Goal: Obtain resource: Download file/media

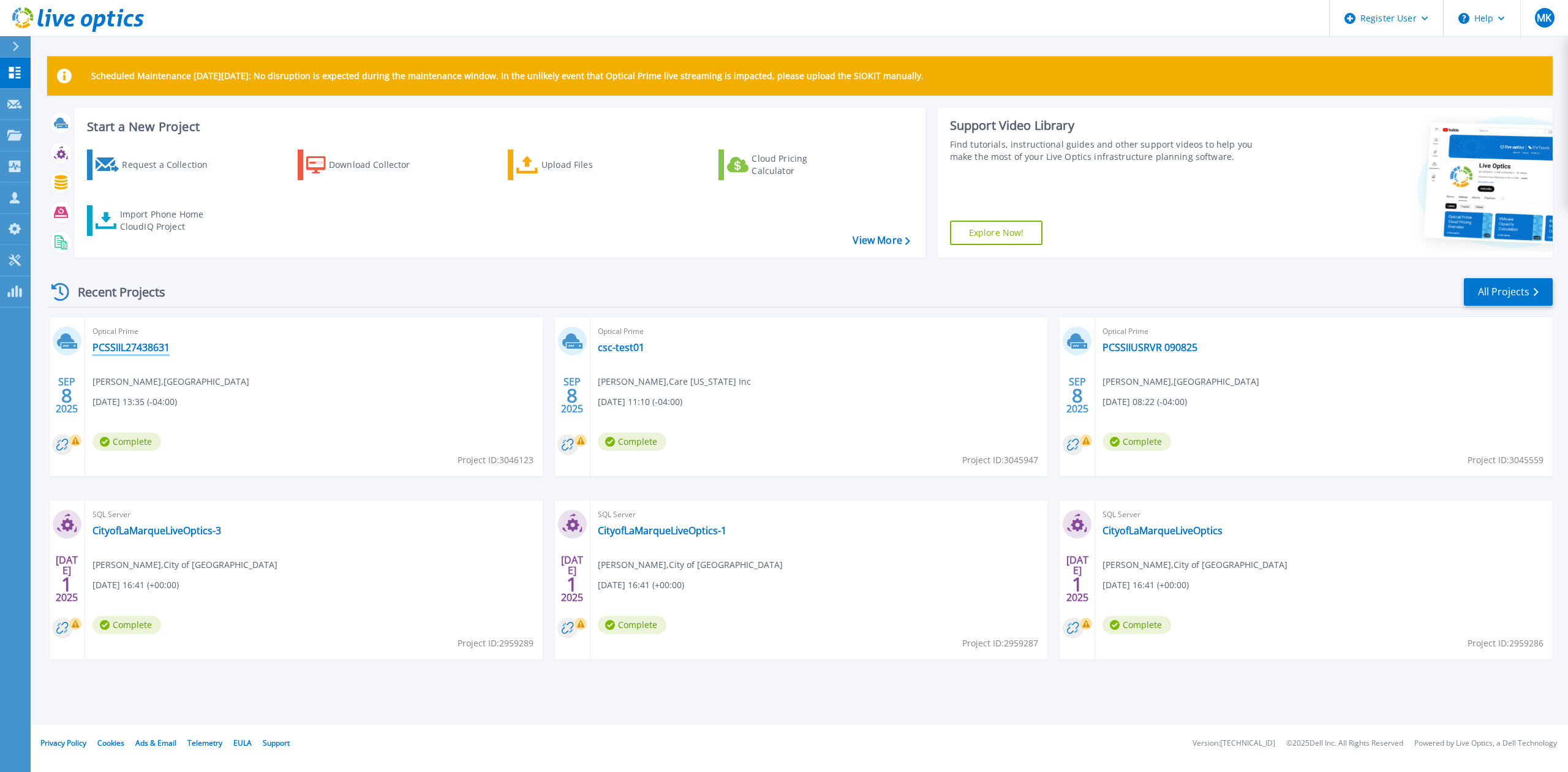
click at [140, 346] on link "PCSSIIL27438631" at bounding box center [131, 347] width 77 height 12
click at [1083, 442] on rect at bounding box center [1086, 441] width 12 height 12
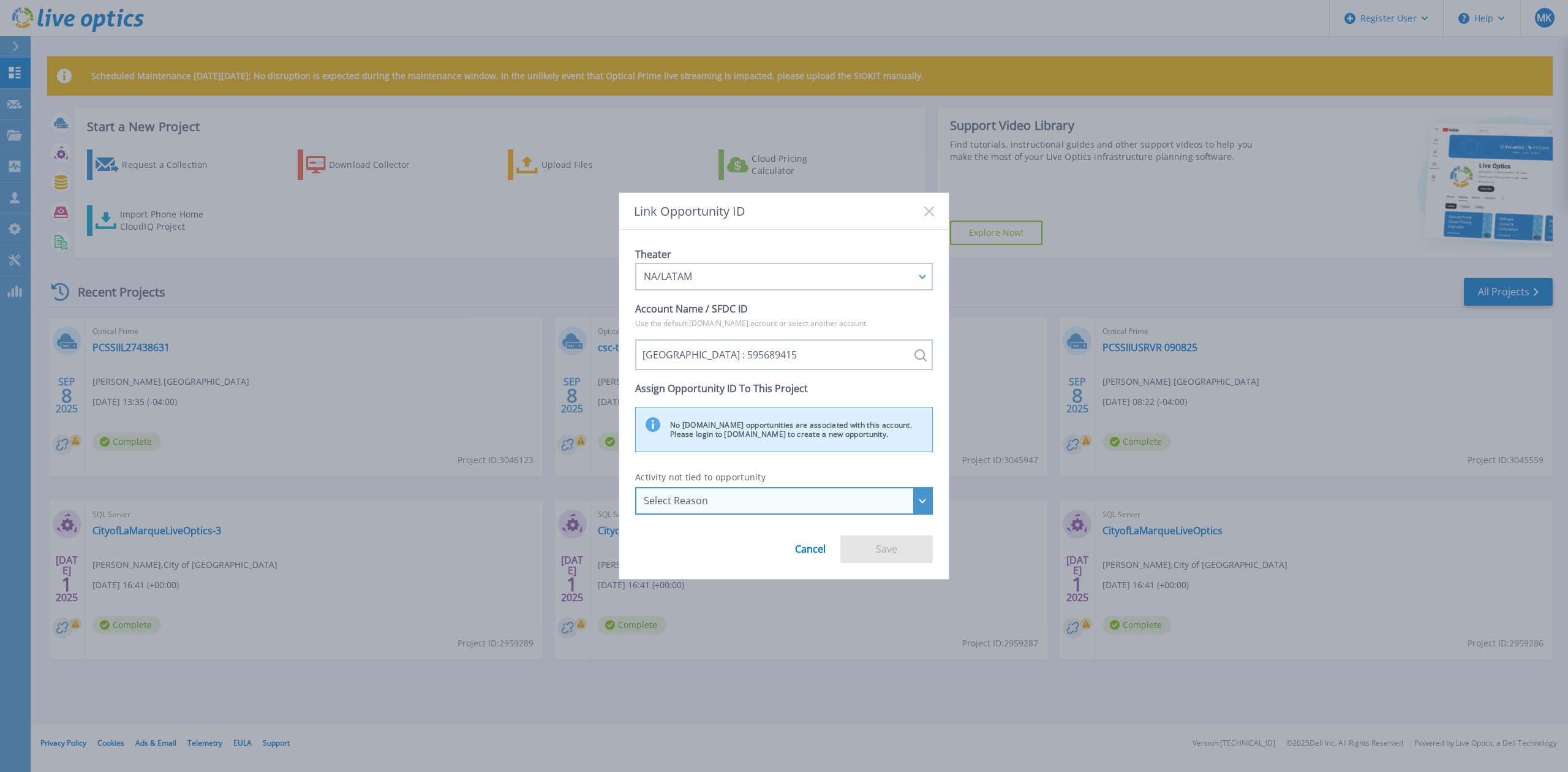
click at [736, 498] on div "Select Reason" at bounding box center [777, 501] width 267 height 11
click at [730, 494] on div "Select Reason" at bounding box center [783, 501] width 298 height 28
click at [751, 434] on div "No salesforce.com opportunities are associated with this account. Please login …" at bounding box center [783, 429] width 298 height 45
click at [810, 549] on link "Cancel" at bounding box center [810, 544] width 30 height 20
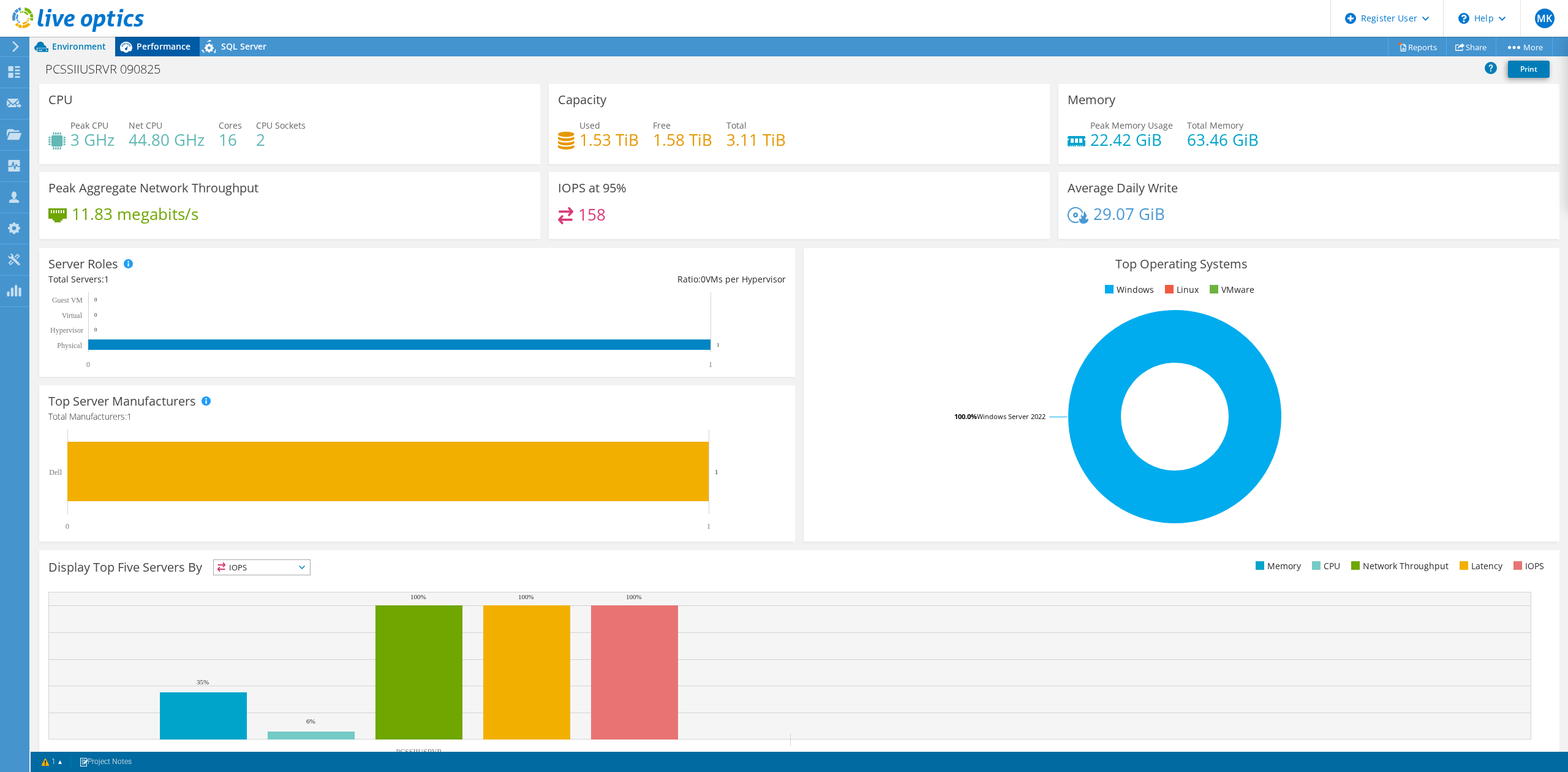
click at [165, 45] on span "Performance" at bounding box center [163, 46] width 54 height 12
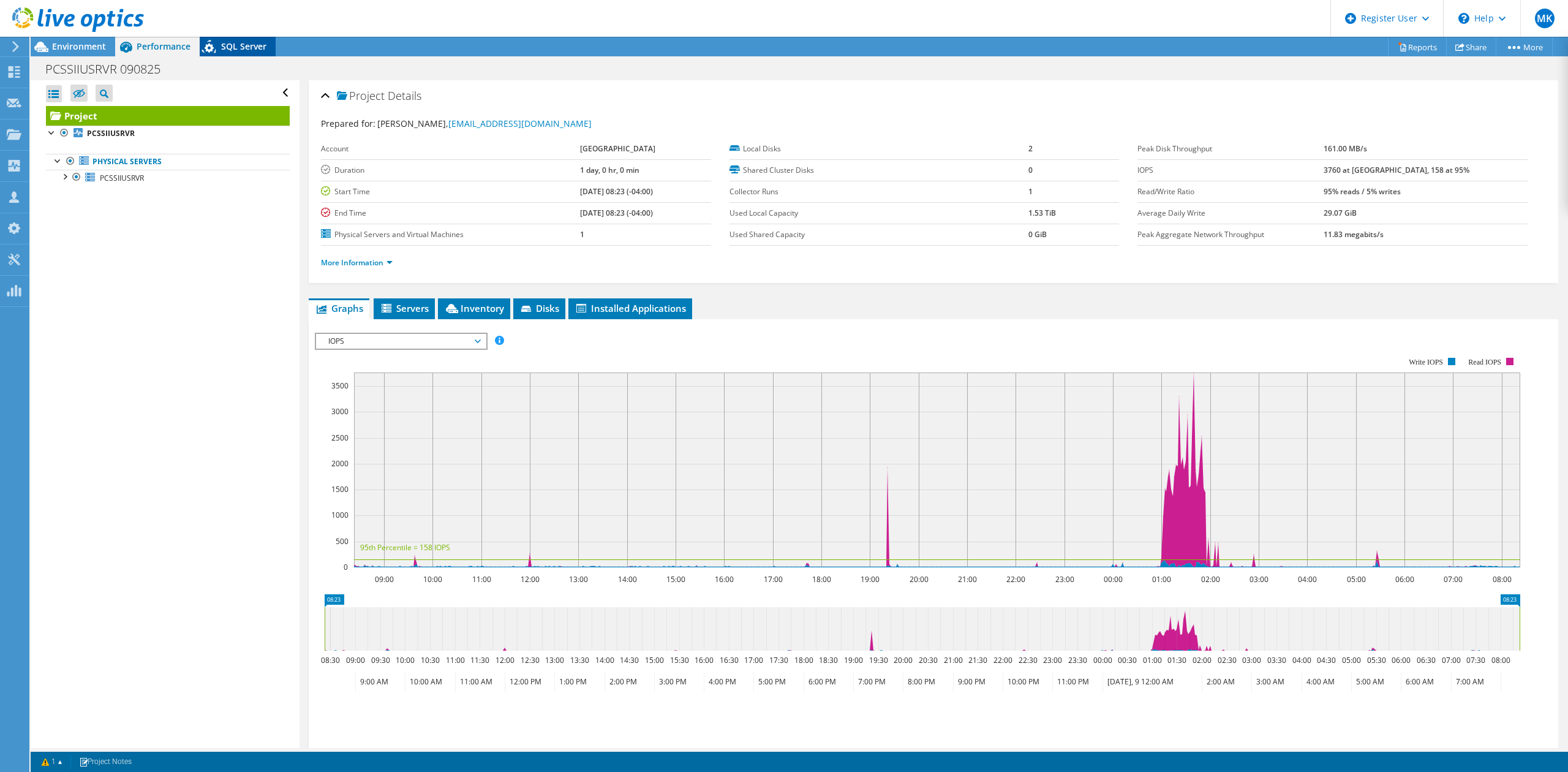
click at [228, 45] on span "SQL Server" at bounding box center [243, 46] width 45 height 12
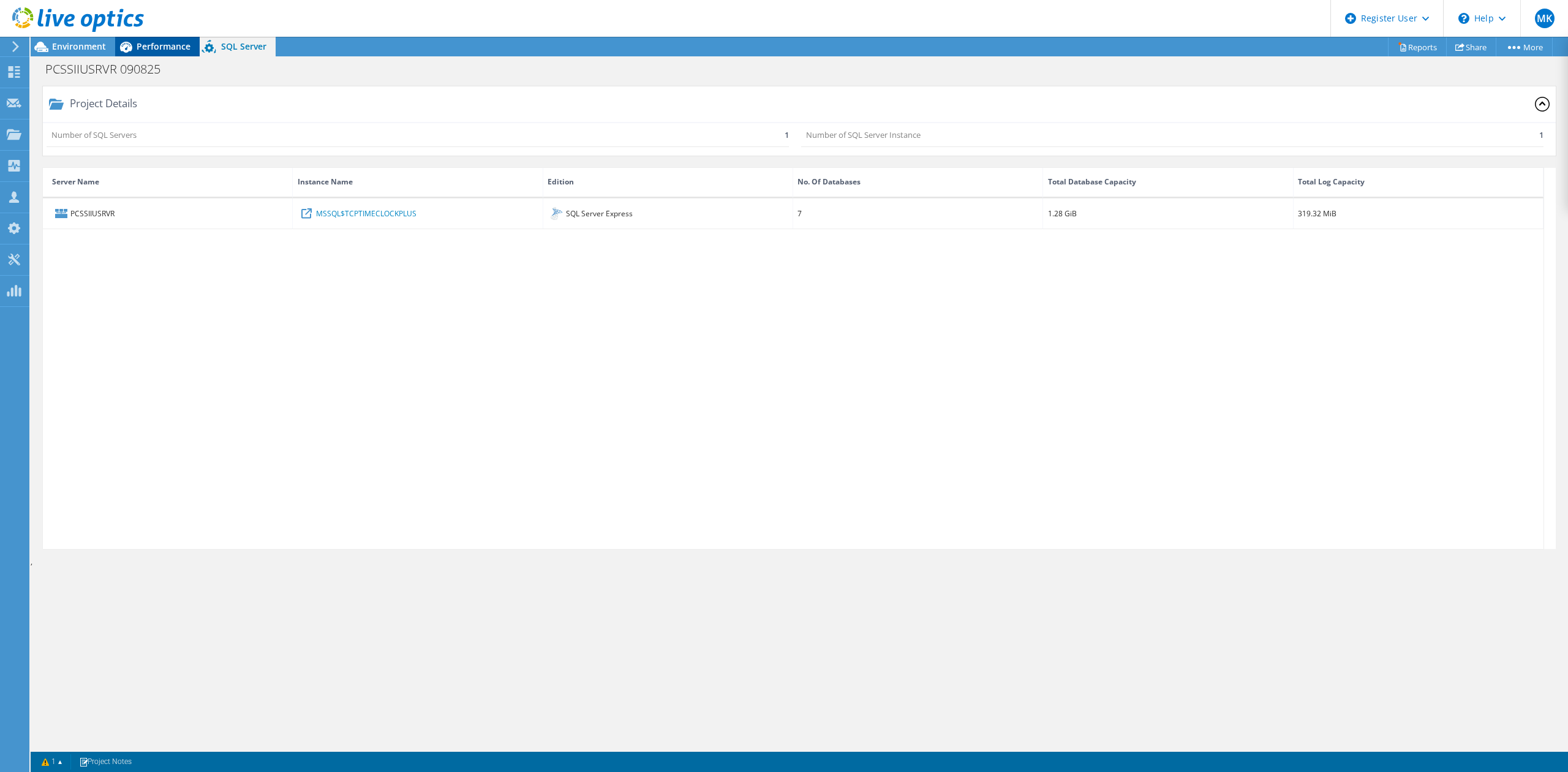
click at [159, 42] on span "Performance" at bounding box center [163, 46] width 54 height 12
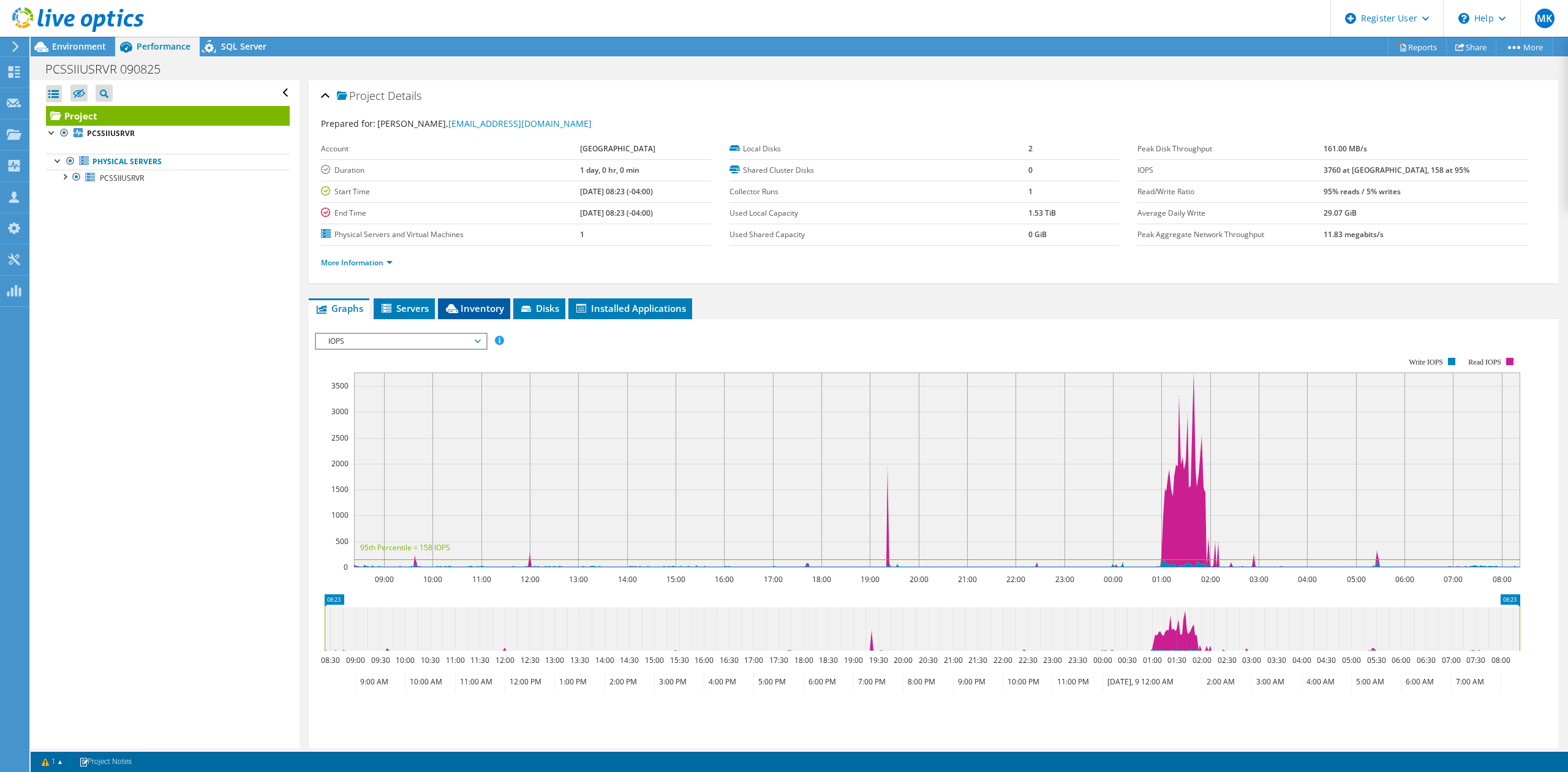
click at [481, 302] on li "Inventory" at bounding box center [474, 309] width 72 height 21
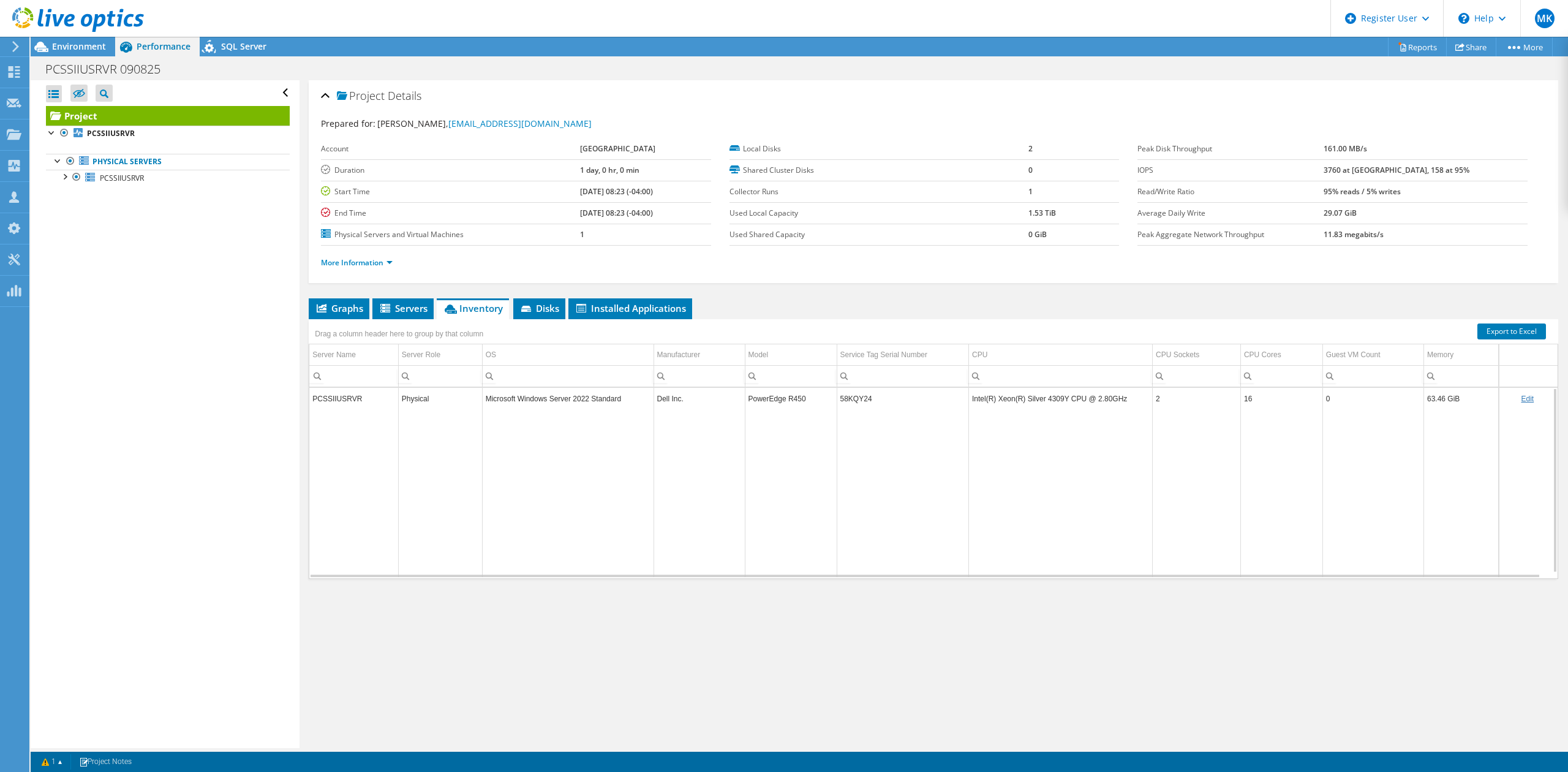
click at [842, 402] on td "58KQY24" at bounding box center [902, 399] width 132 height 22
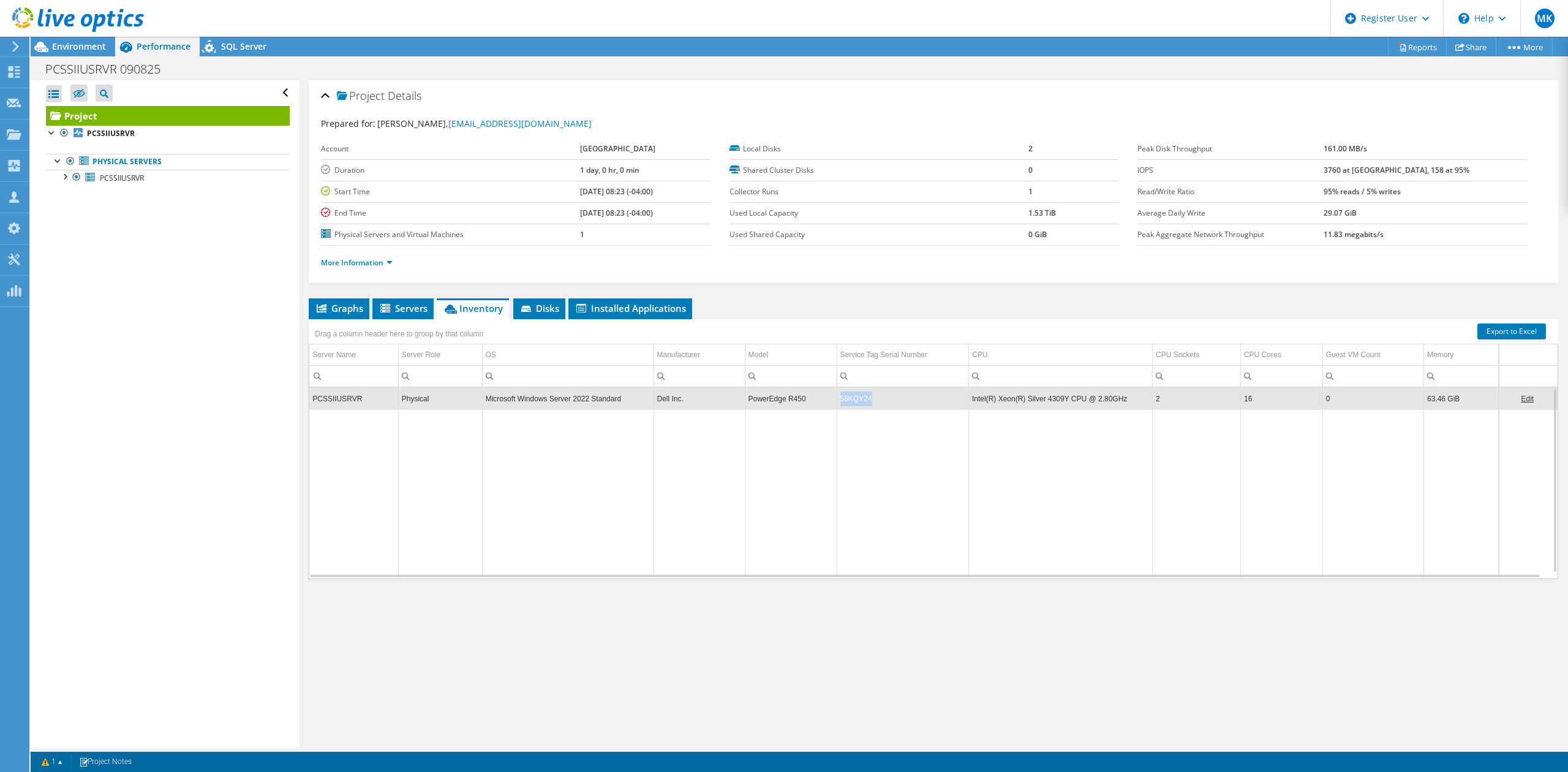
copy td "58KQY24"
click at [349, 266] on link "More Information" at bounding box center [357, 262] width 72 height 11
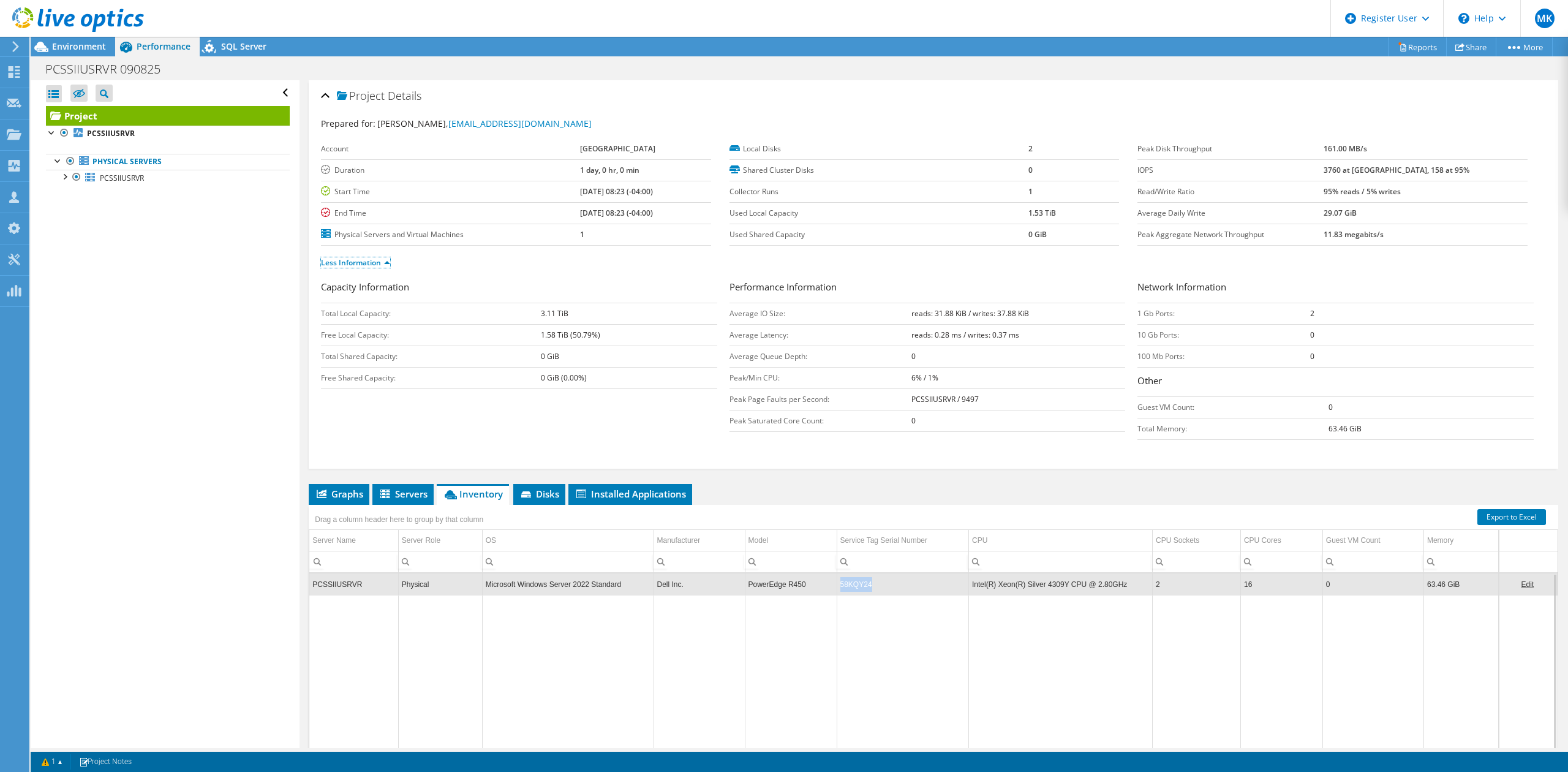
scroll to position [66, 0]
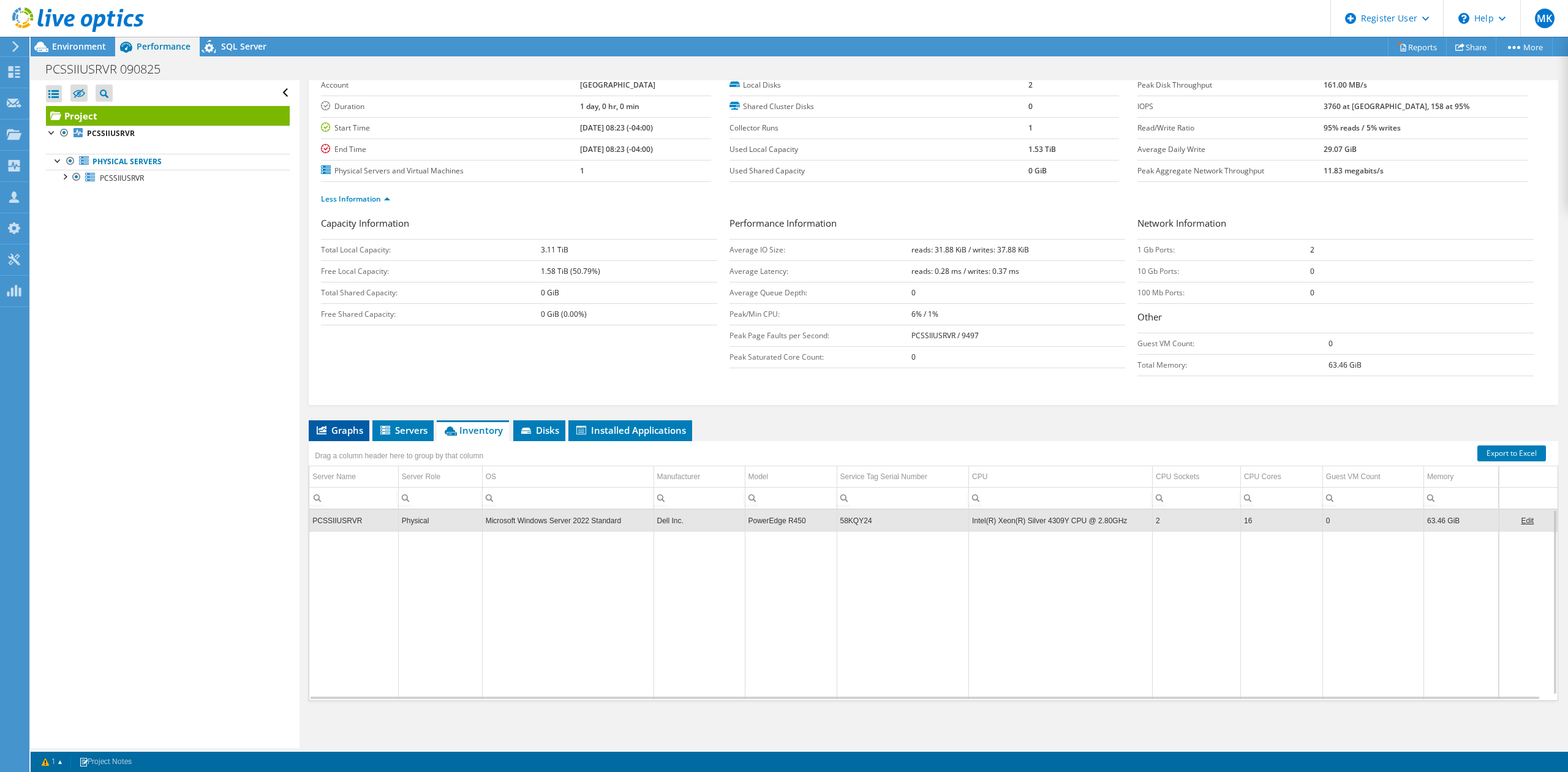
click at [350, 430] on span "Graphs" at bounding box center [339, 430] width 48 height 12
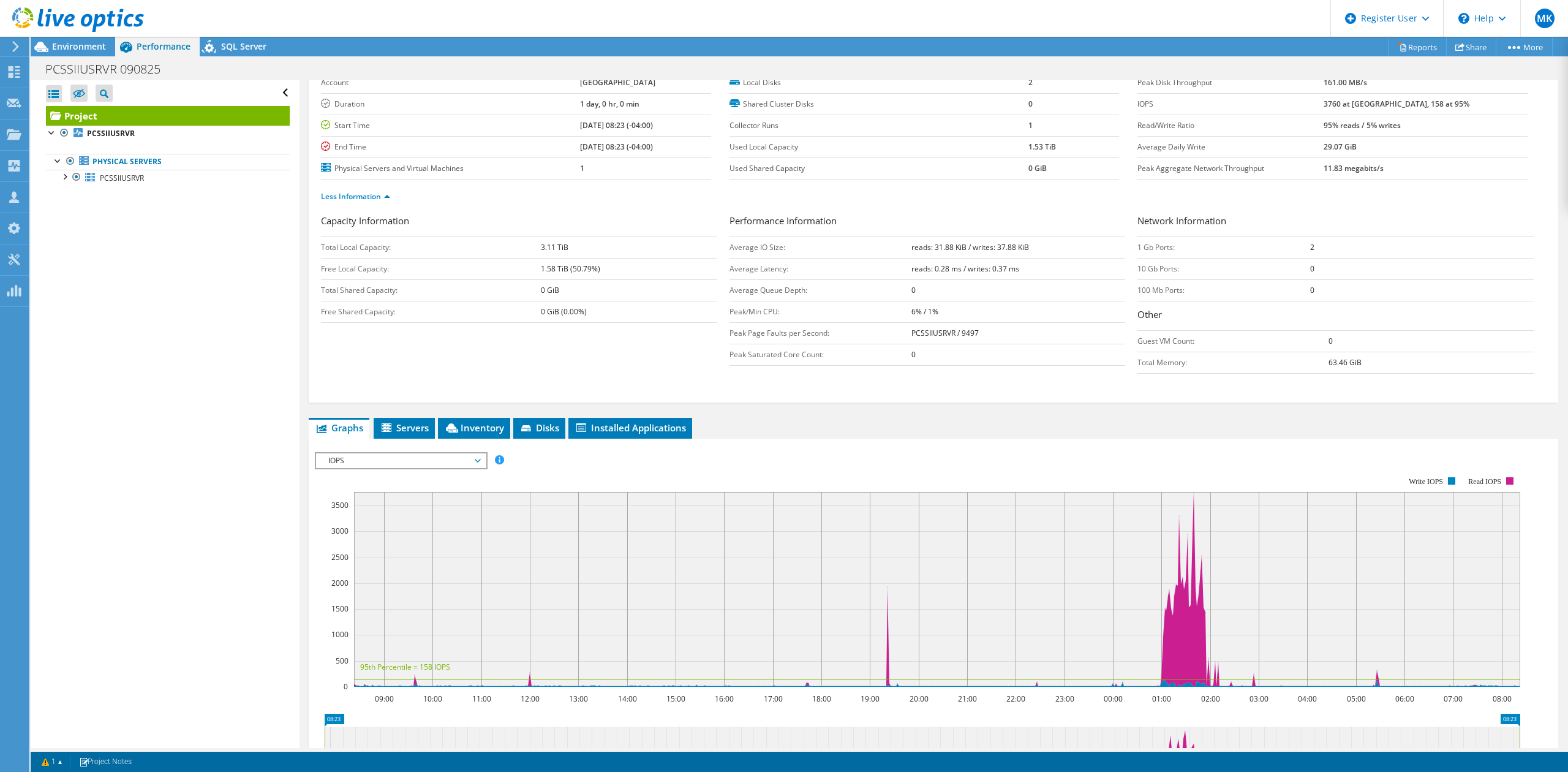
click at [458, 464] on span "IOPS" at bounding box center [401, 461] width 157 height 15
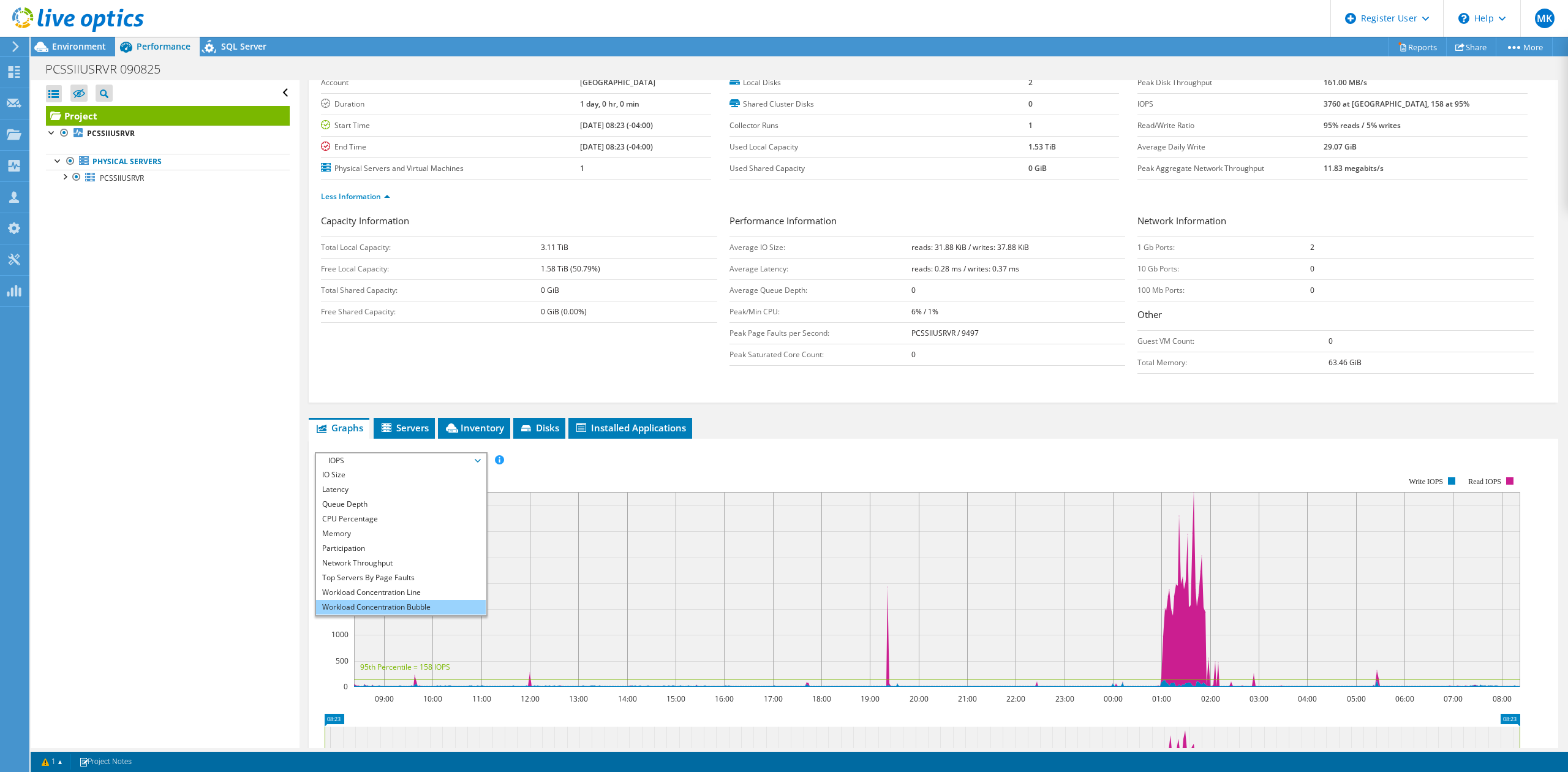
scroll to position [44, 0]
click at [360, 608] on li "All" at bounding box center [401, 608] width 170 height 15
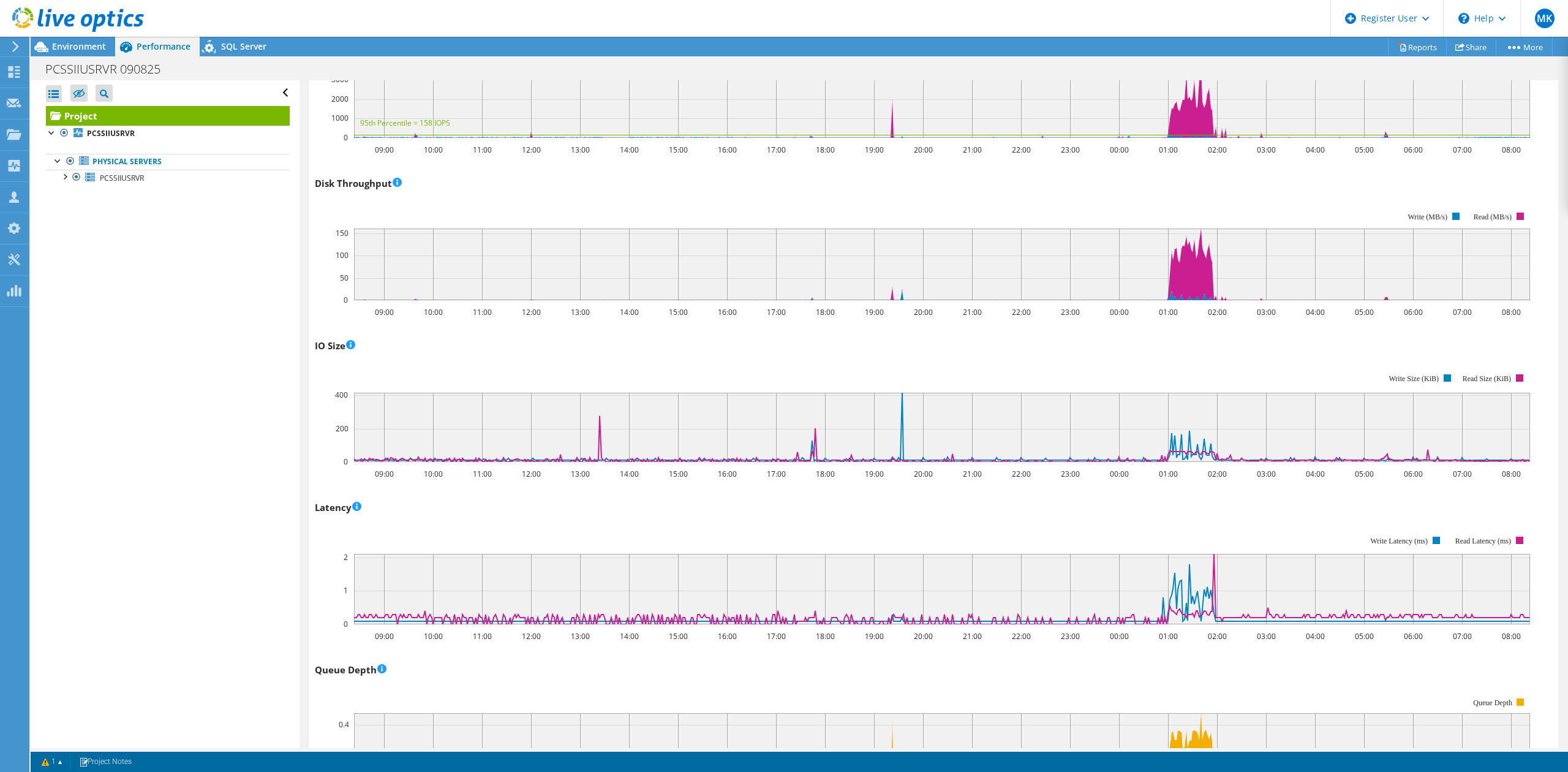
scroll to position [684, 0]
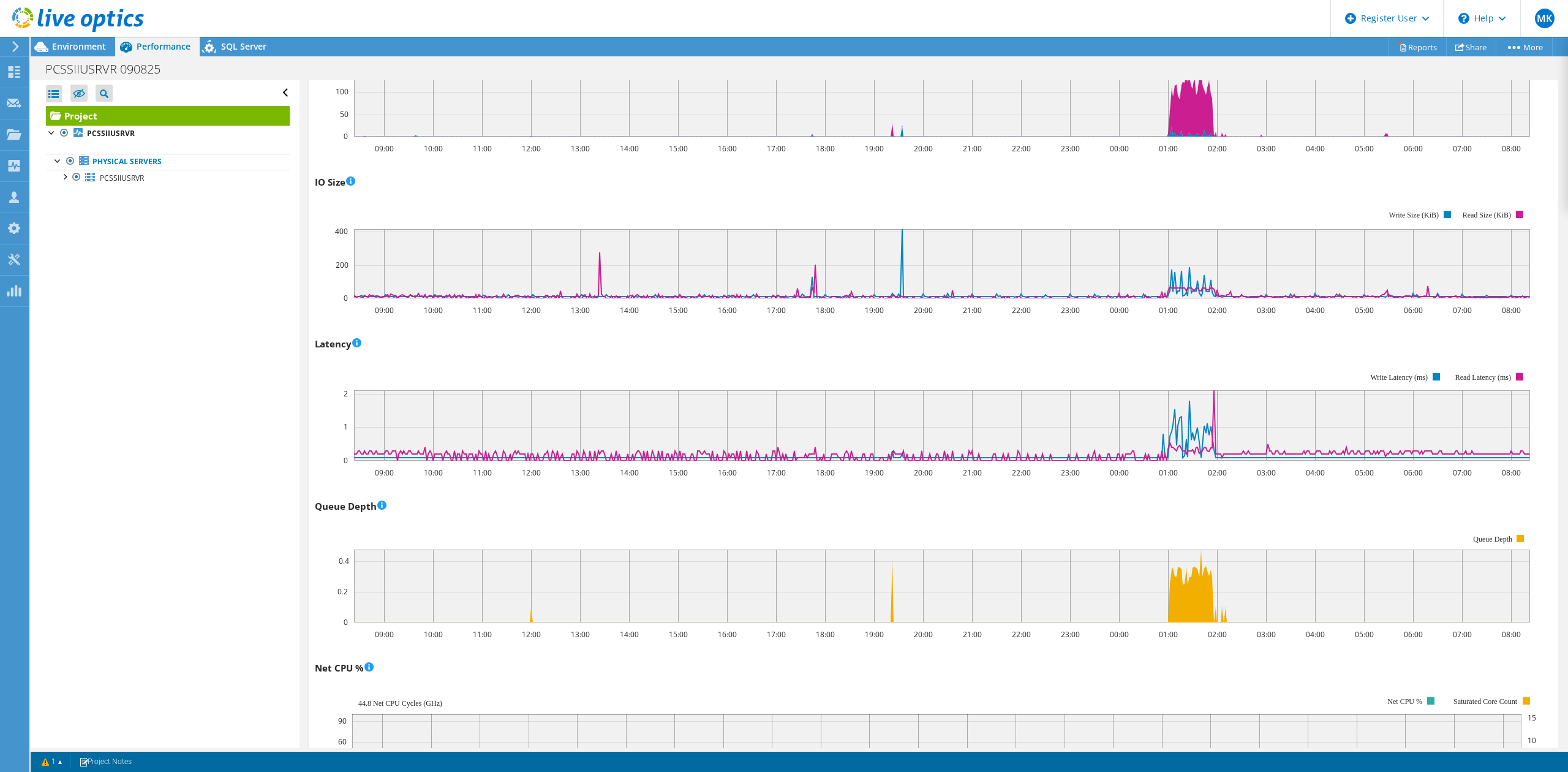
click at [889, 602] on rect at bounding box center [942, 586] width 1176 height 73
click at [892, 599] on icon at bounding box center [941, 586] width 1176 height 73
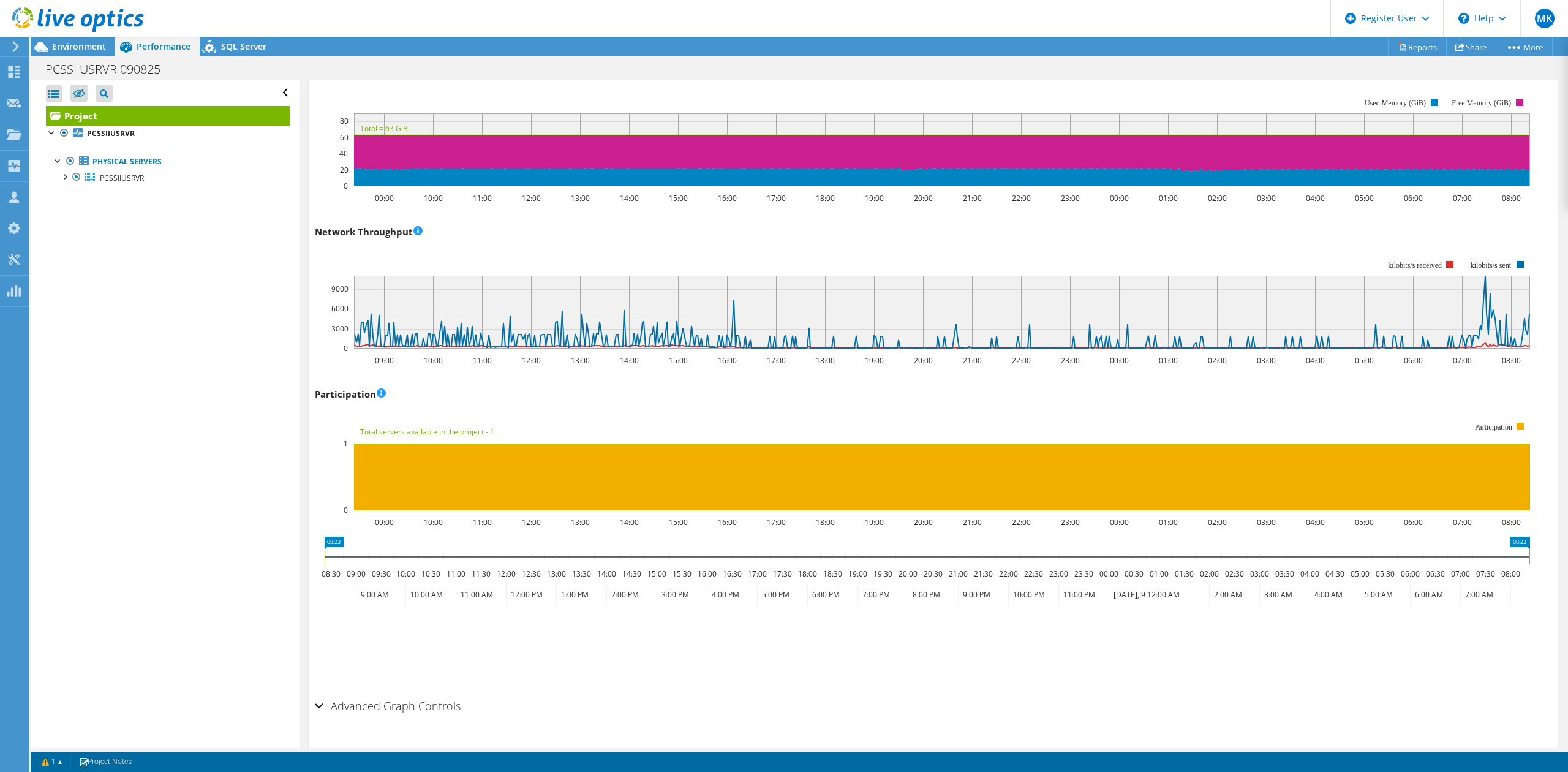
scroll to position [1476, 0]
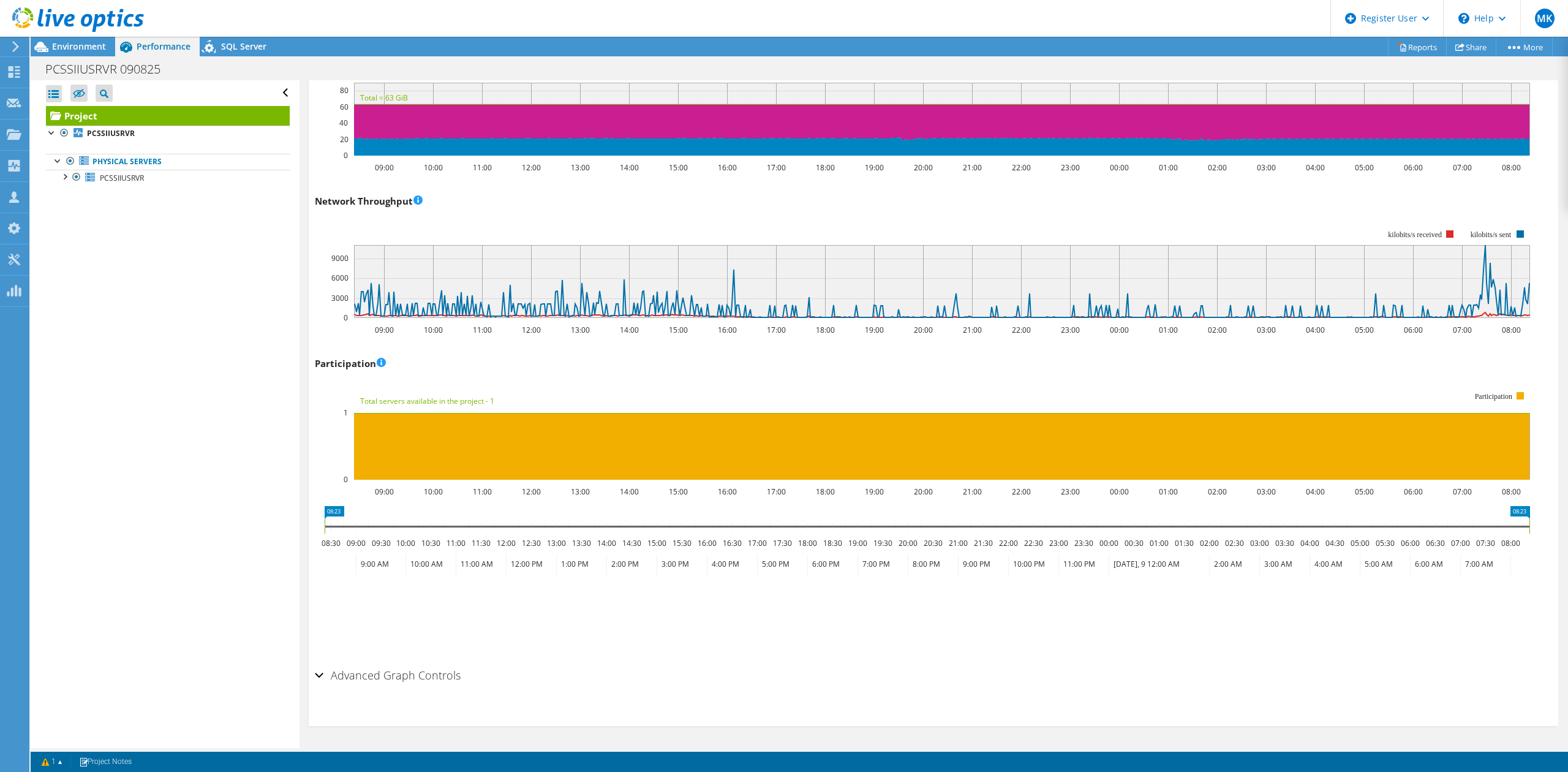
click at [384, 684] on h2 "Advanced Graph Controls" at bounding box center [388, 675] width 146 height 25
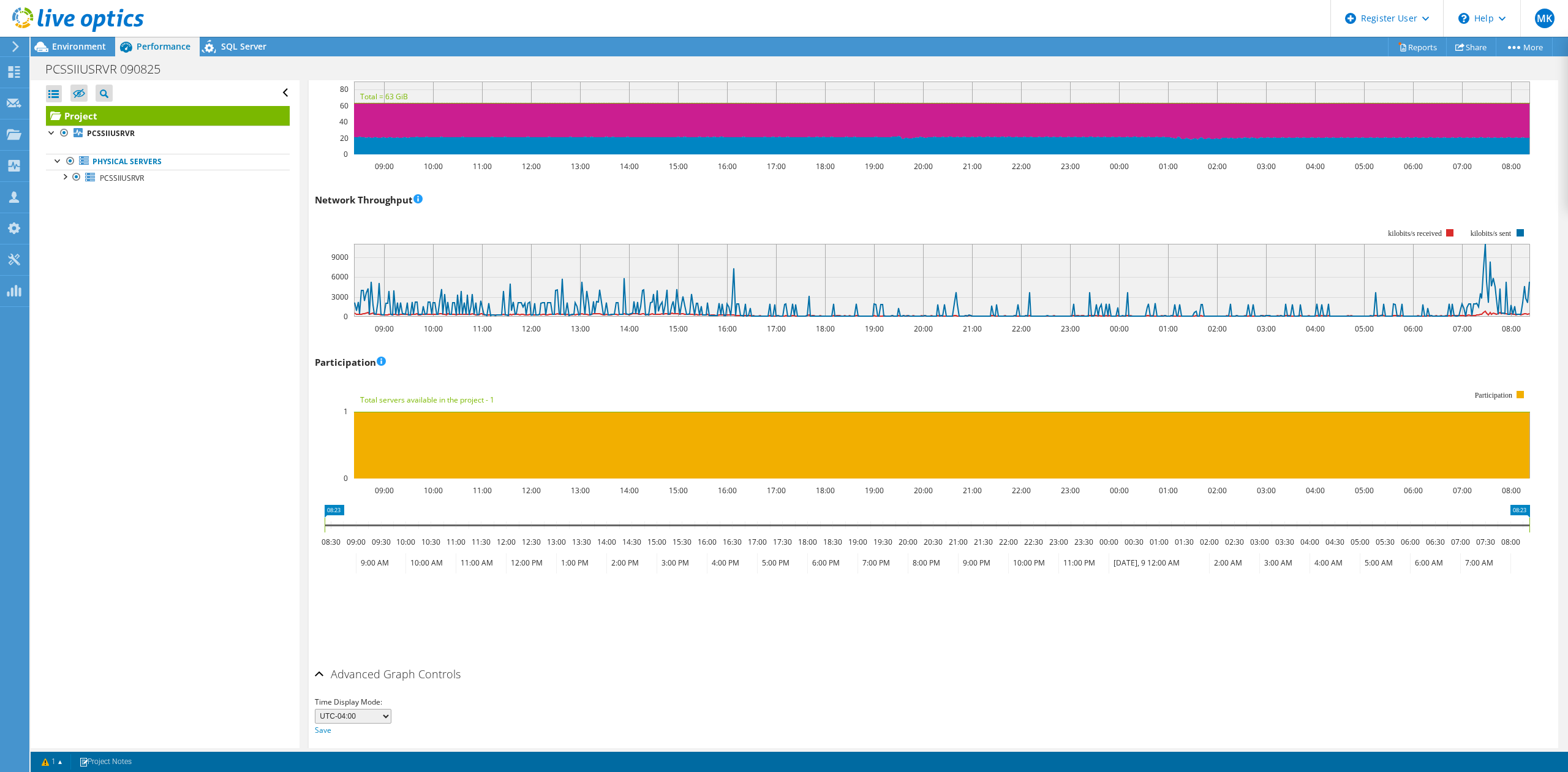
click at [386, 672] on h2 "Advanced Graph Controls" at bounding box center [388, 674] width 146 height 25
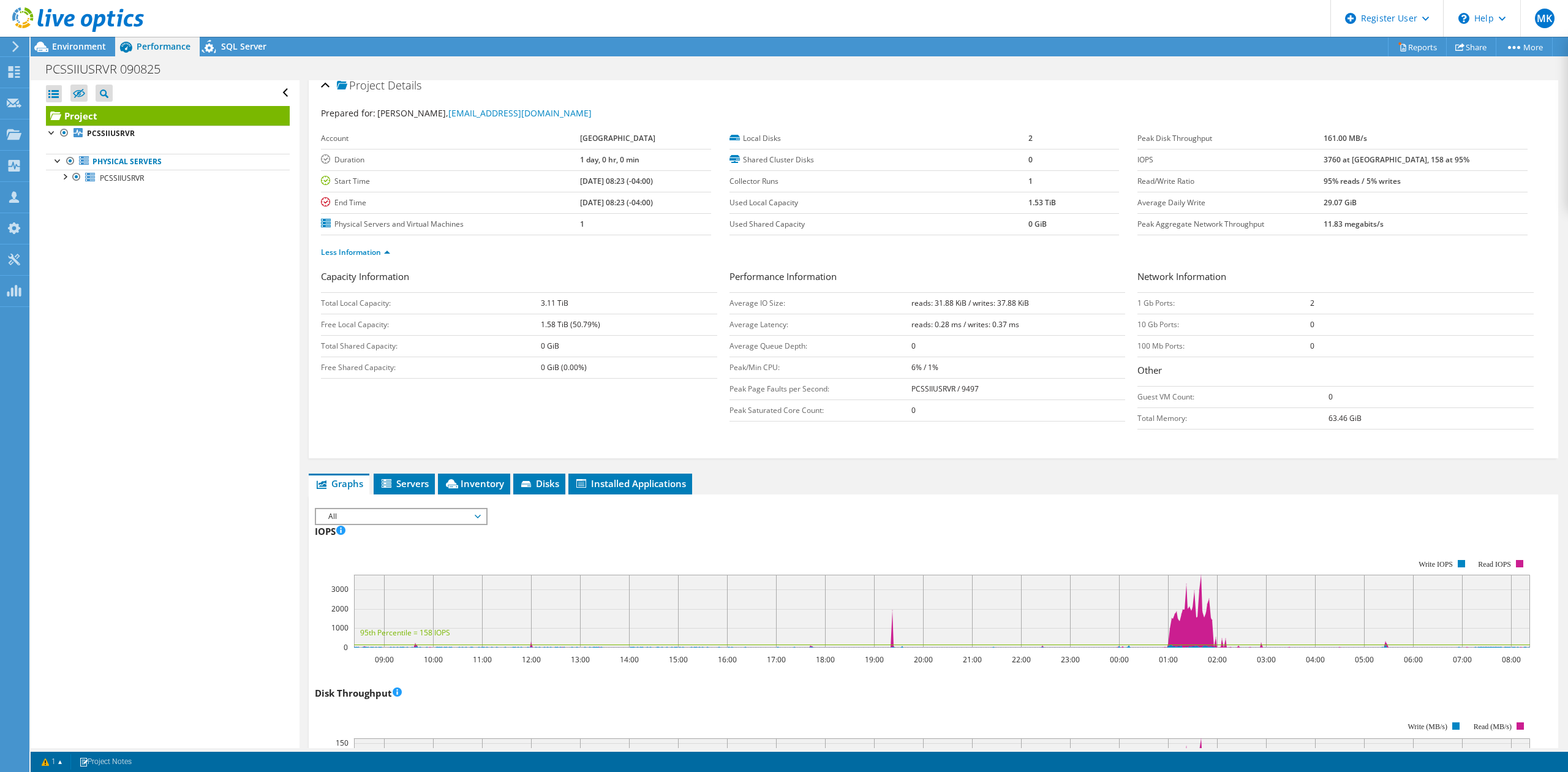
scroll to position [0, 0]
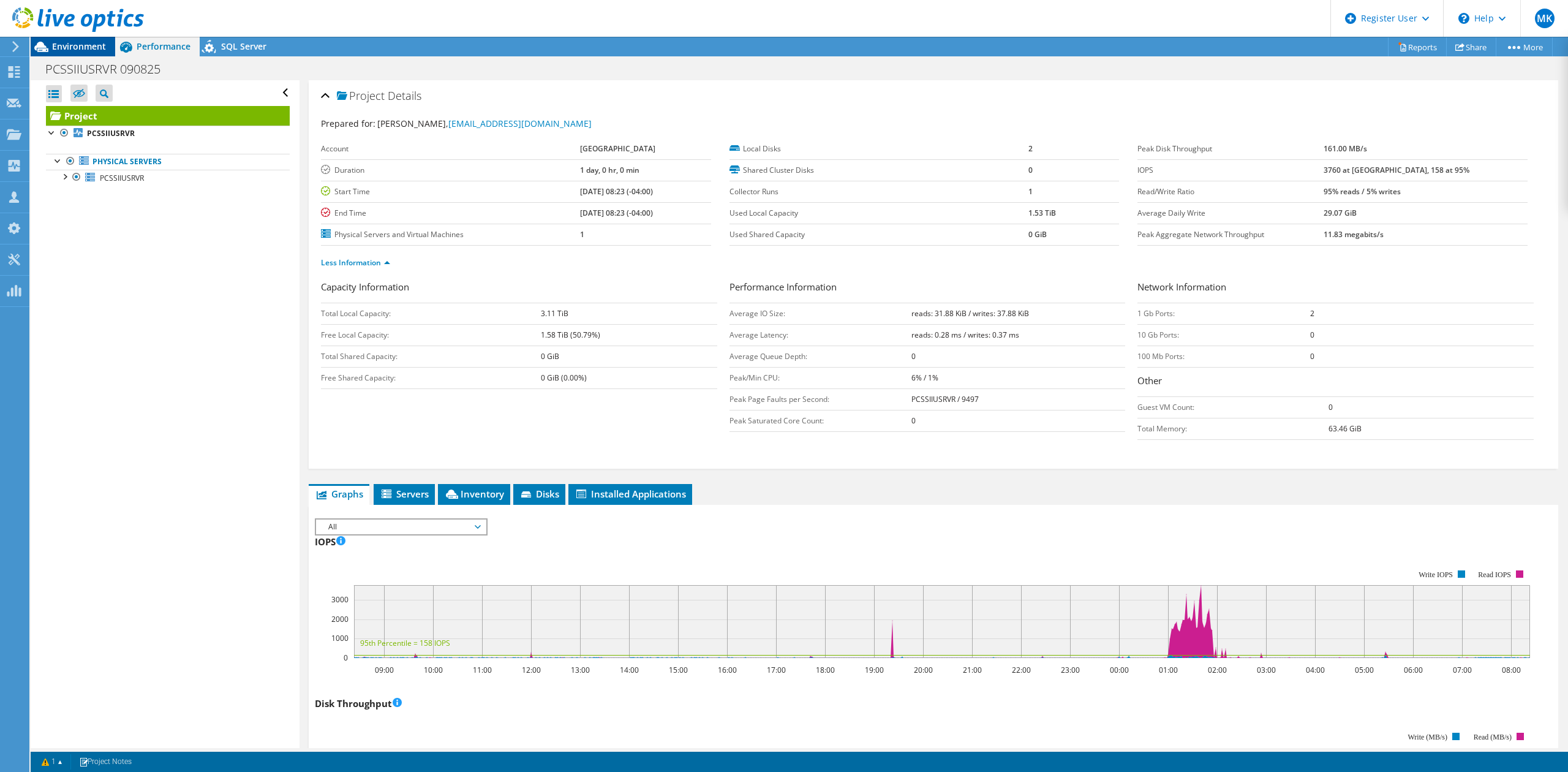
click at [98, 42] on span "Environment" at bounding box center [79, 46] width 54 height 12
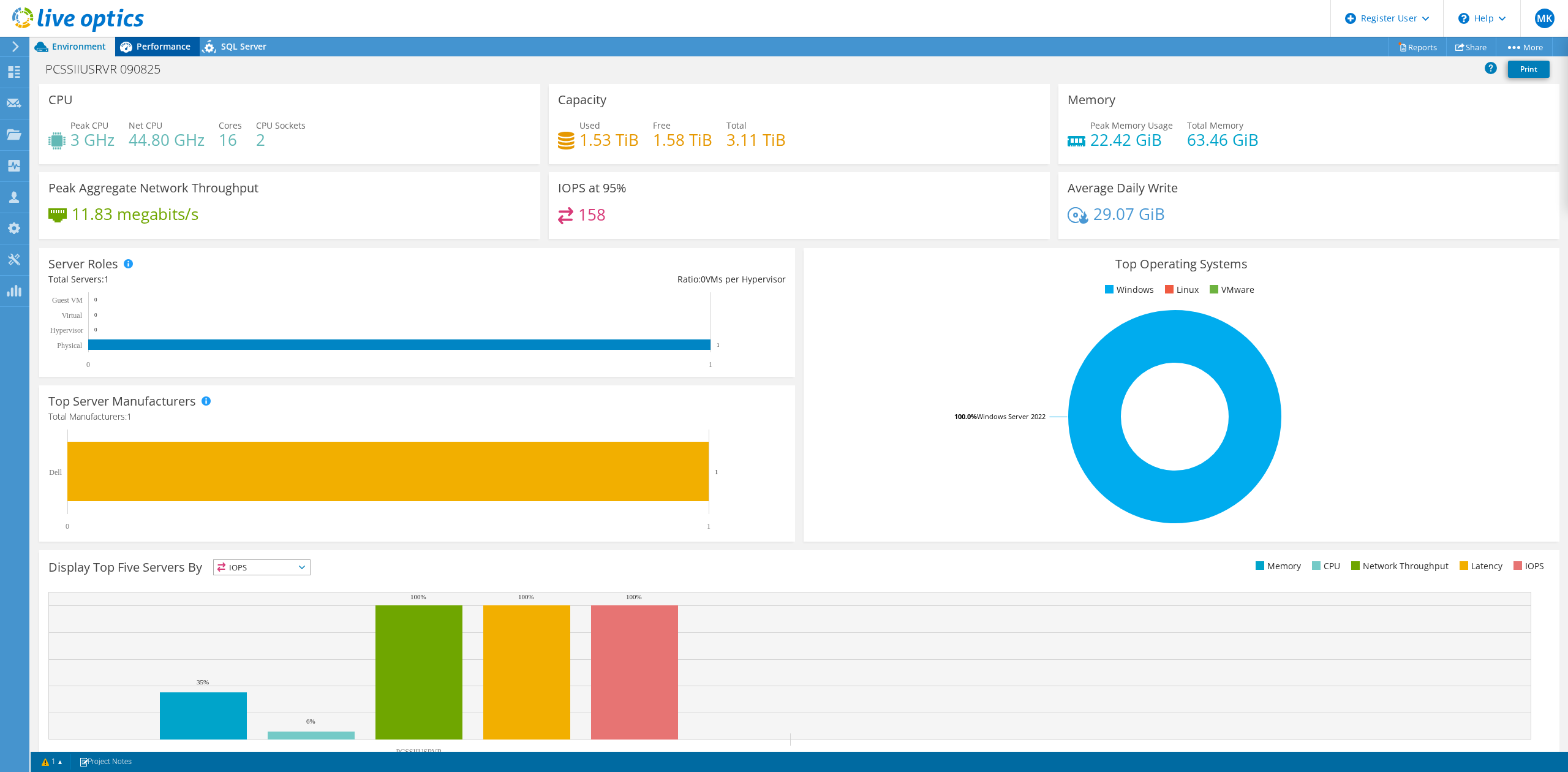
click at [155, 45] on span "Performance" at bounding box center [163, 46] width 54 height 12
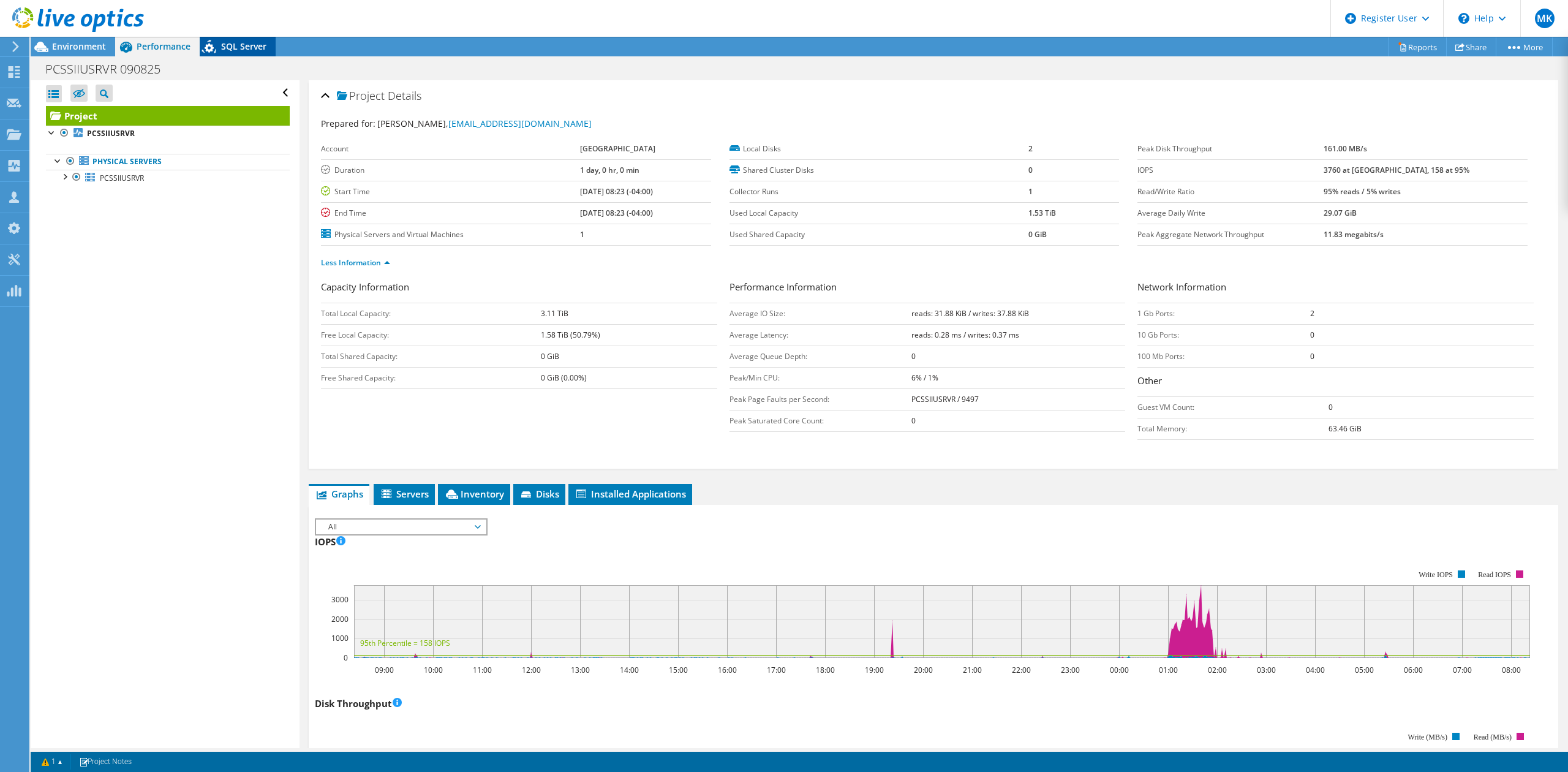
click at [248, 45] on span "SQL Server" at bounding box center [243, 46] width 45 height 12
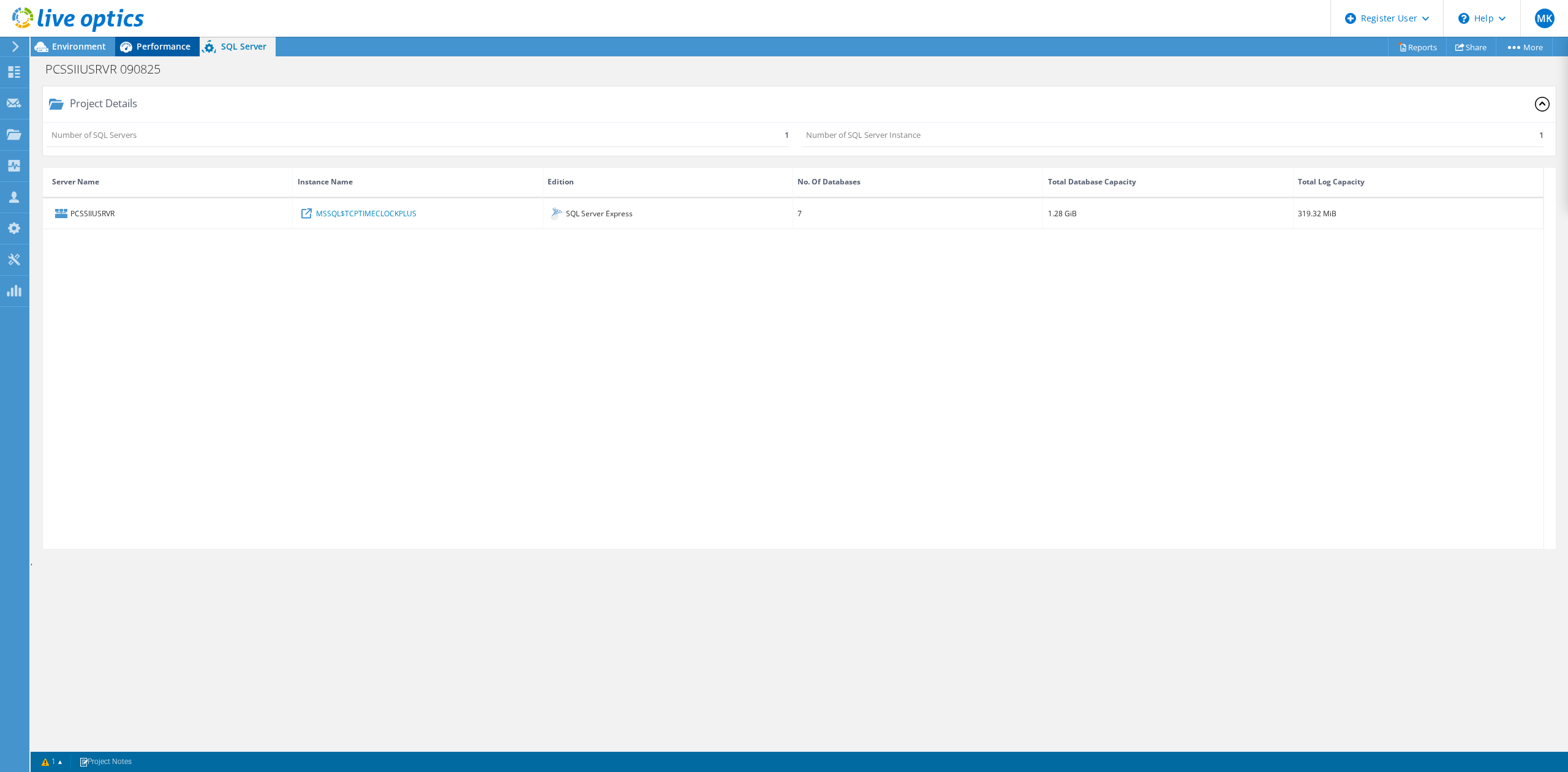
click at [173, 43] on span "Performance" at bounding box center [163, 46] width 54 height 12
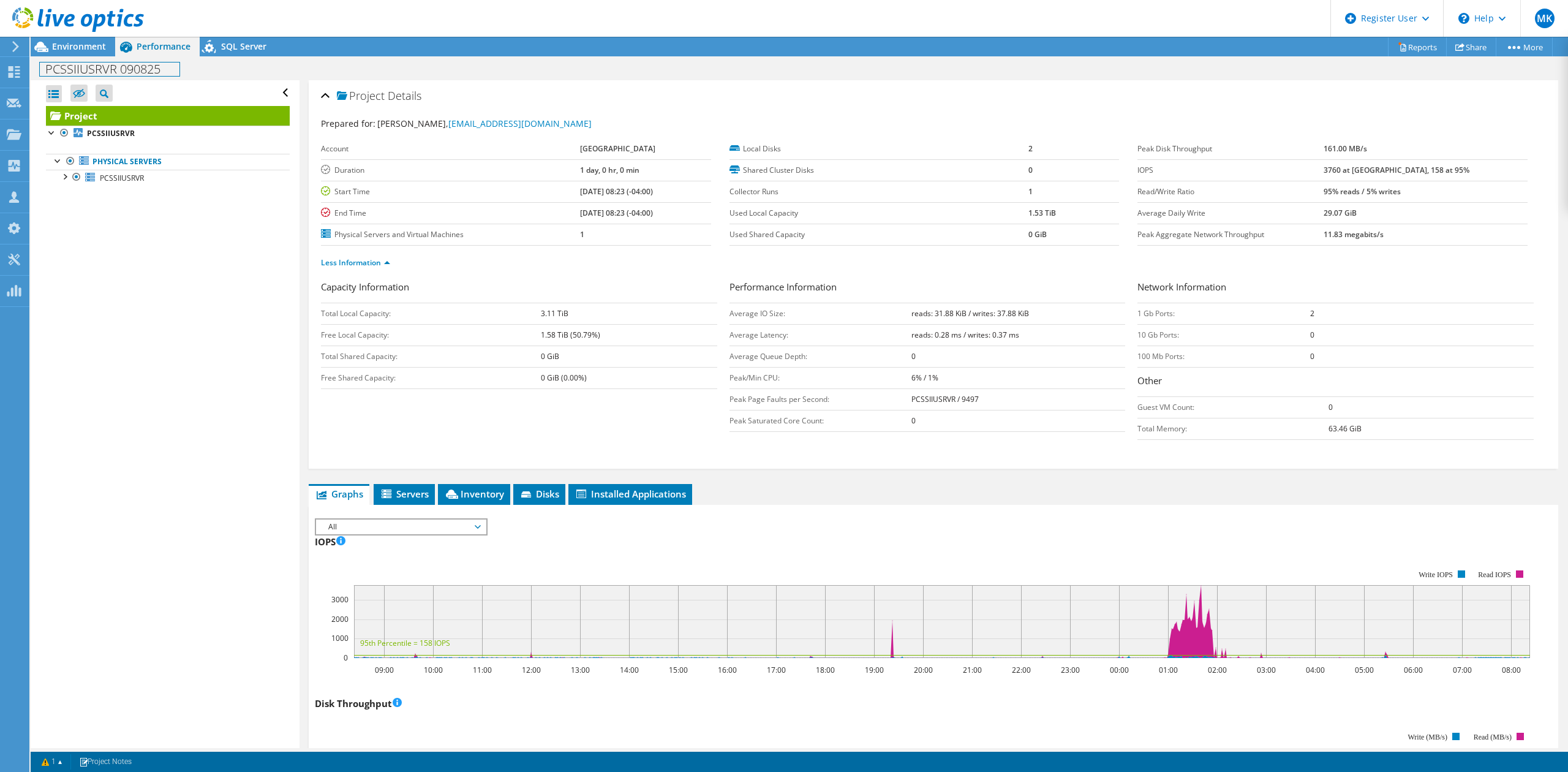
click at [150, 69] on h1 "PCSSIIUSRVR 090825" at bounding box center [110, 69] width 140 height 14
copy h1 "PCSSIIUSRVR 090825"
click at [631, 493] on span "Installed Applications" at bounding box center [630, 494] width 111 height 12
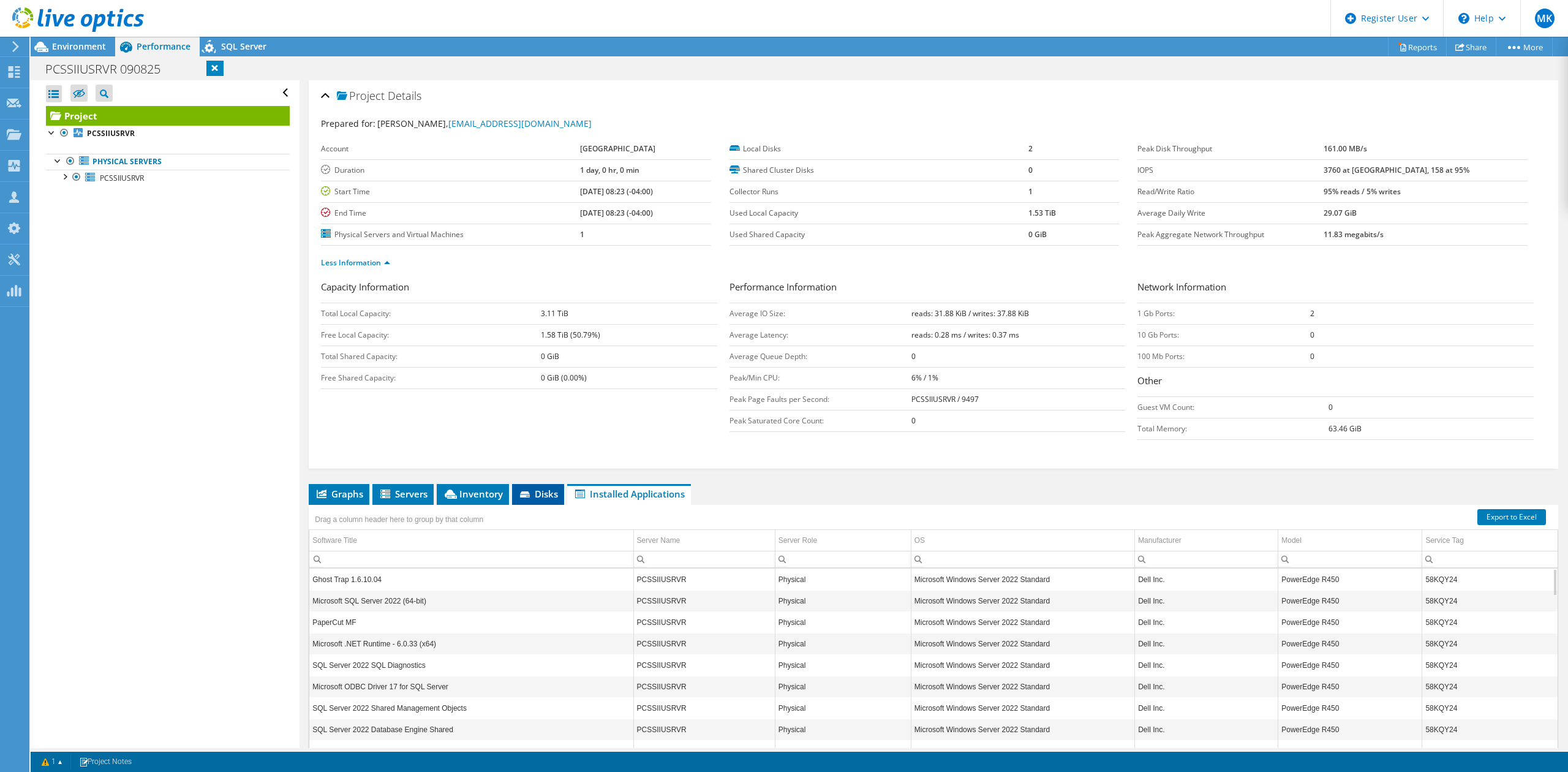
click at [542, 488] on li "Disks" at bounding box center [538, 495] width 52 height 21
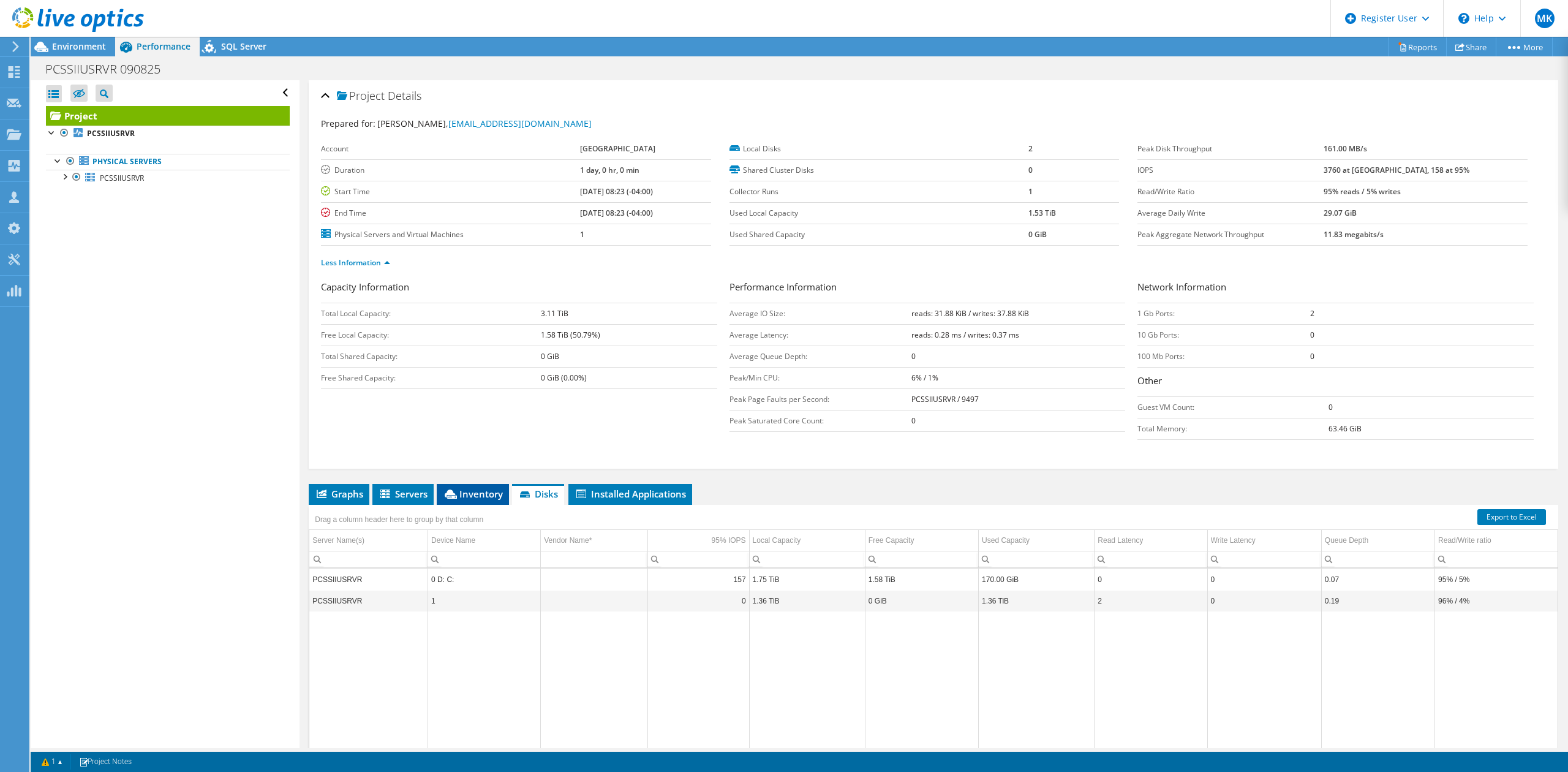
click at [490, 492] on span "Inventory" at bounding box center [473, 494] width 60 height 12
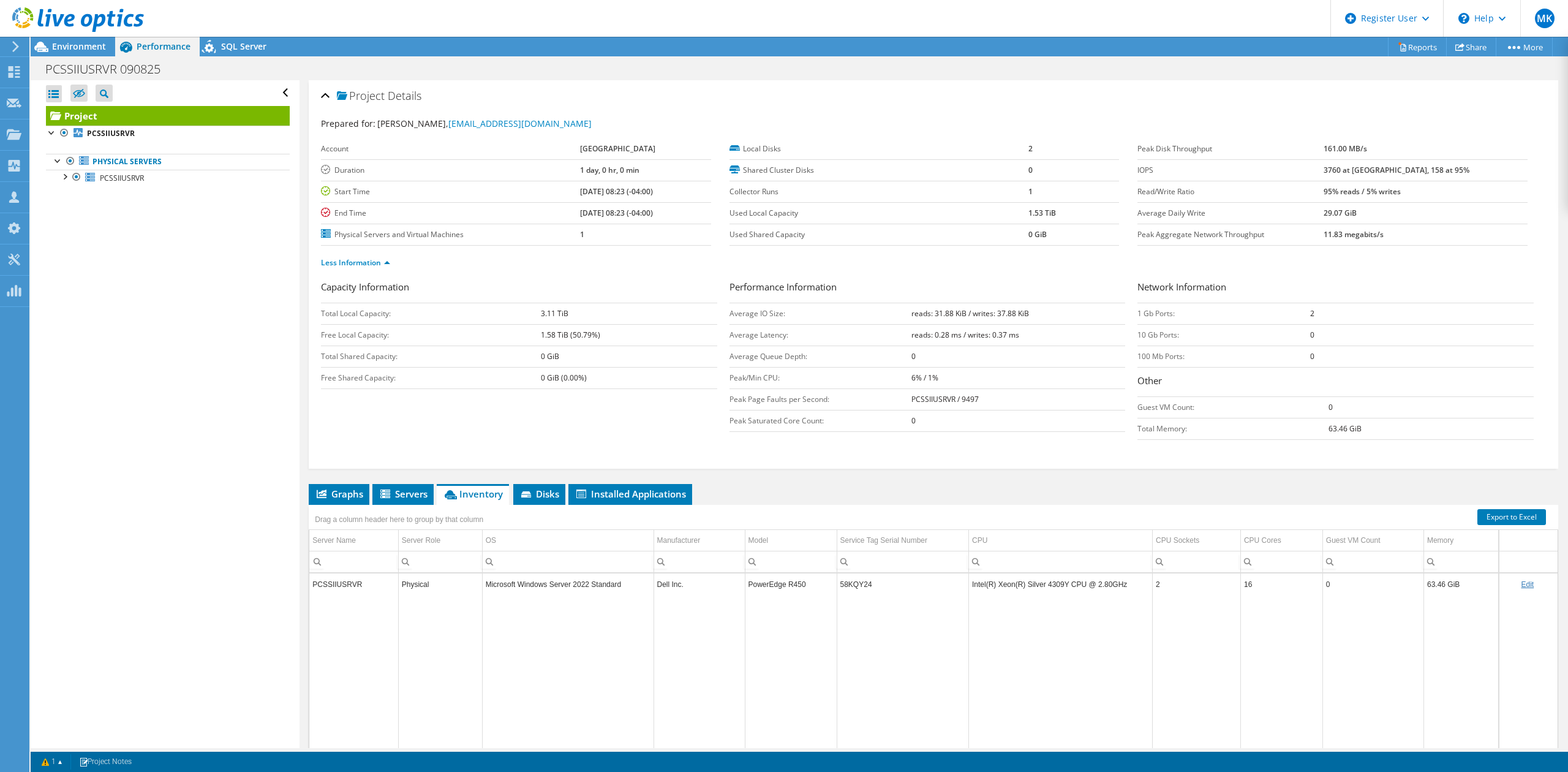
click at [419, 476] on div "Project Details Prepared for: Michael Xu, mxu@pioneercss.org Account SEVEN HILL…" at bounding box center [933, 446] width 1268 height 732
click at [403, 493] on span "Servers" at bounding box center [403, 494] width 49 height 12
click at [335, 495] on span "Graphs" at bounding box center [339, 494] width 48 height 12
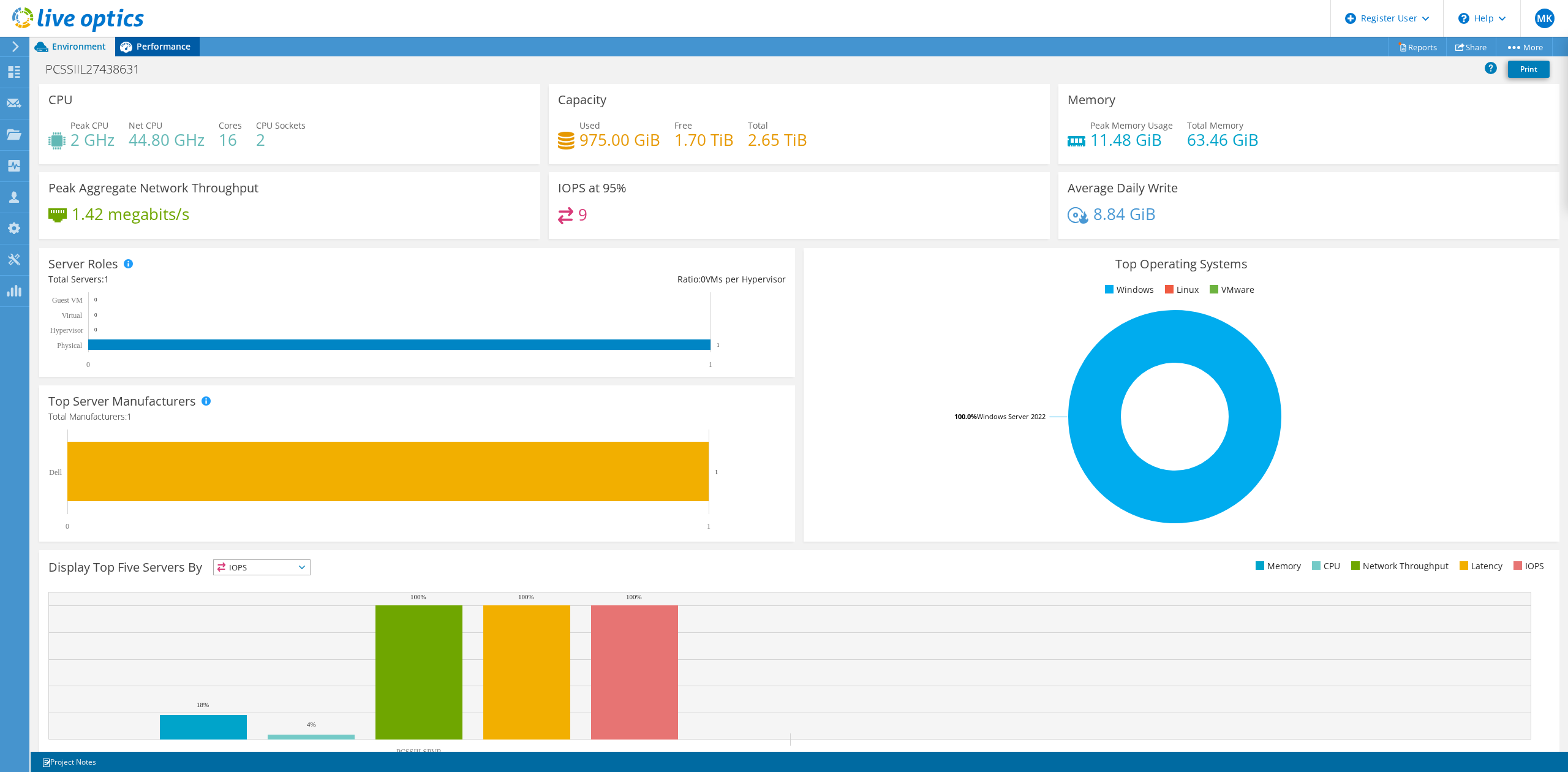
click at [152, 47] on span "Performance" at bounding box center [163, 46] width 54 height 12
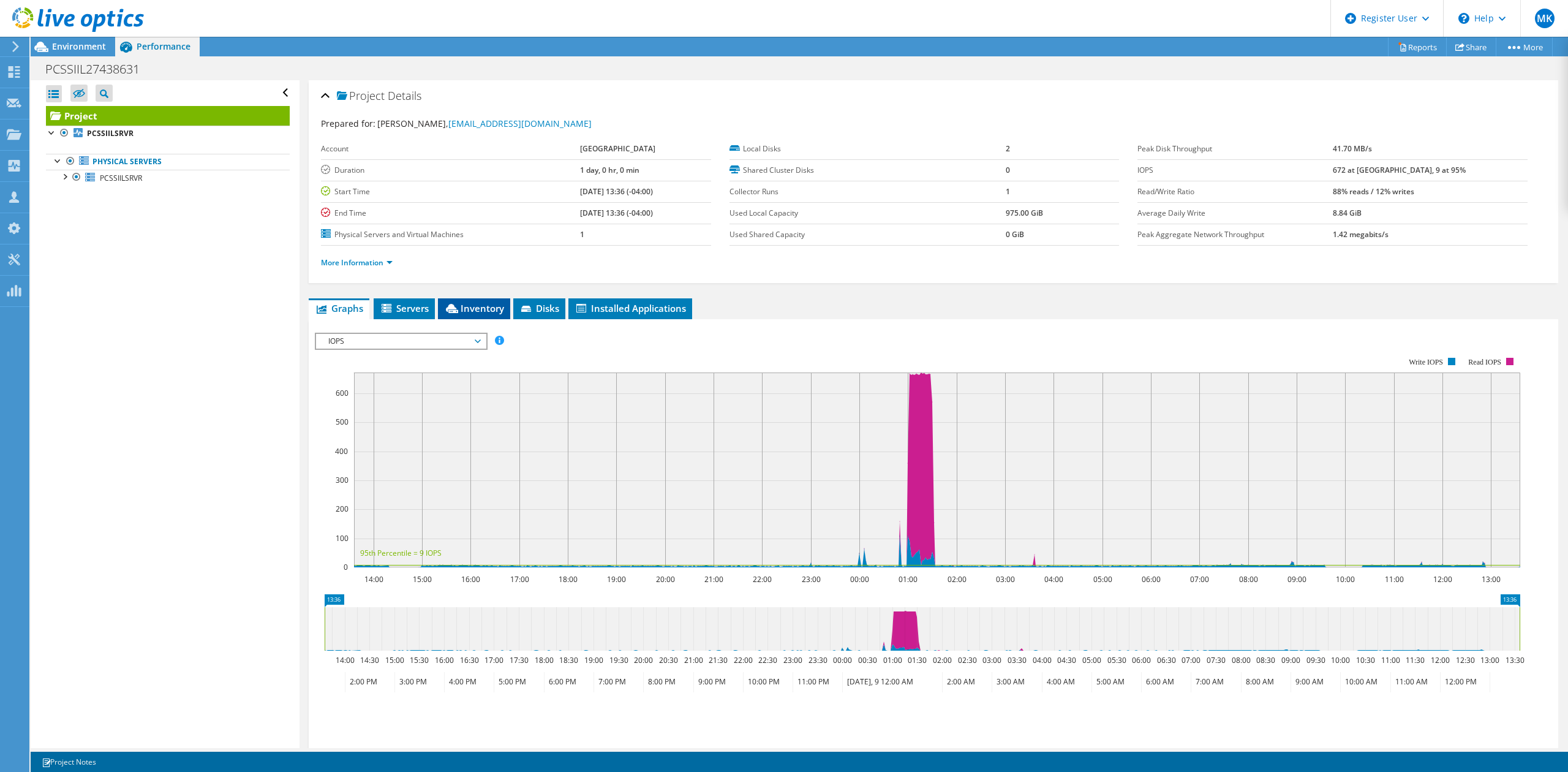
drag, startPoint x: 506, startPoint y: 304, endPoint x: 495, endPoint y: 304, distance: 11.0
click at [501, 304] on li "Inventory" at bounding box center [474, 309] width 72 height 21
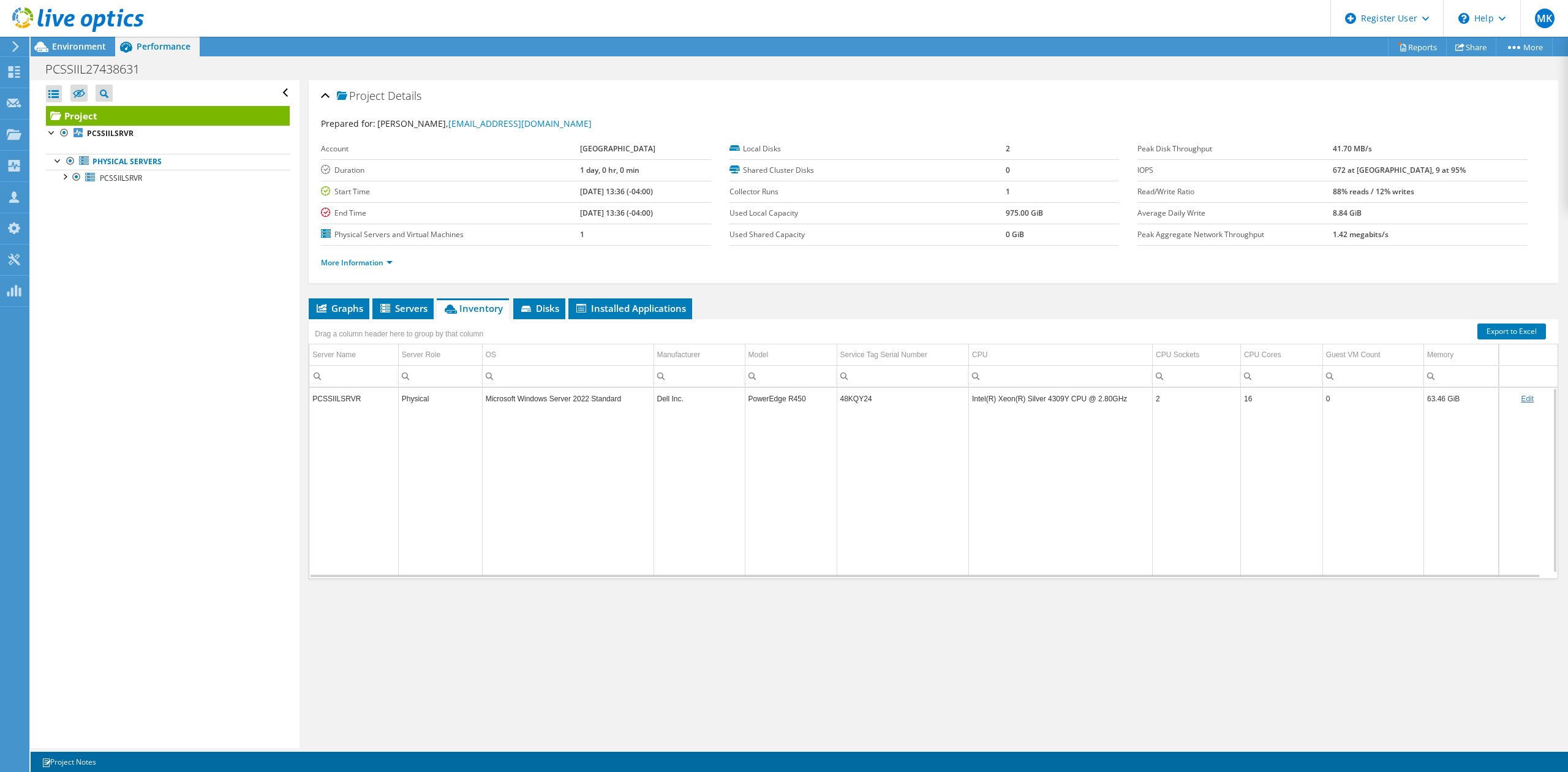
click at [840, 405] on td "48KQY24" at bounding box center [902, 399] width 132 height 22
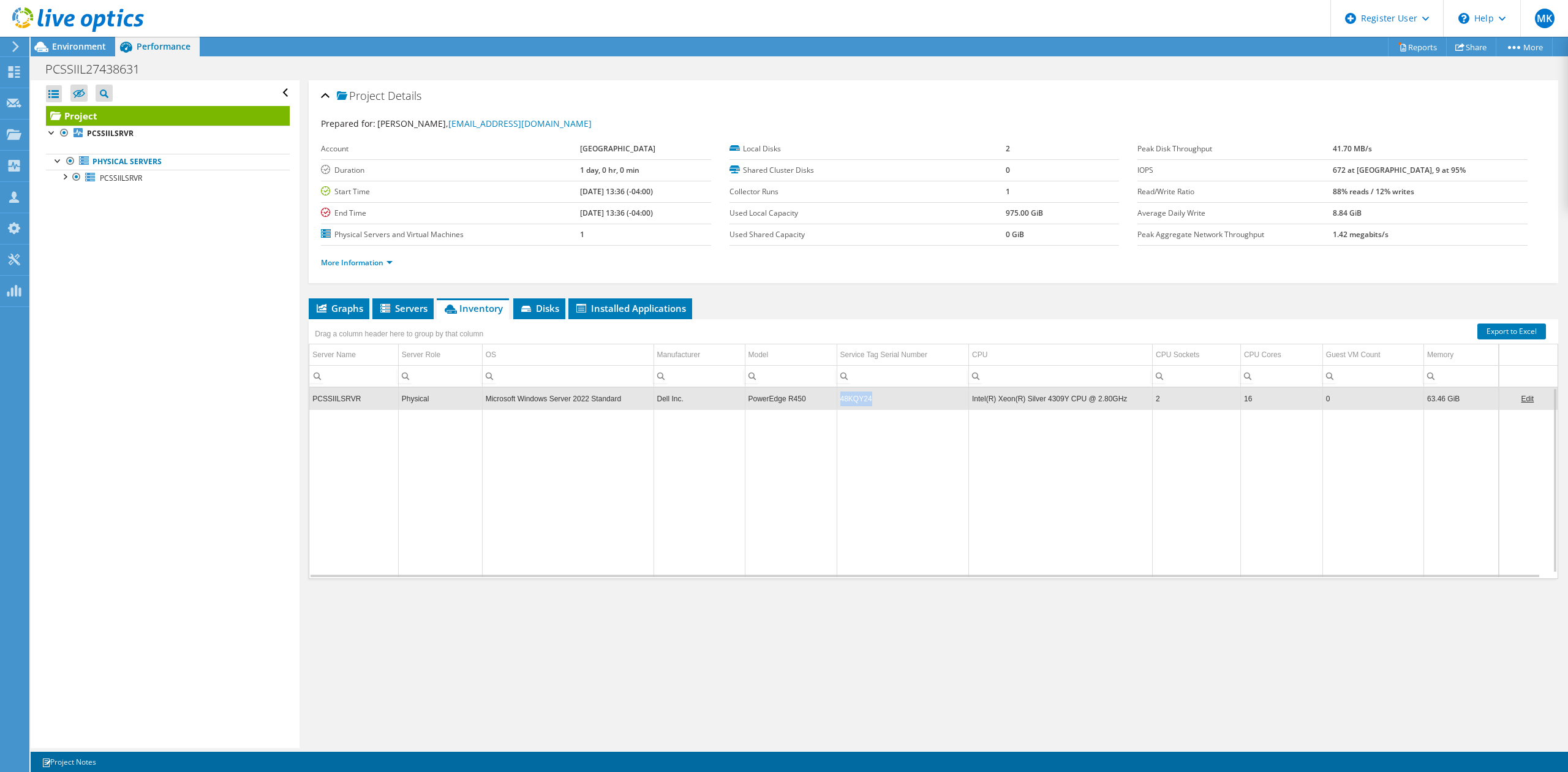
copy td "48KQY24"
click at [101, 67] on h1 "PCSSIIL27438631" at bounding box center [99, 69] width 119 height 14
copy h1 "PCSSIIL27438631"
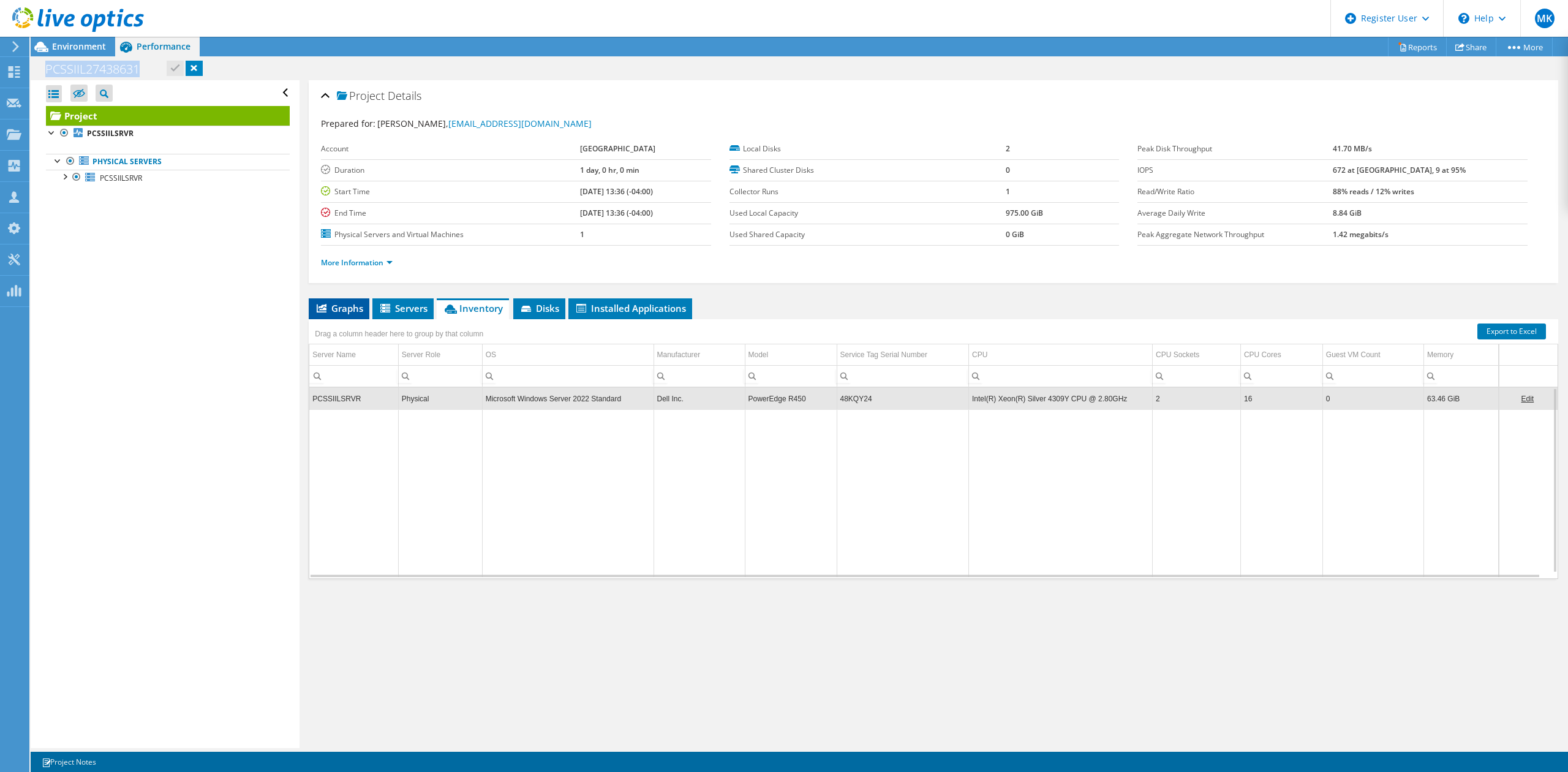
click at [345, 300] on li "Graphs" at bounding box center [339, 309] width 61 height 21
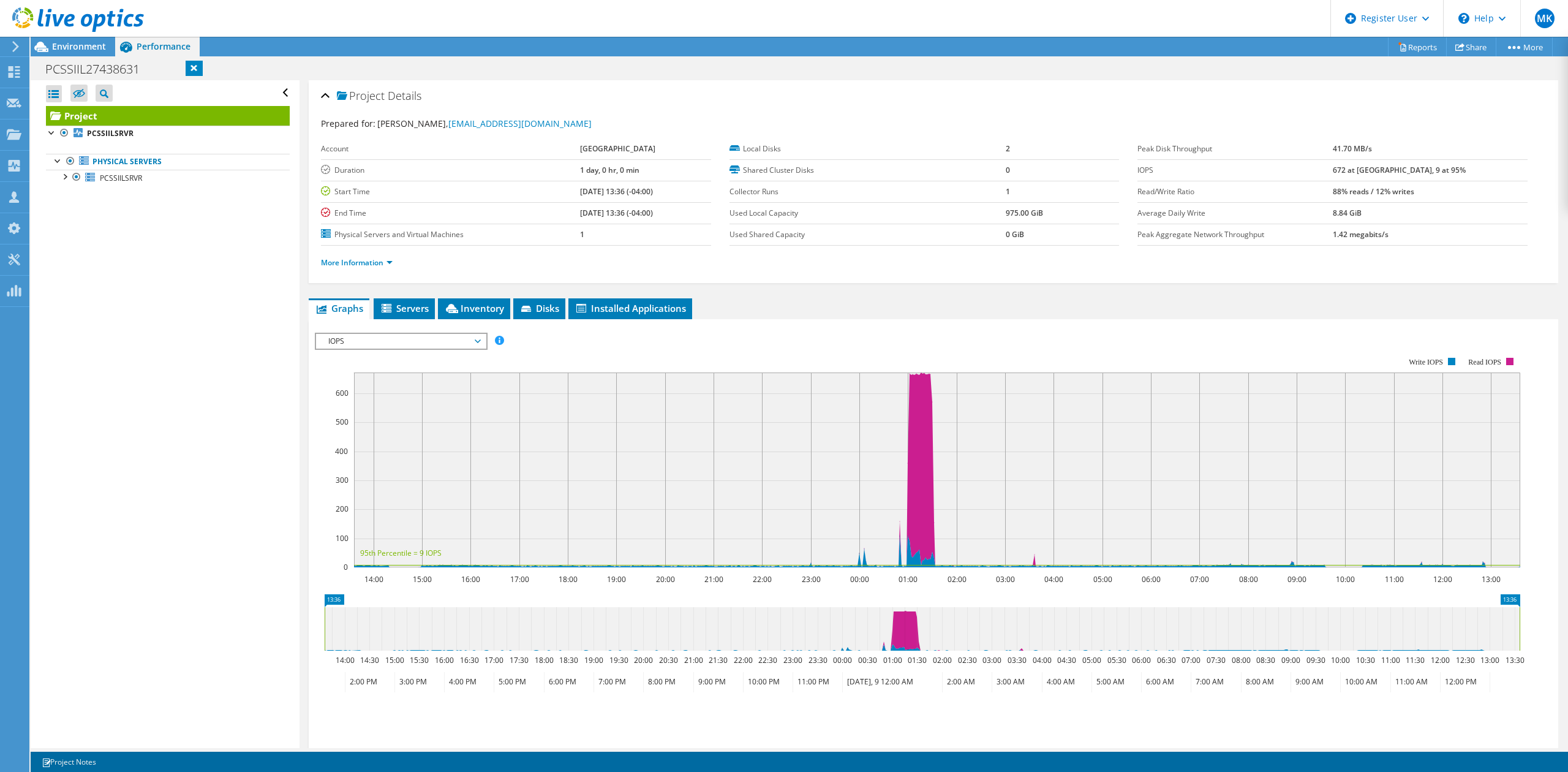
click at [347, 339] on span "IOPS" at bounding box center [401, 341] width 157 height 15
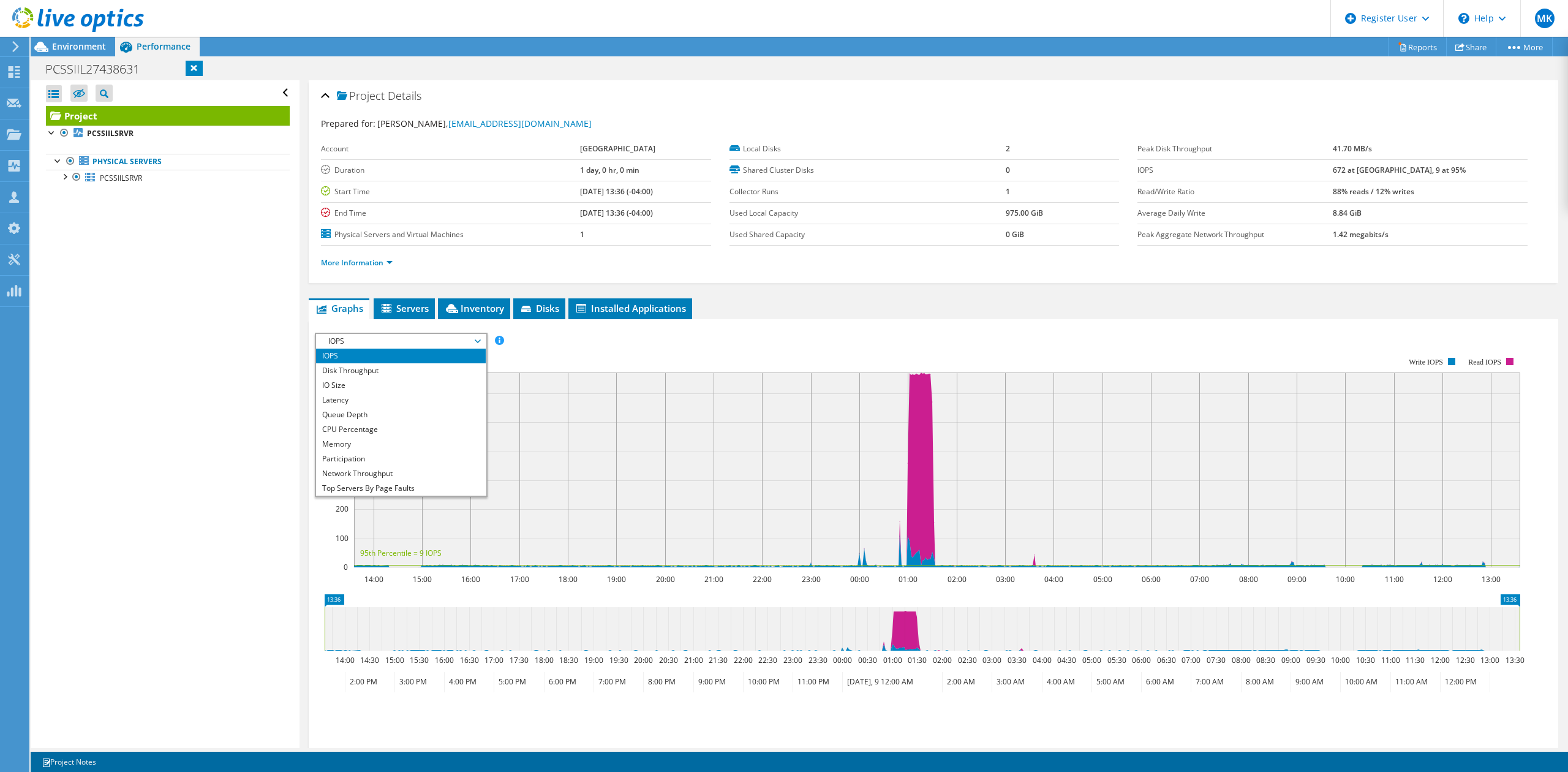
scroll to position [44, 0]
click at [361, 484] on li "All" at bounding box center [401, 488] width 170 height 15
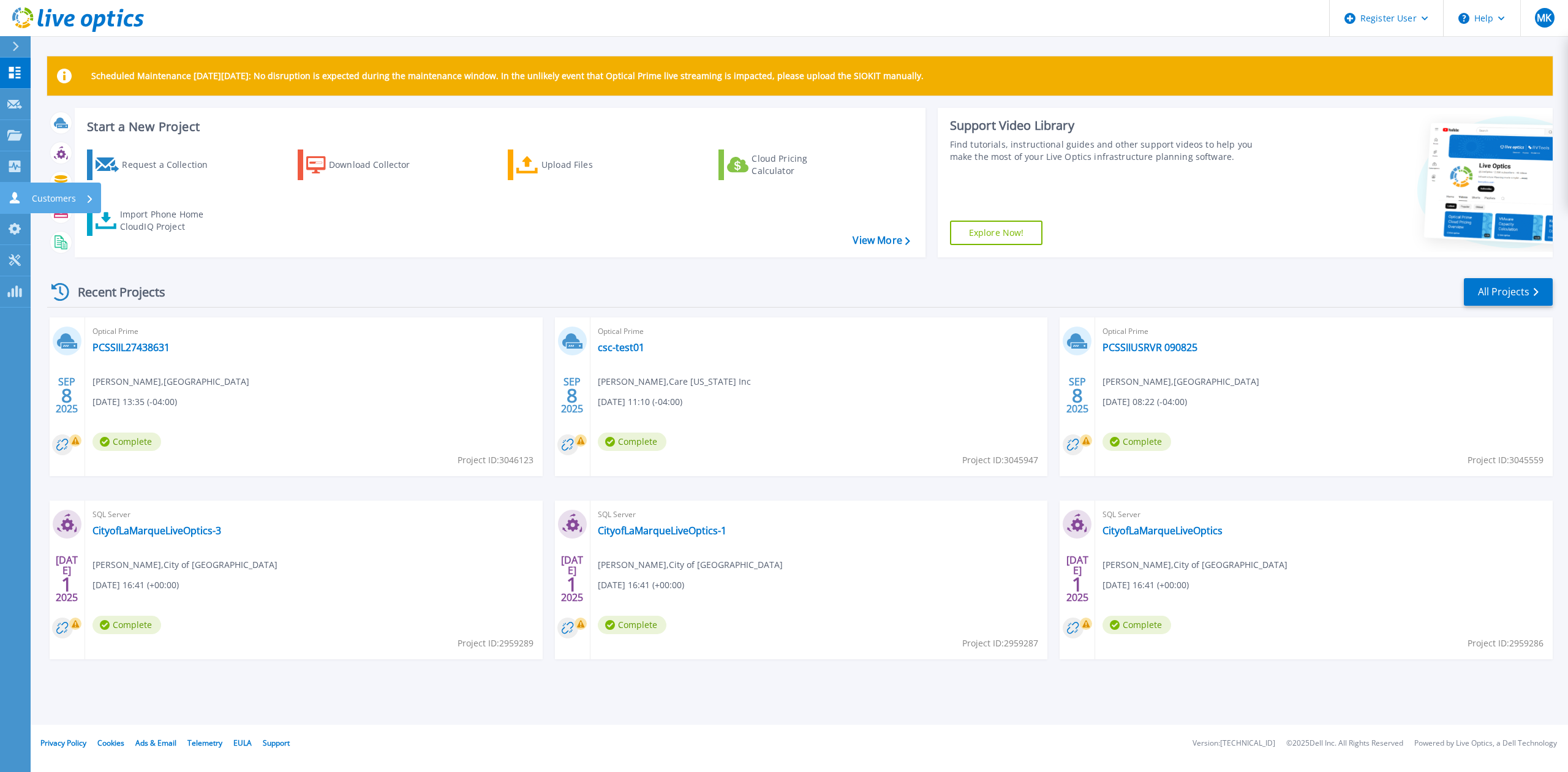
click at [15, 194] on icon at bounding box center [15, 197] width 10 height 12
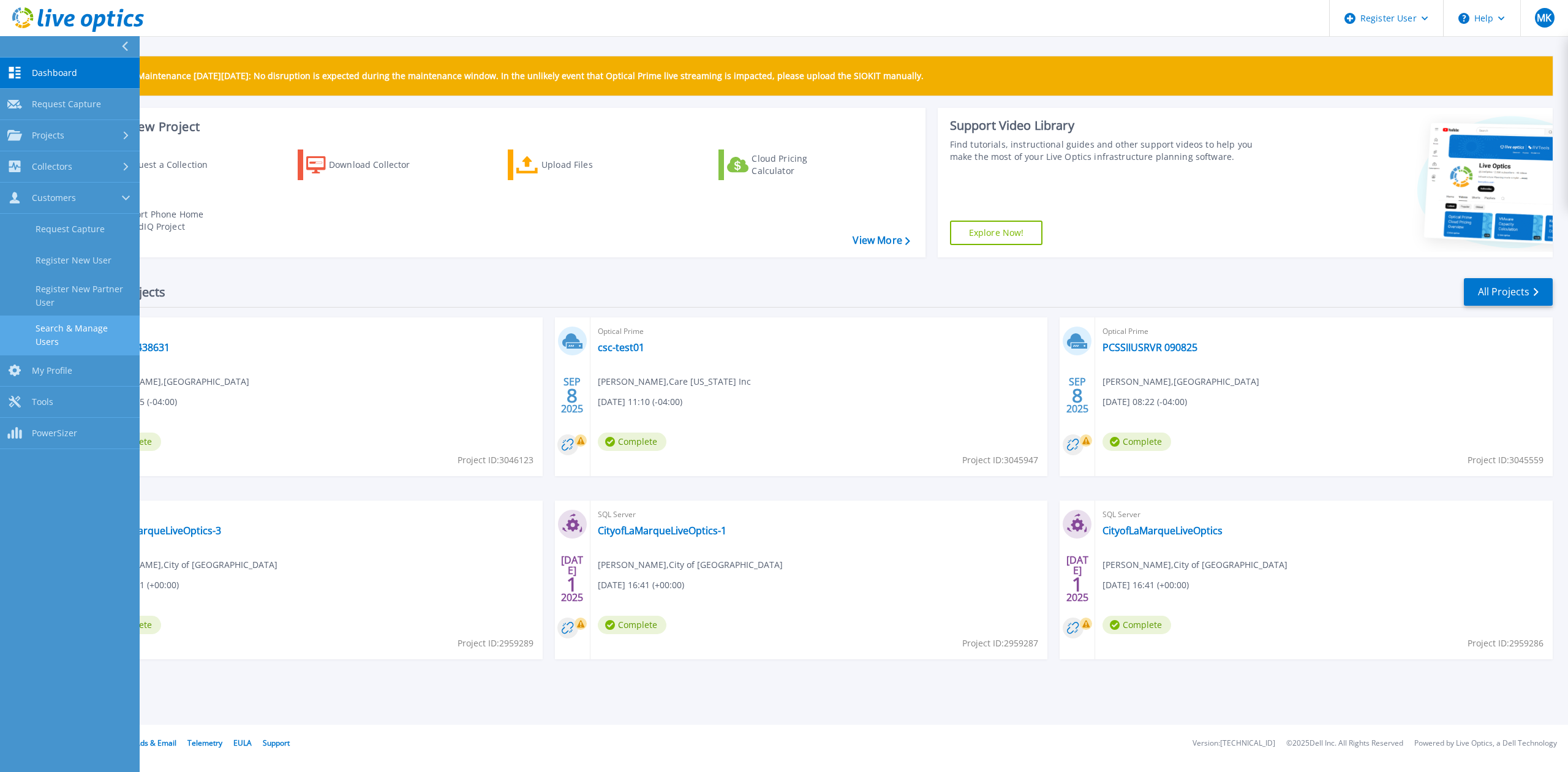
click at [77, 336] on link "Search & Manage Users" at bounding box center [70, 335] width 140 height 39
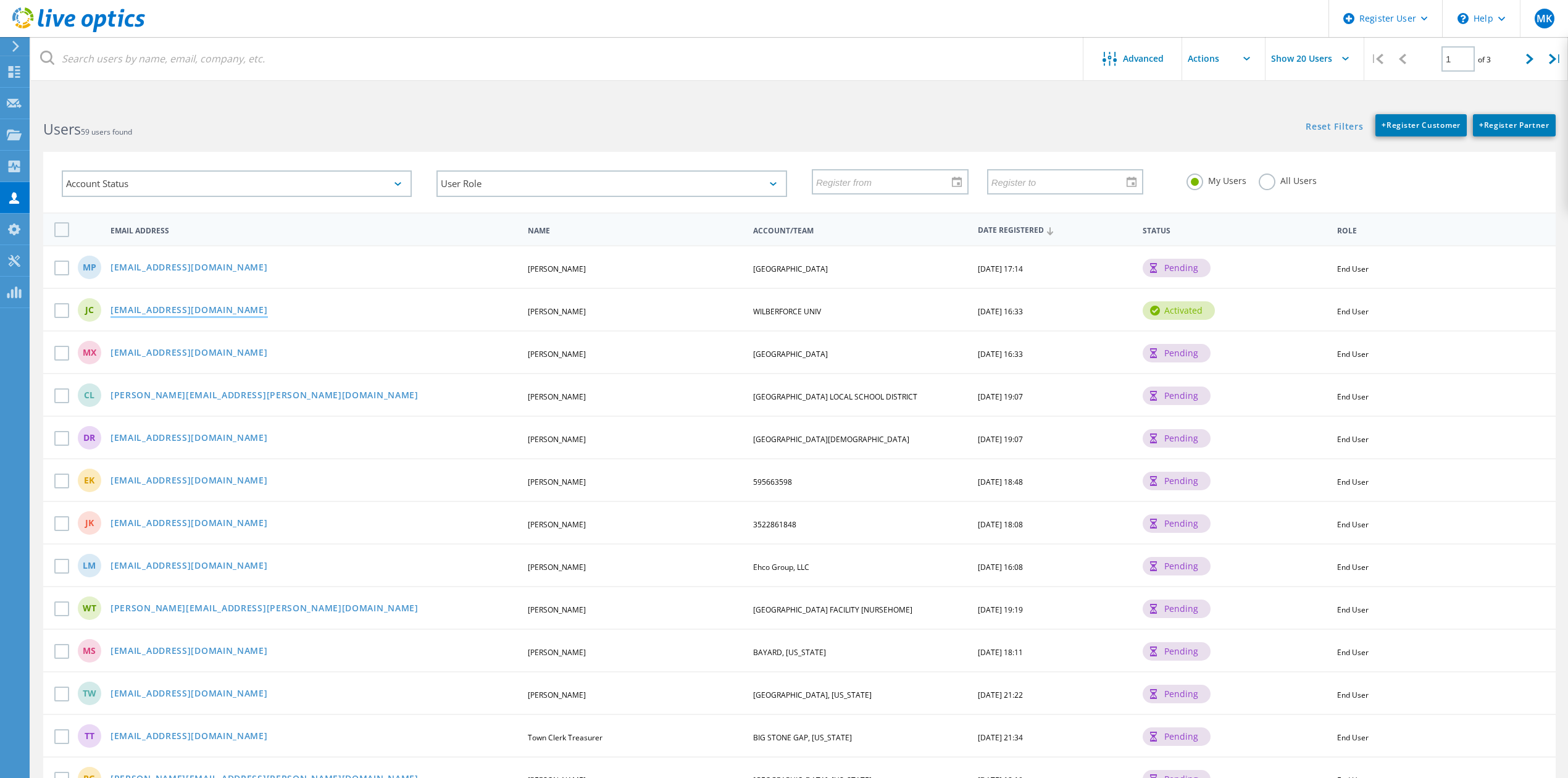
click at [148, 306] on link "jcameron@wilberforce.edu" at bounding box center [189, 311] width 157 height 11
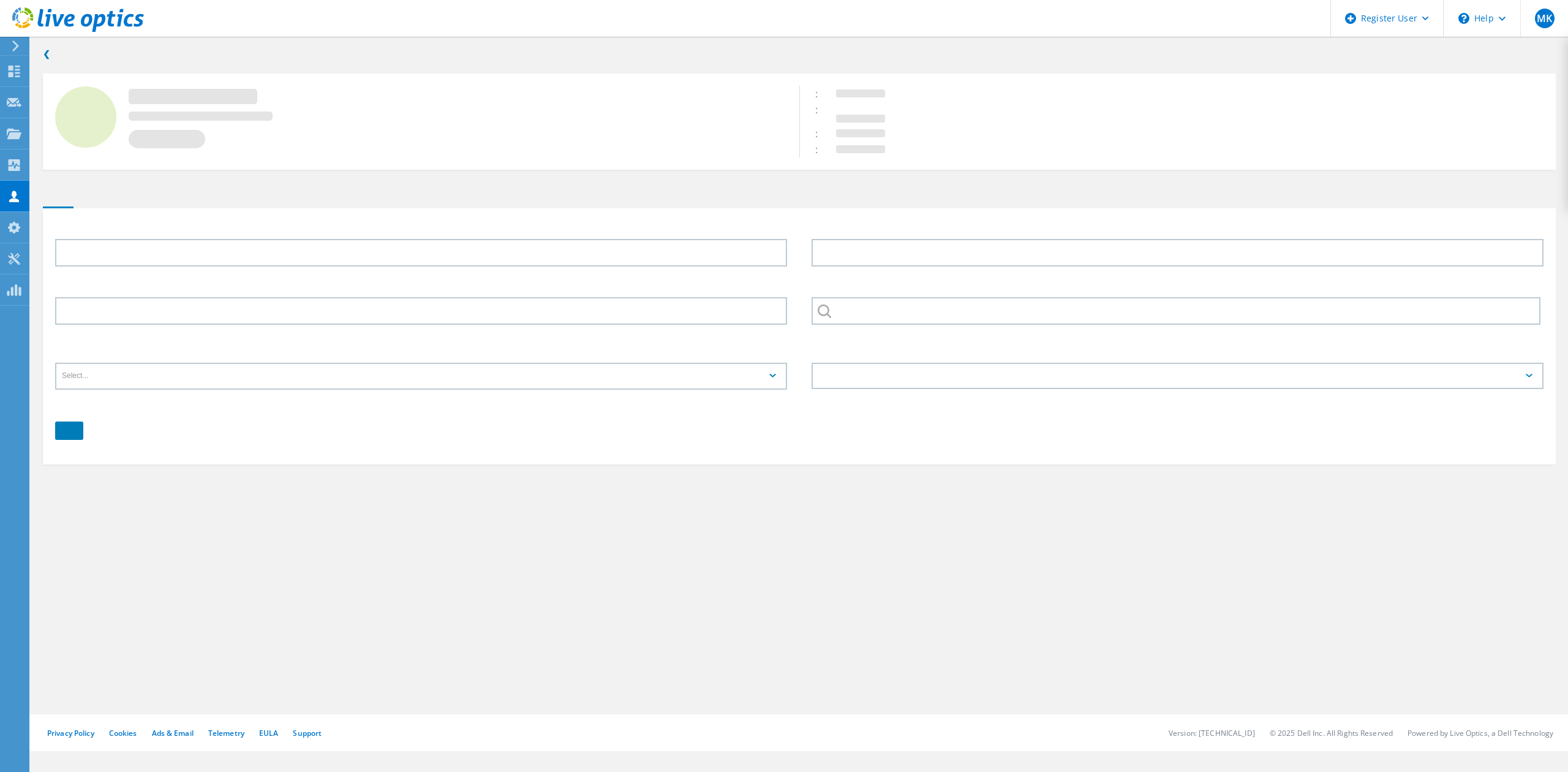
type input "James"
type input "Cameron"
type input "WILBERFORCE UNIV"
type input "English"
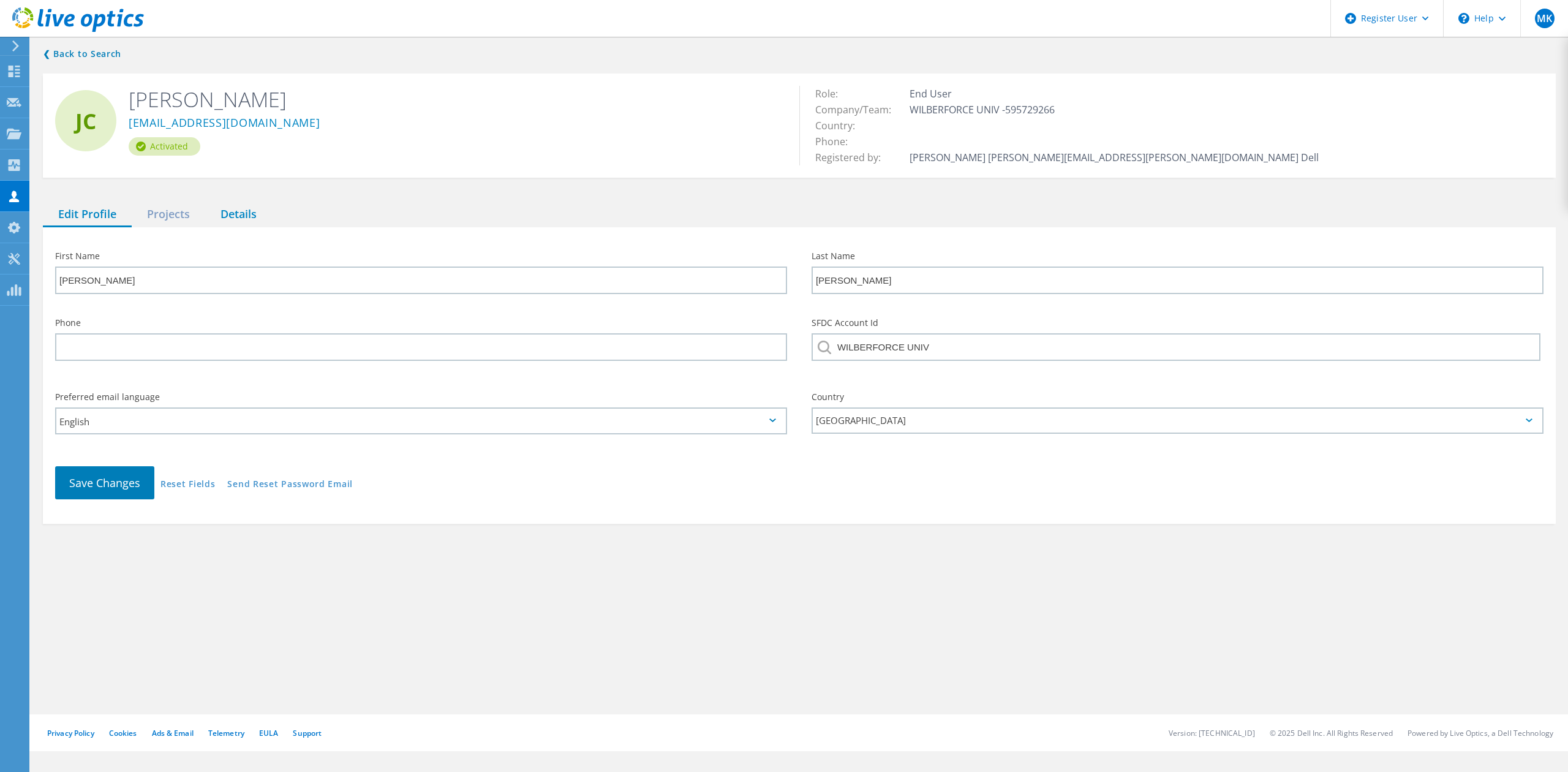
click at [230, 217] on div "Details" at bounding box center [239, 215] width 67 height 25
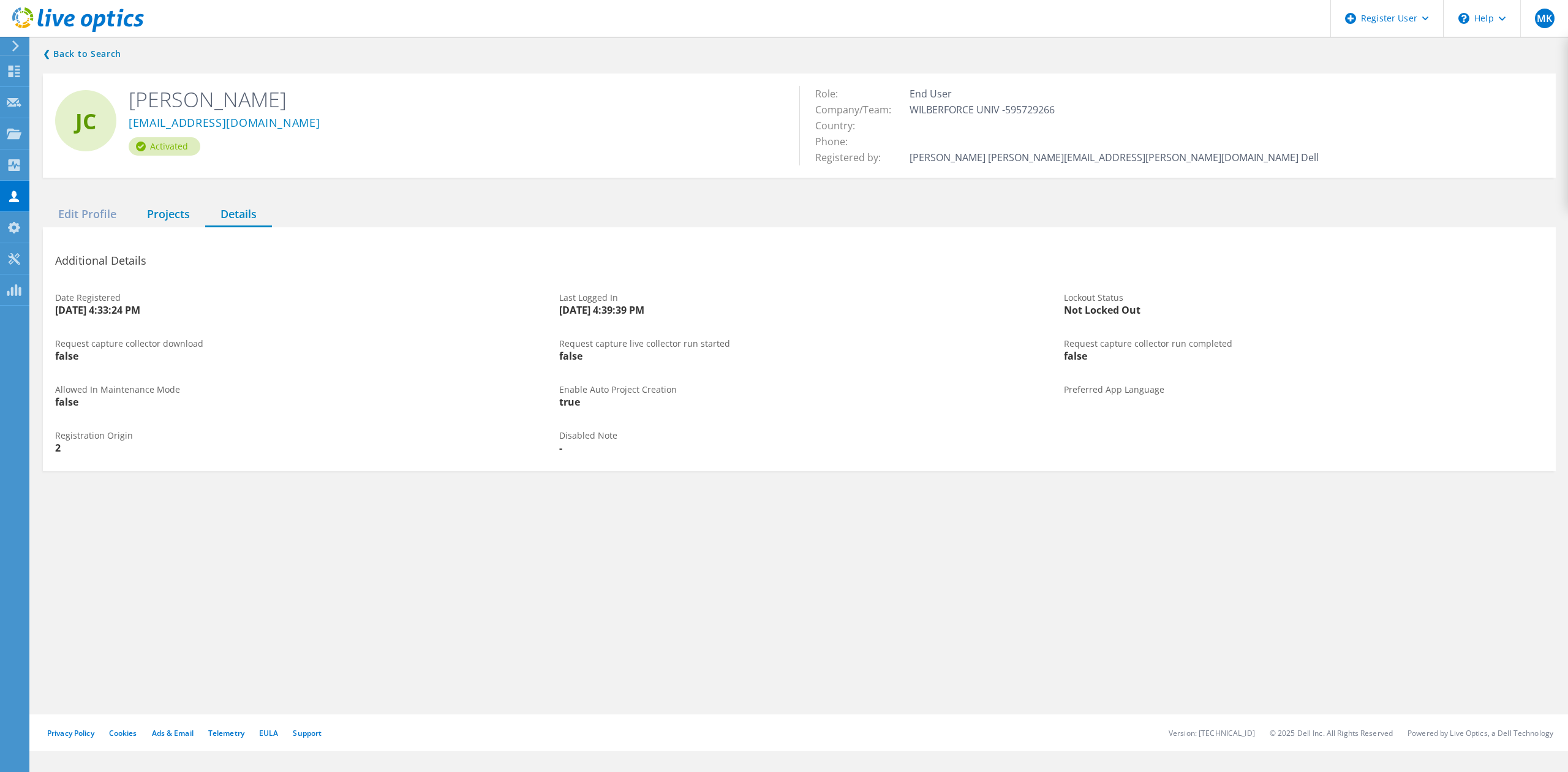
click at [152, 211] on div "Projects" at bounding box center [168, 215] width 74 height 25
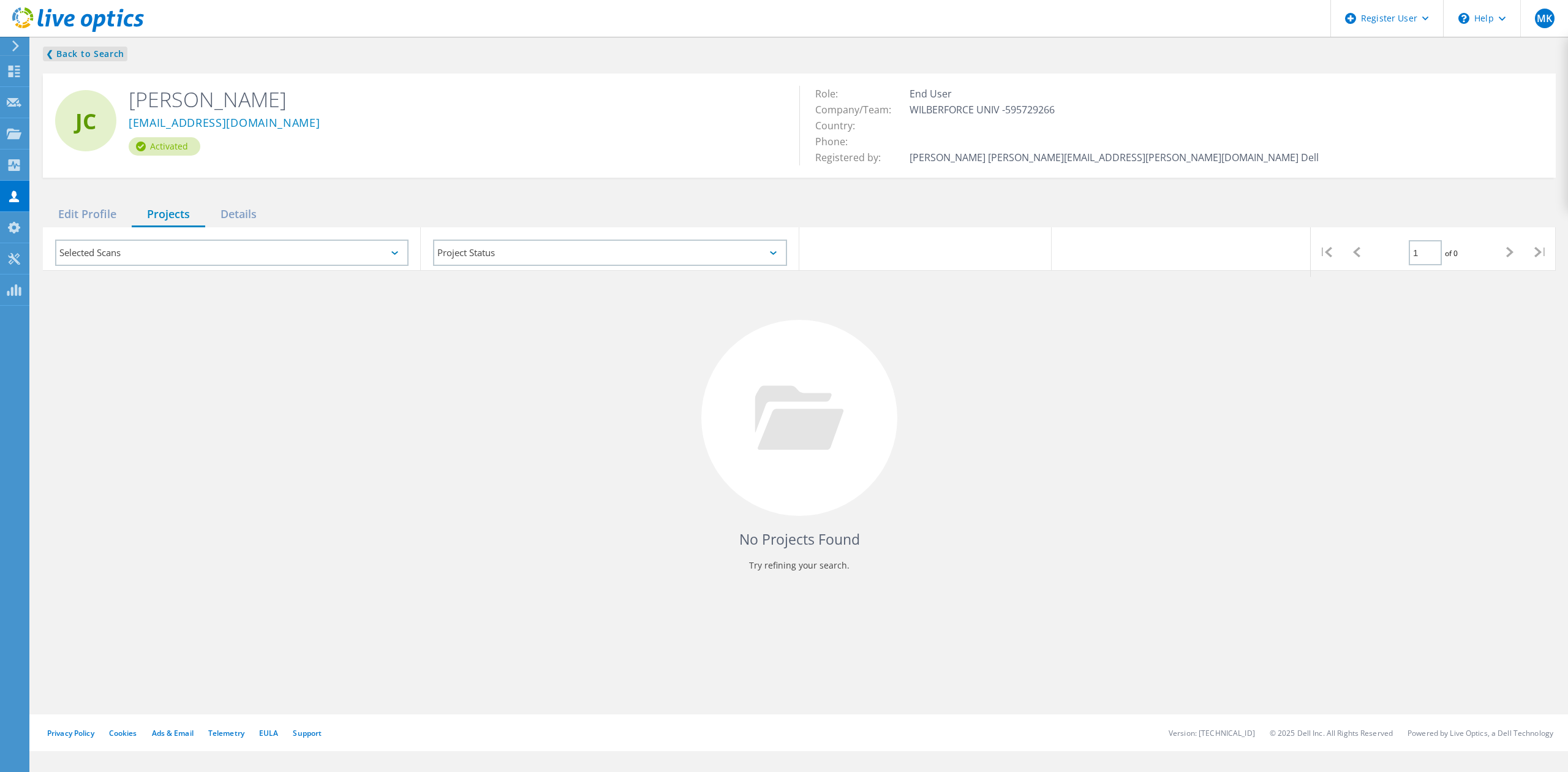
click at [70, 53] on link "❮ Back to Search" at bounding box center [85, 54] width 85 height 15
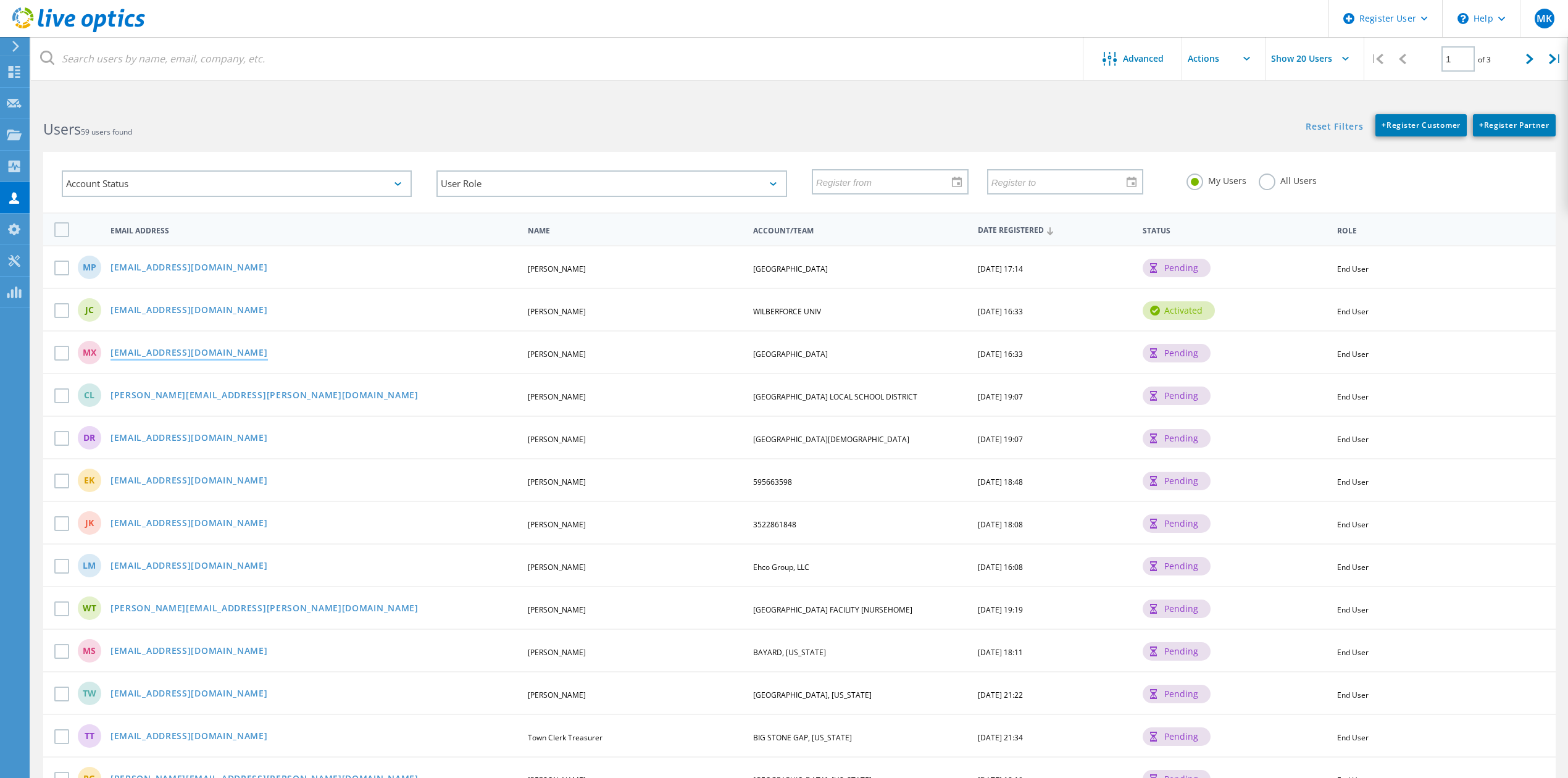
click at [166, 348] on link "[EMAIL_ADDRESS][DOMAIN_NAME]" at bounding box center [189, 353] width 157 height 11
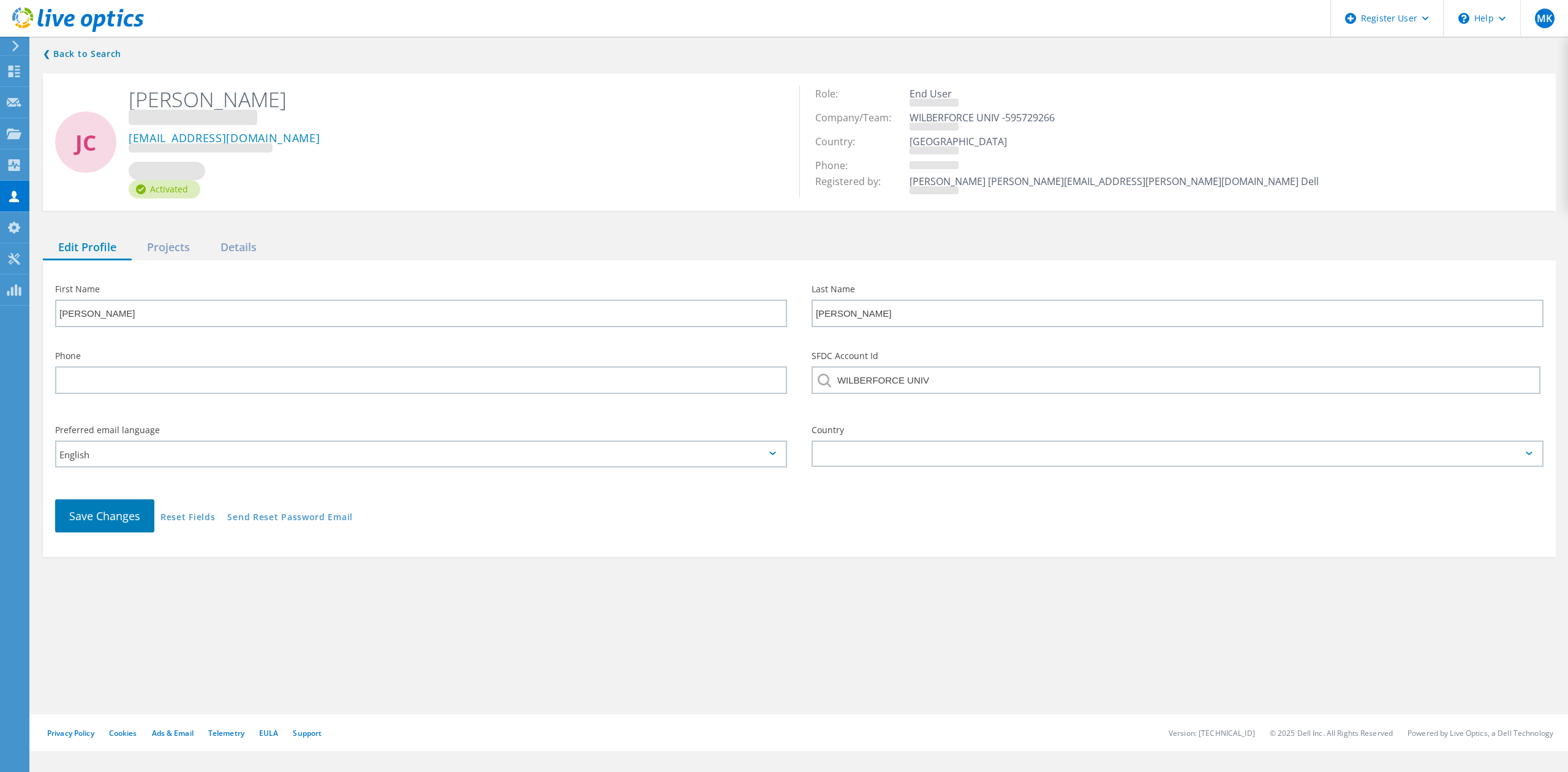
type input "Michael"
type input "Xu"
type input "[GEOGRAPHIC_DATA]"
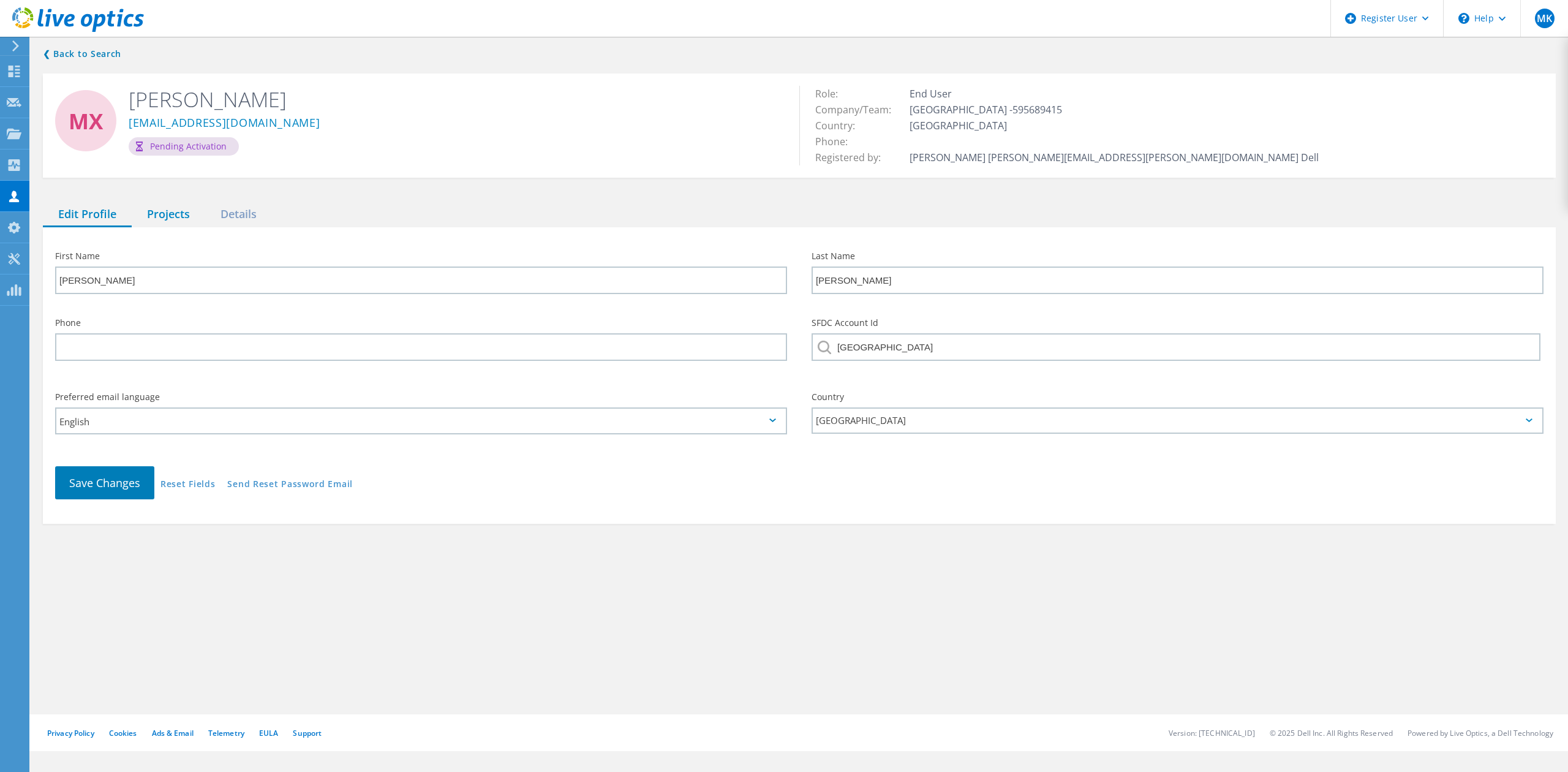
click at [179, 212] on div "Projects" at bounding box center [168, 215] width 74 height 25
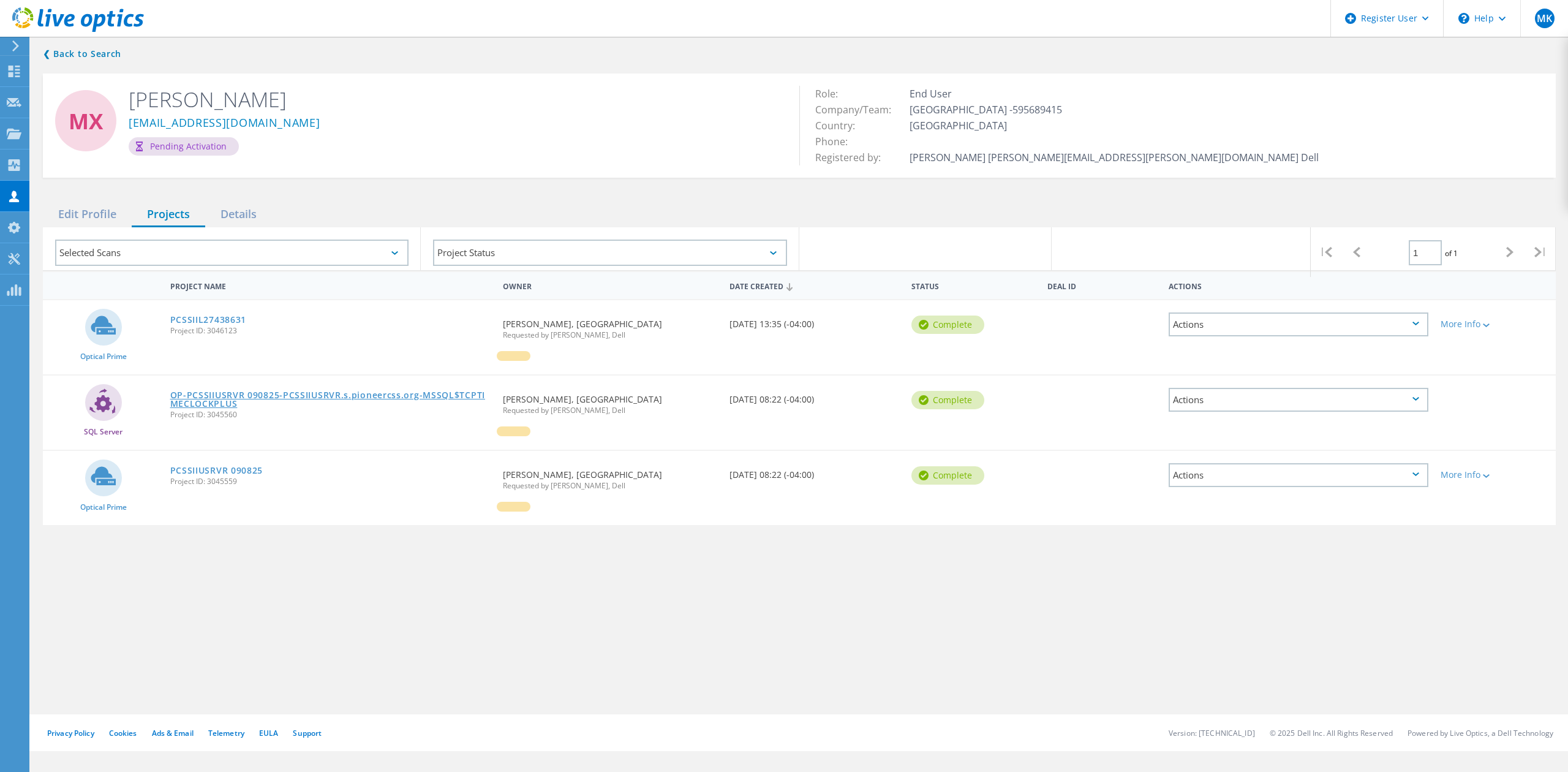
click at [195, 399] on link "OP-PCSSIIUSRVR 090825-PCSSIIUSRVR.s.pioneercss.org-MSSQL$TCPTIMECLOCKPLUS" at bounding box center [330, 399] width 321 height 17
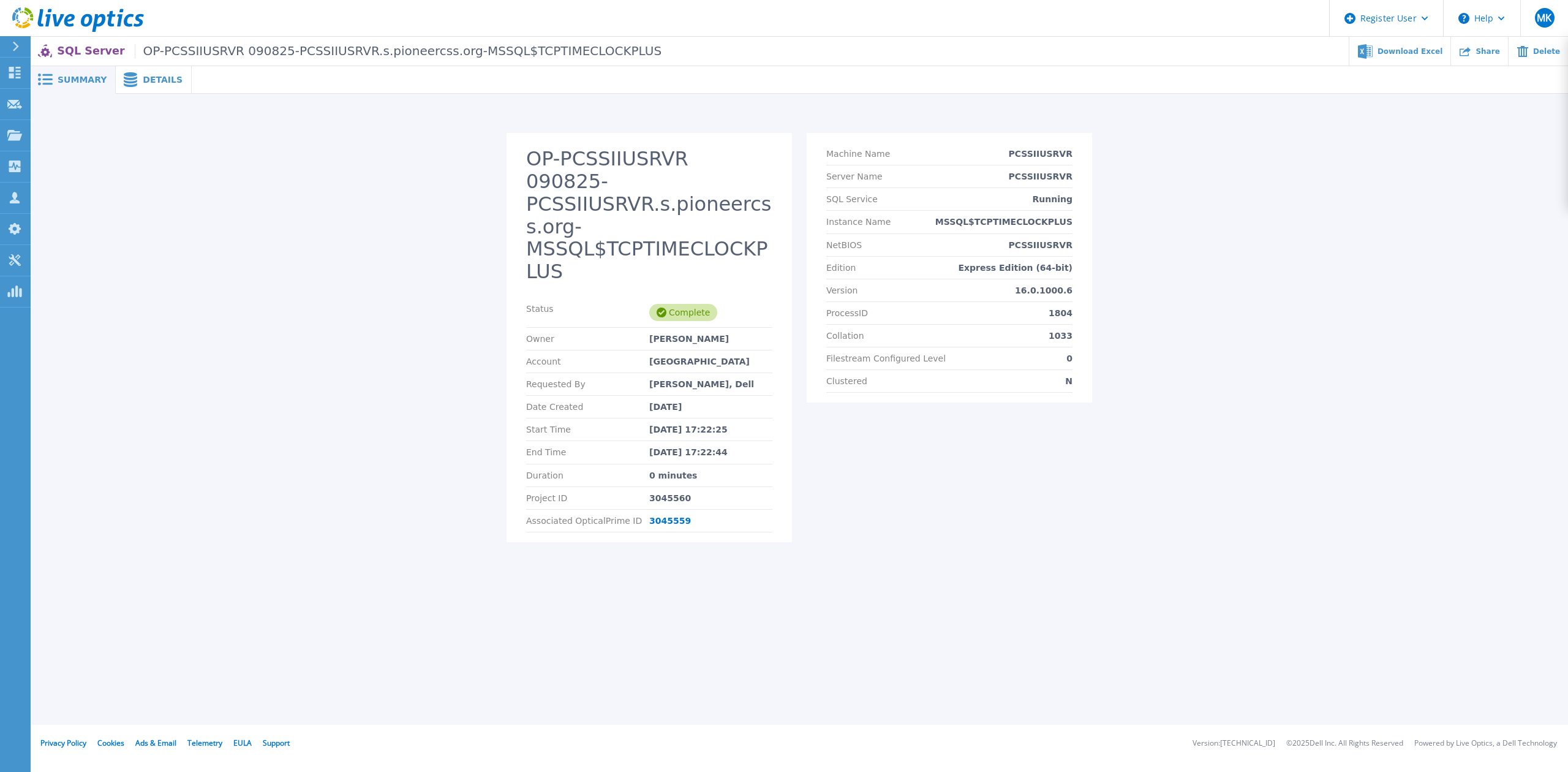
click at [143, 79] on span "Details" at bounding box center [163, 80] width 40 height 9
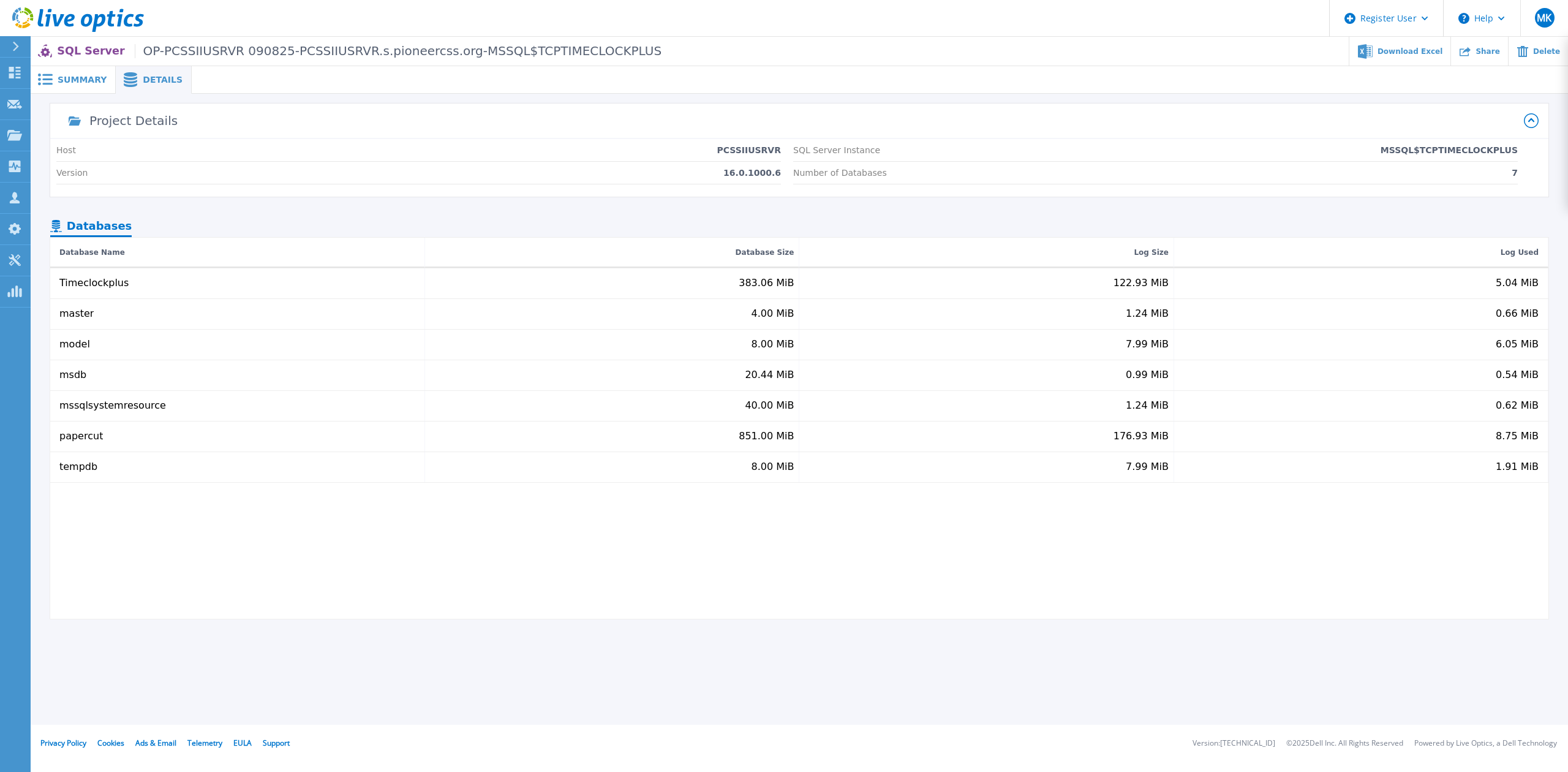
click at [82, 77] on span "Summary" at bounding box center [82, 80] width 49 height 9
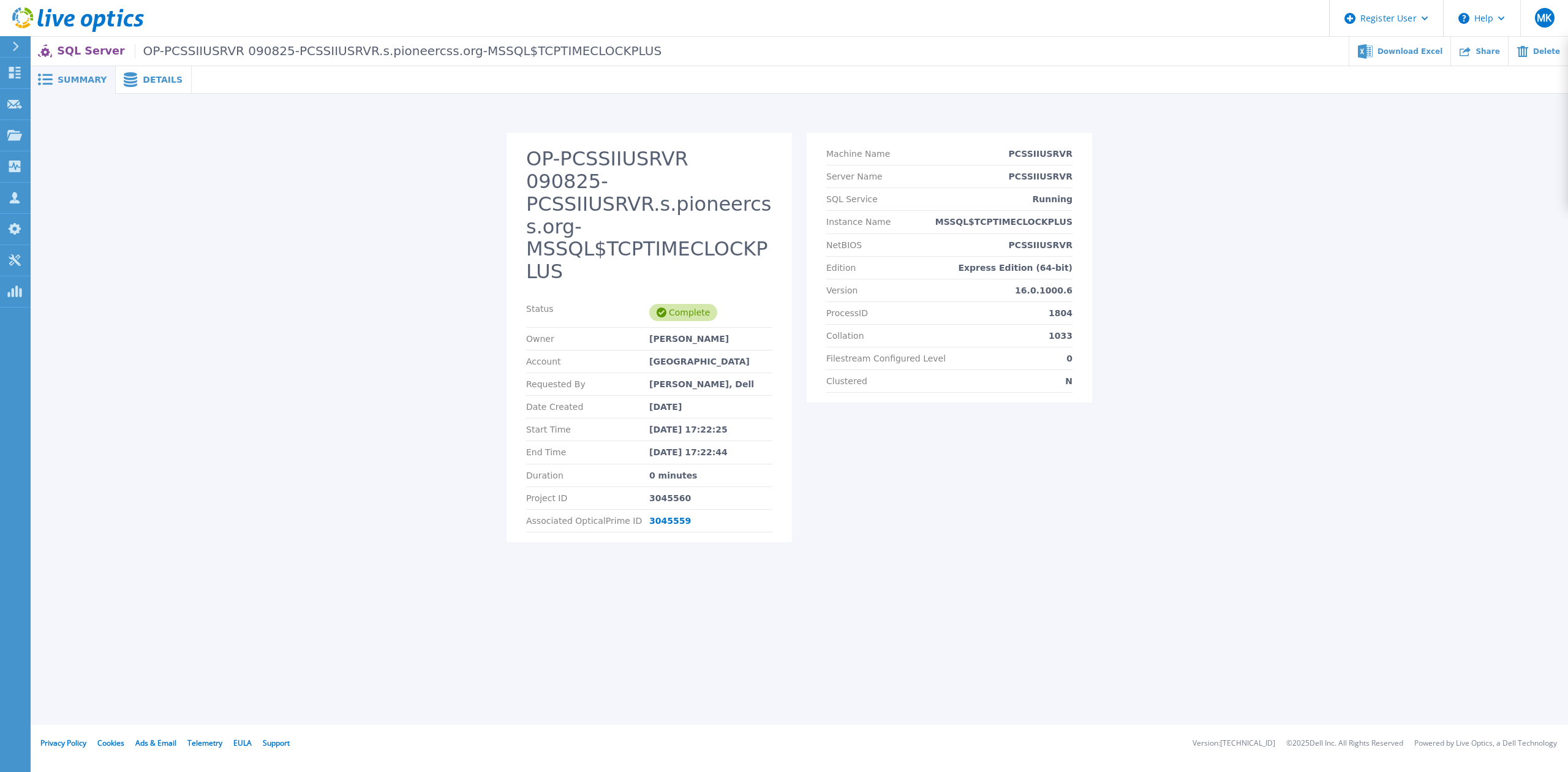
click at [157, 79] on span "Details" at bounding box center [163, 80] width 40 height 9
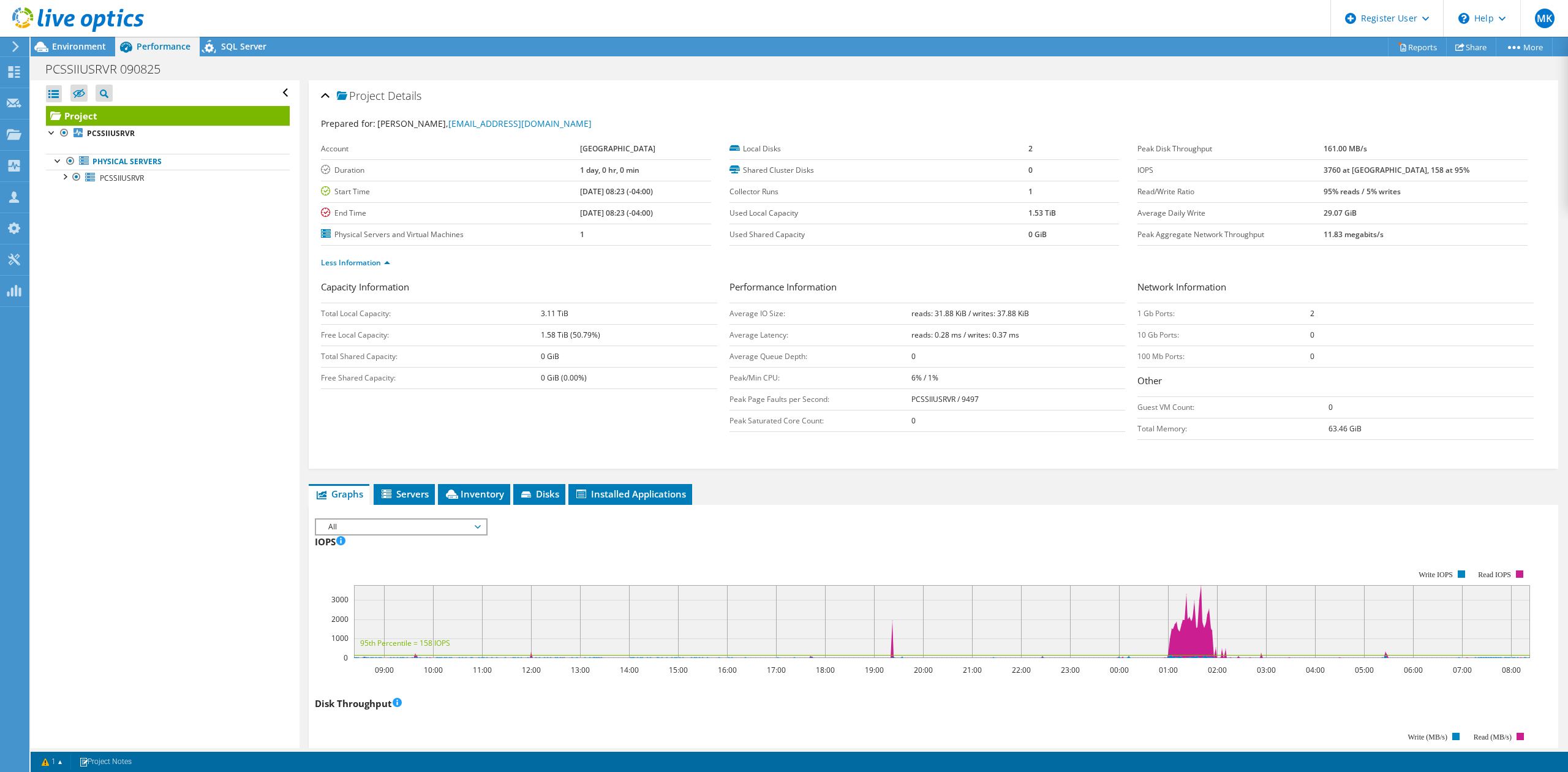
scroll to position [44, 0]
click at [84, 48] on span "Environment" at bounding box center [79, 46] width 54 height 12
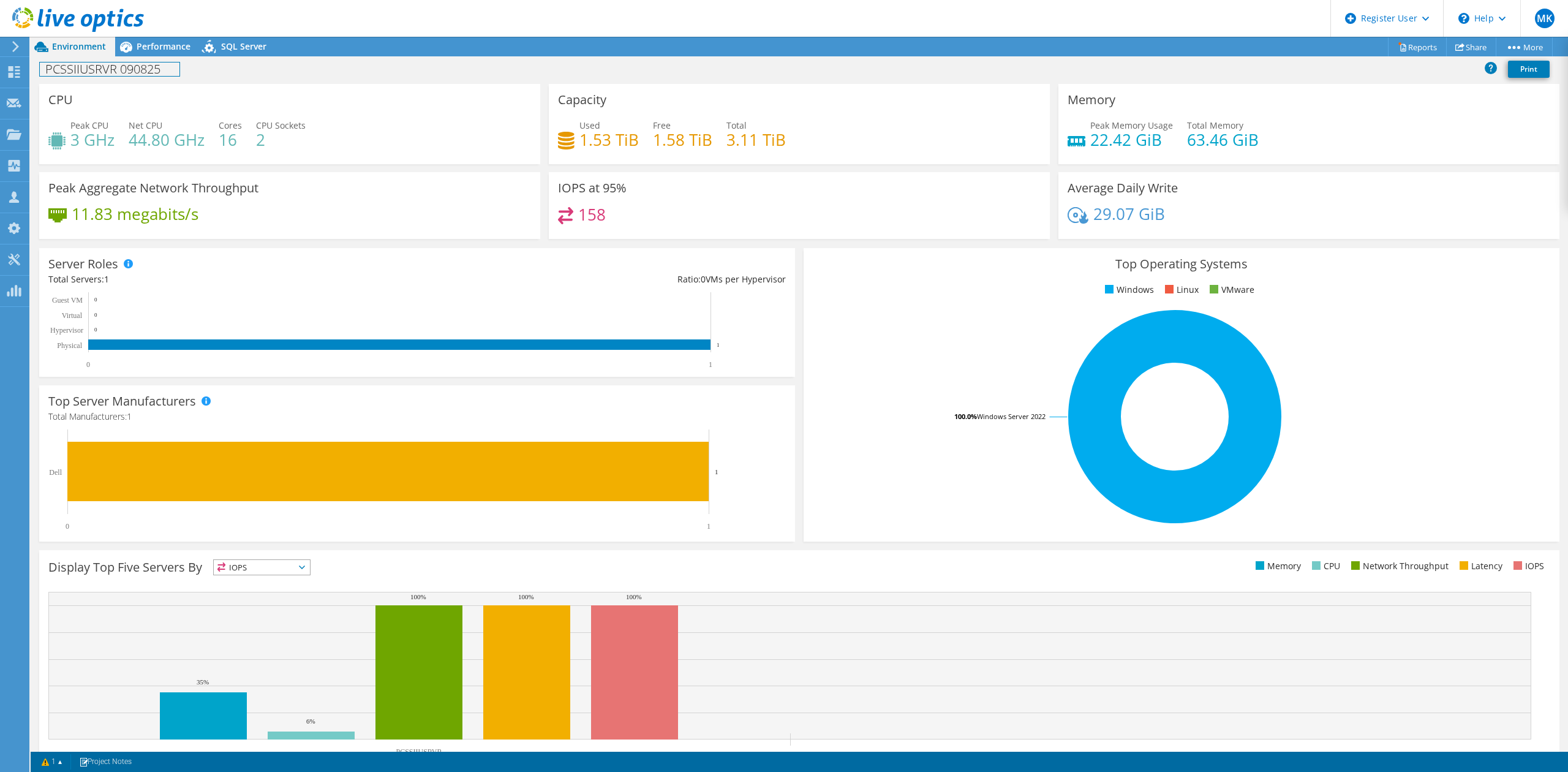
click at [143, 67] on h1 "PCSSIIUSRVR 090825" at bounding box center [110, 69] width 140 height 14
click at [149, 37] on div "Performance" at bounding box center [157, 46] width 85 height 20
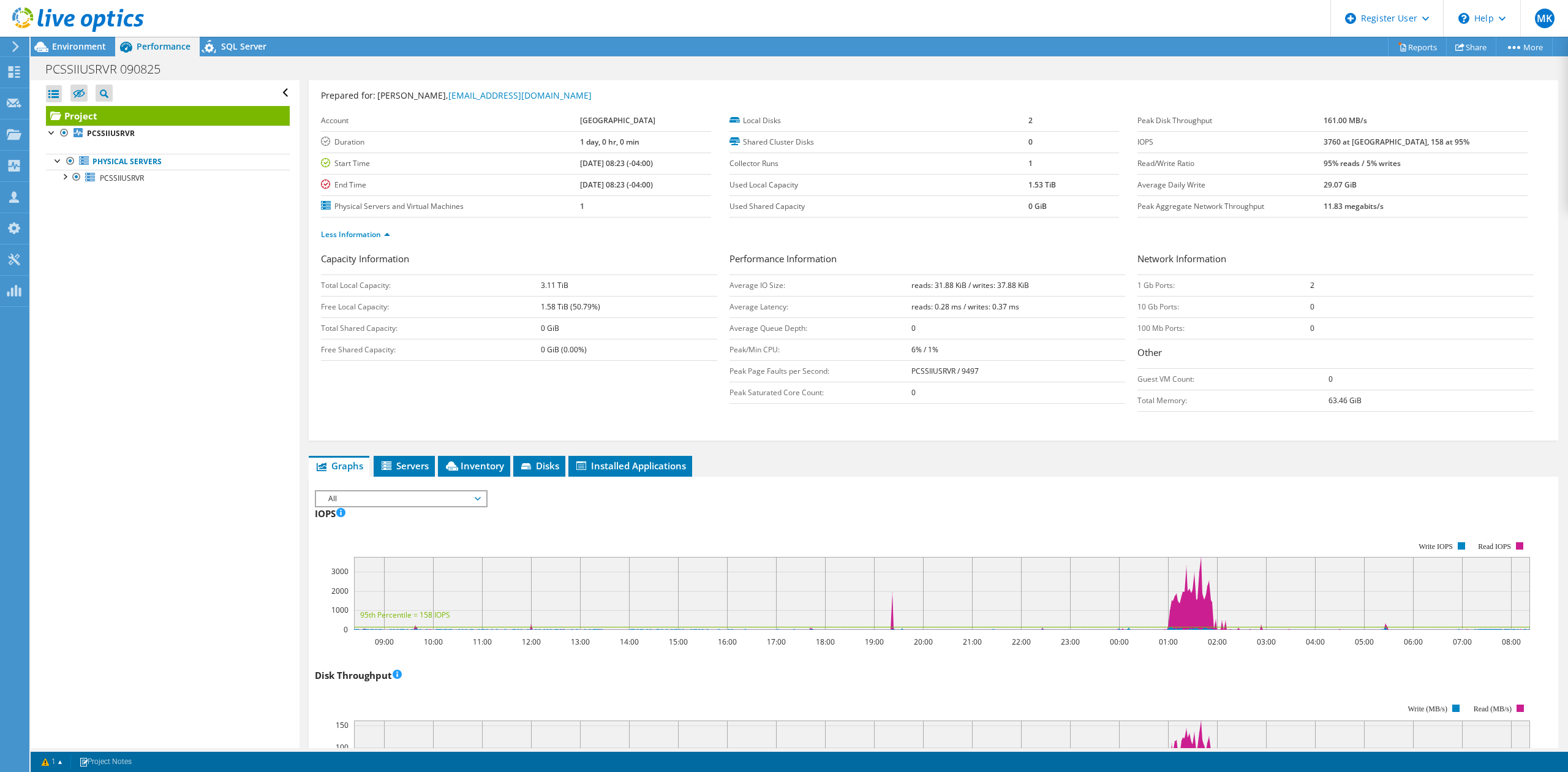
scroll to position [0, 0]
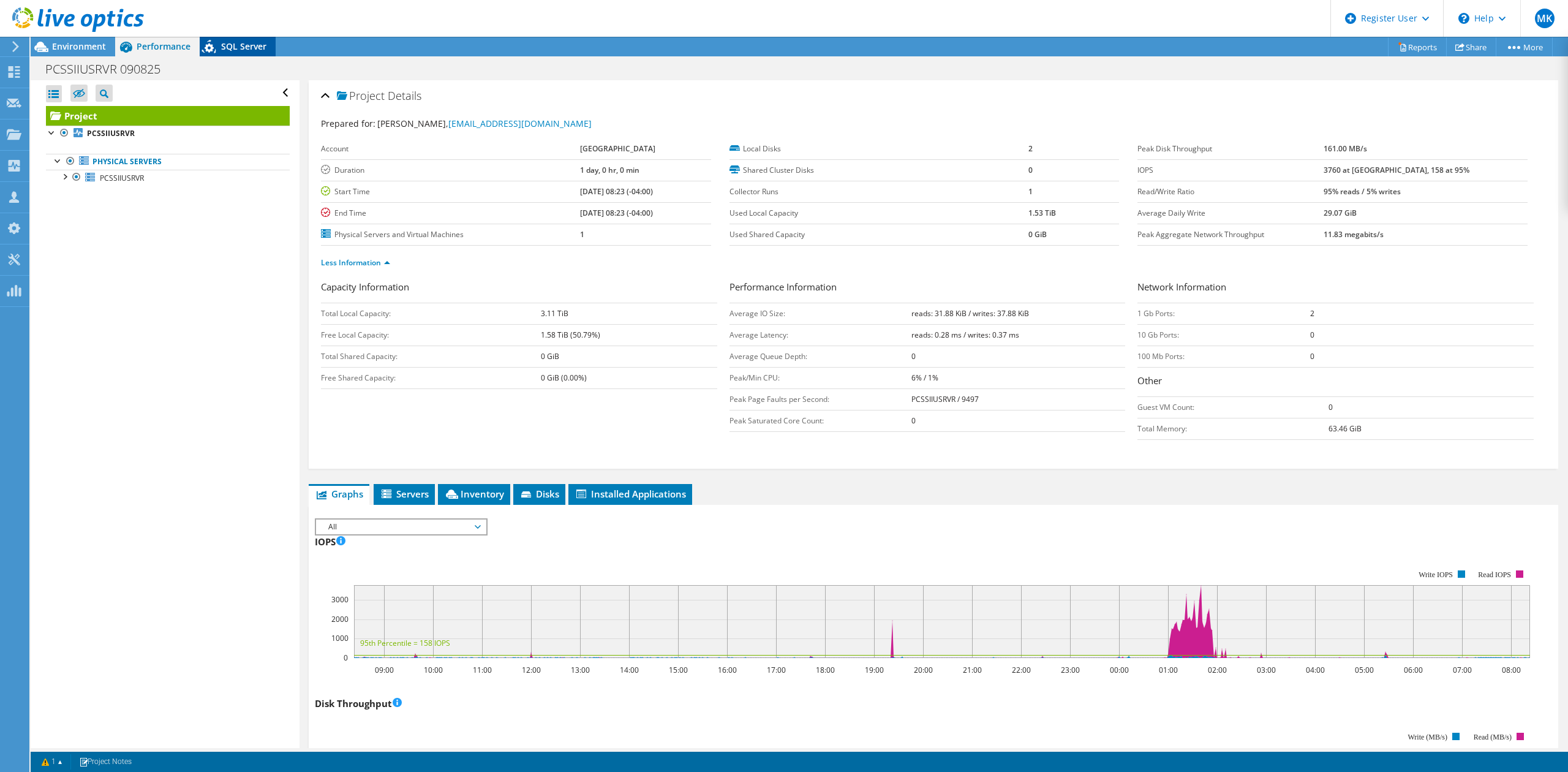
click at [223, 45] on span "SQL Server" at bounding box center [243, 46] width 45 height 12
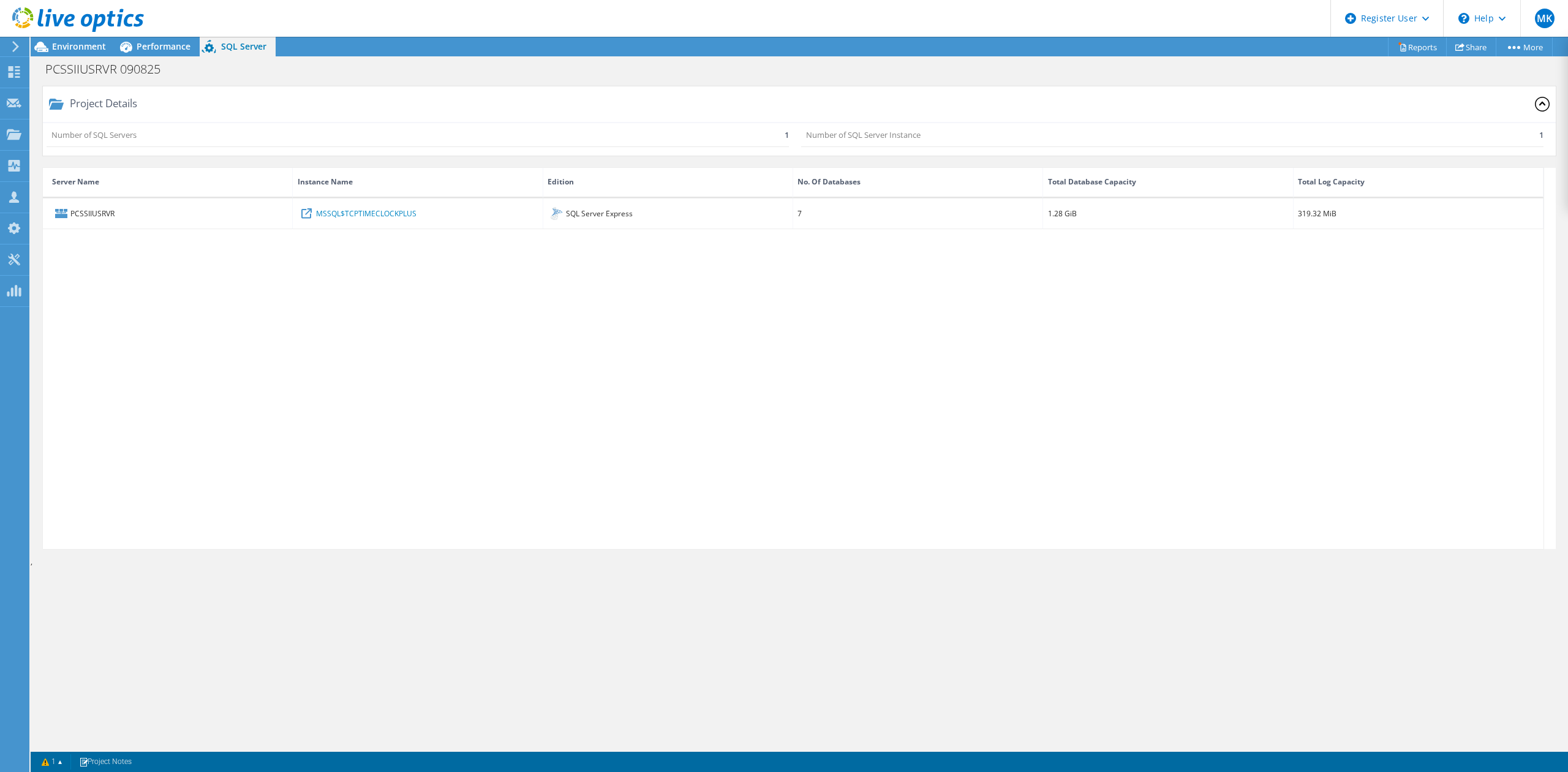
click at [66, 40] on div at bounding box center [72, 20] width 144 height 41
click at [65, 42] on span "Environment" at bounding box center [79, 46] width 54 height 12
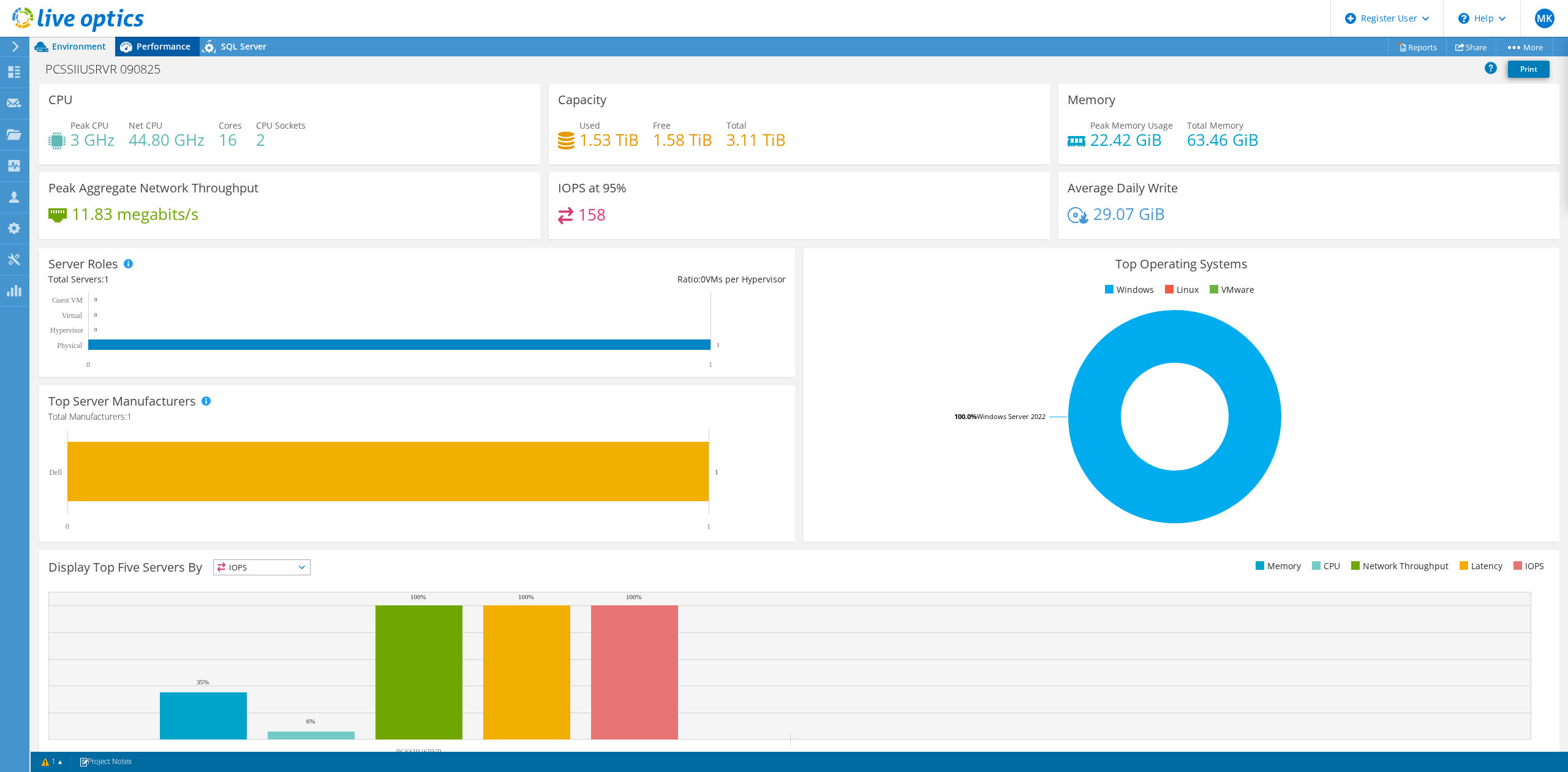
click at [146, 43] on span "Performance" at bounding box center [163, 46] width 54 height 12
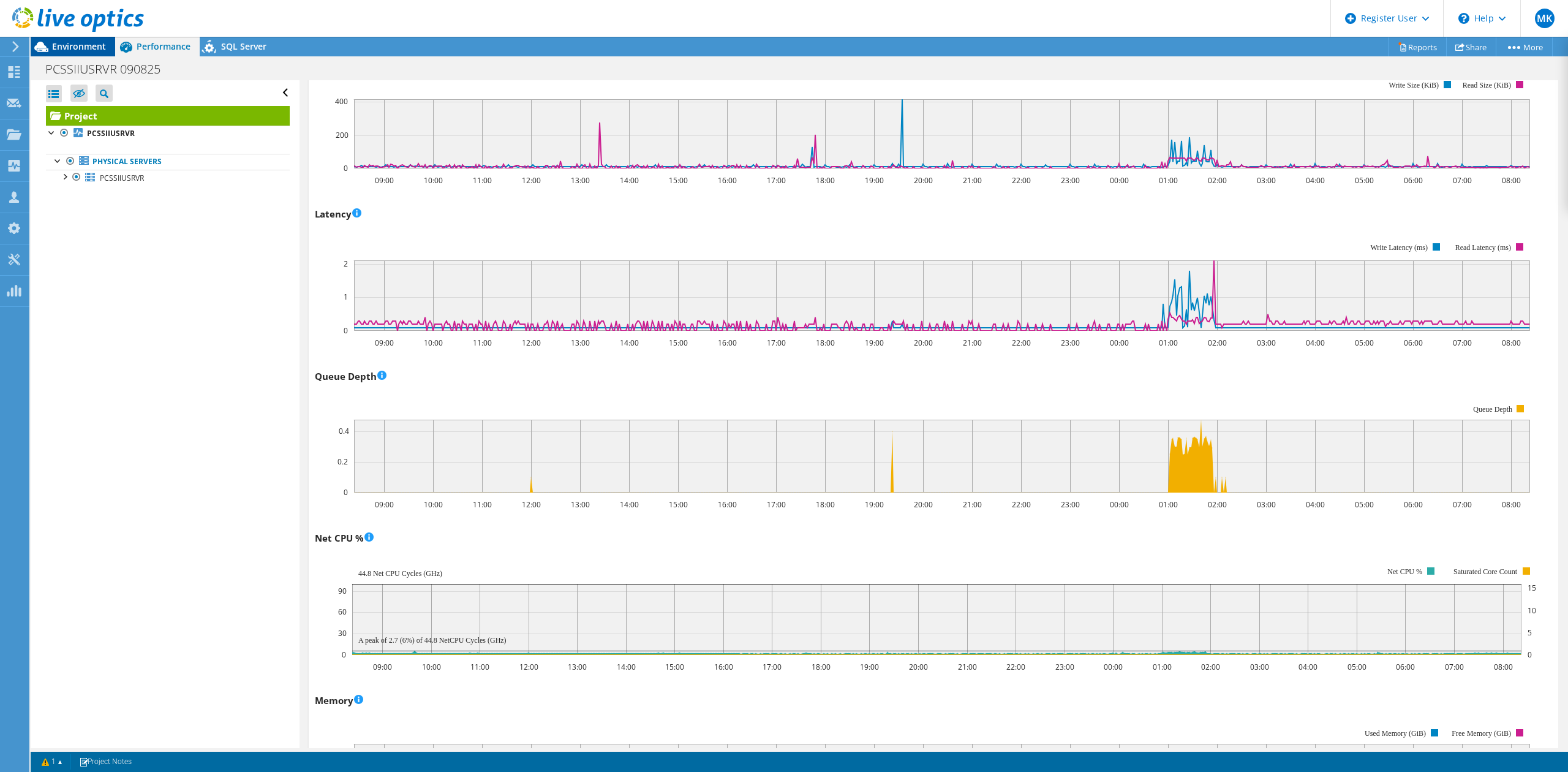
scroll to position [408, 0]
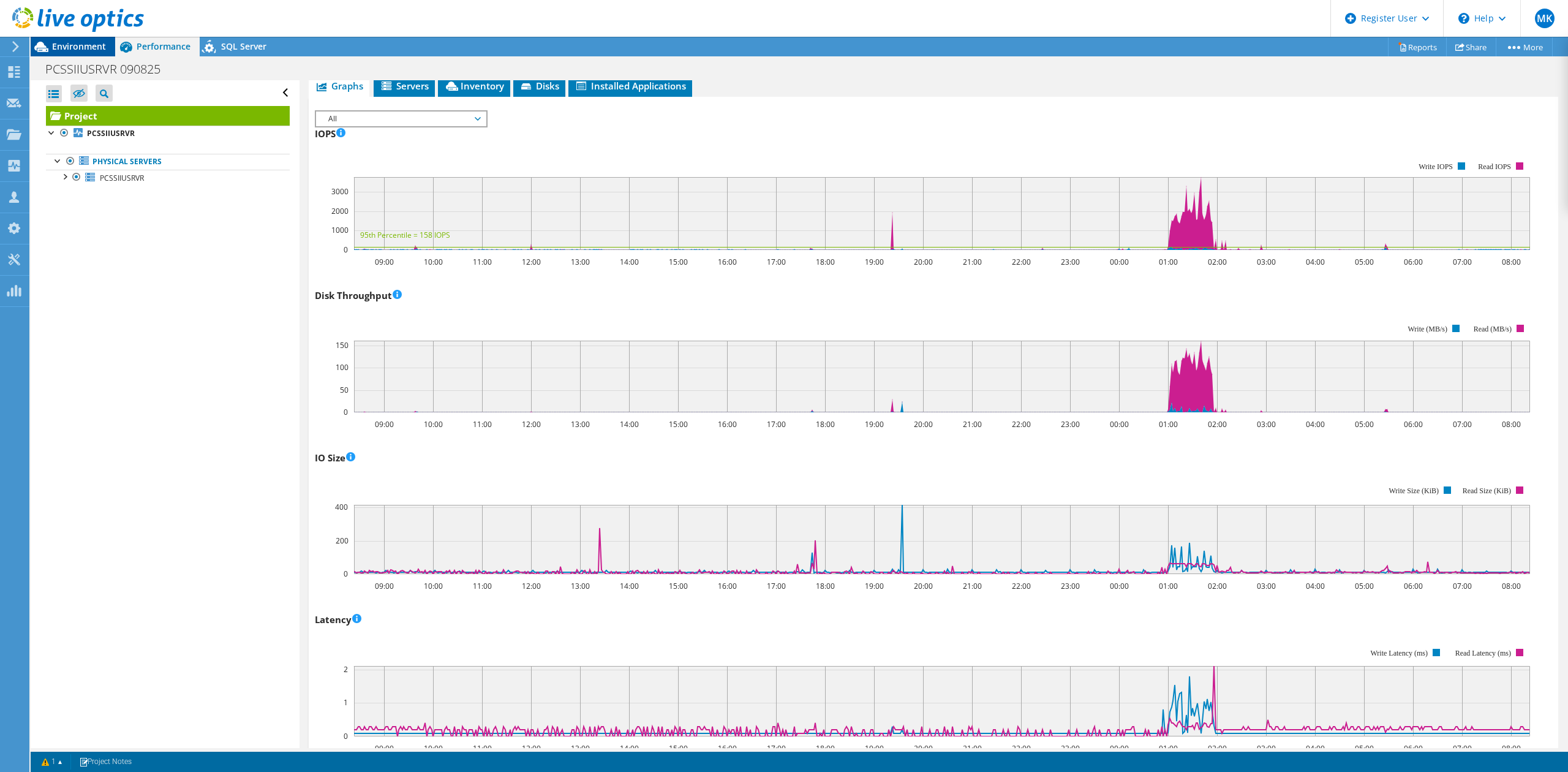
click at [67, 52] on div "Environment" at bounding box center [72, 46] width 85 height 20
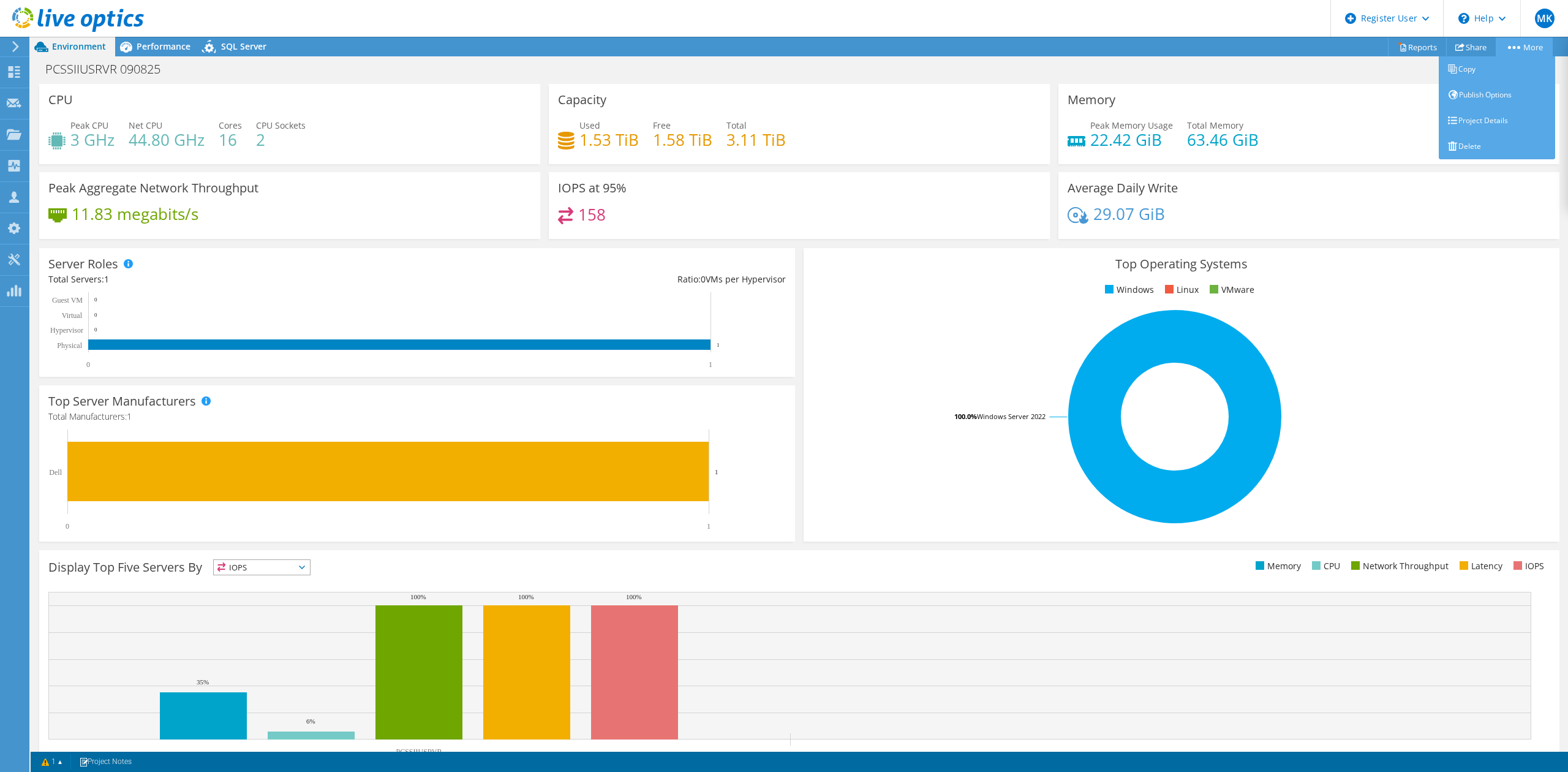
click at [1510, 50] on link "More" at bounding box center [1524, 46] width 57 height 19
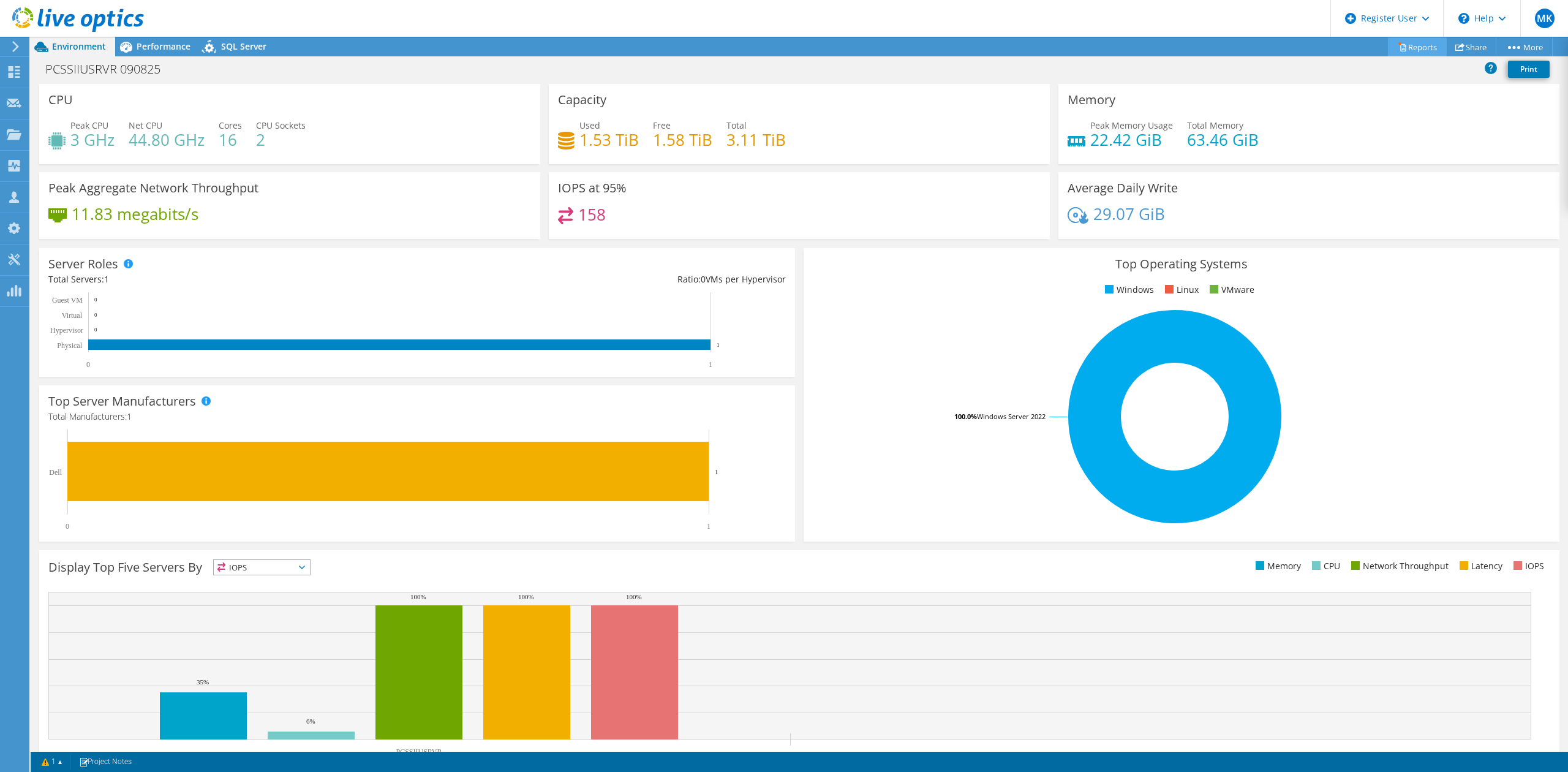
click at [1416, 46] on link "Reports" at bounding box center [1417, 46] width 59 height 19
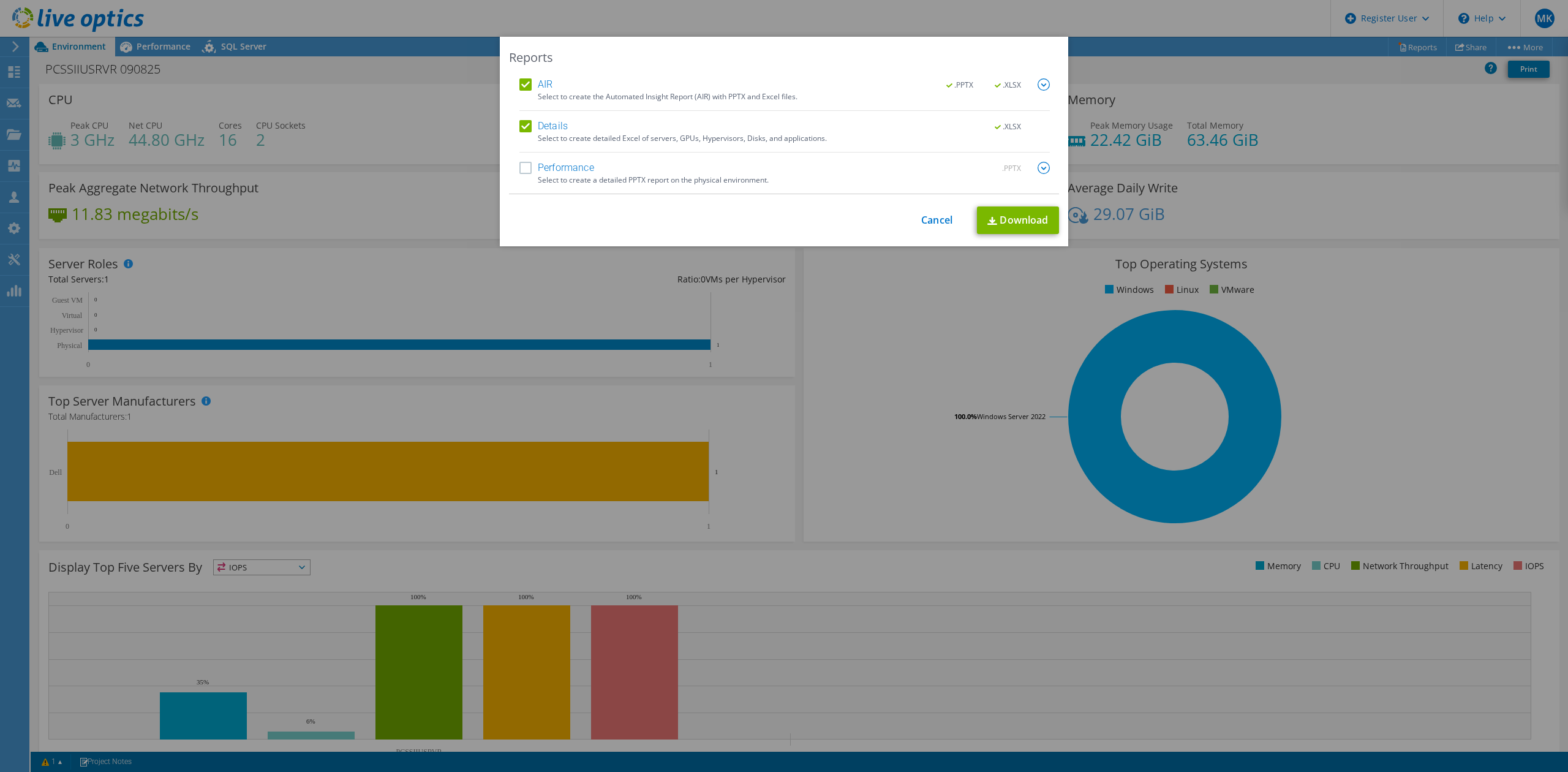
click at [524, 128] on label "Details" at bounding box center [543, 126] width 48 height 12
click at [0, 0] on input "Details" at bounding box center [0, 0] width 0 height 0
click at [520, 167] on label "Performance" at bounding box center [556, 168] width 75 height 12
click at [0, 0] on input "Performance" at bounding box center [0, 0] width 0 height 0
click at [520, 87] on label "AIR" at bounding box center [535, 85] width 33 height 12
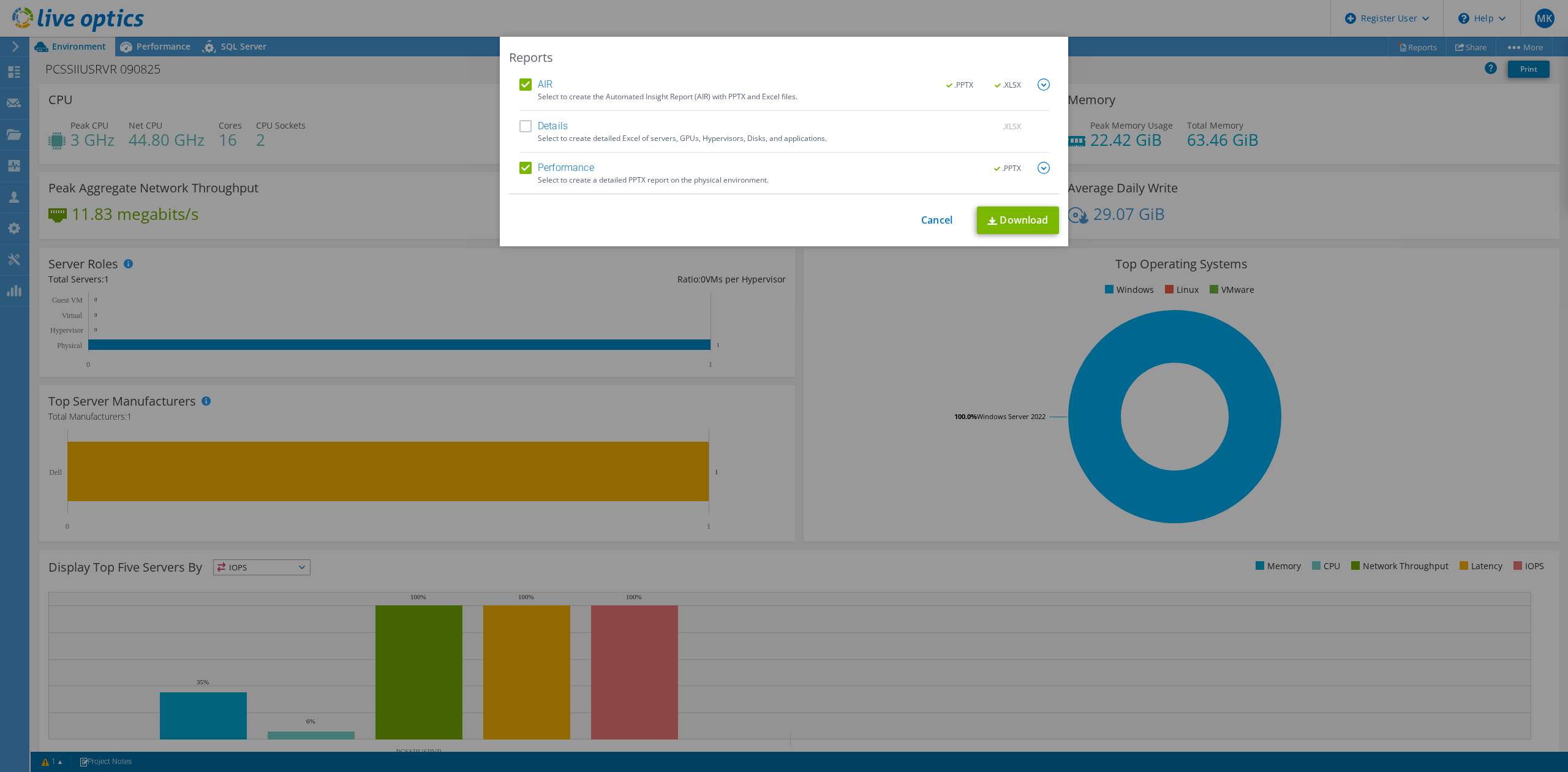
click at [0, 0] on input "AIR" at bounding box center [0, 0] width 0 height 0
click at [1022, 214] on link "Download" at bounding box center [1018, 220] width 82 height 28
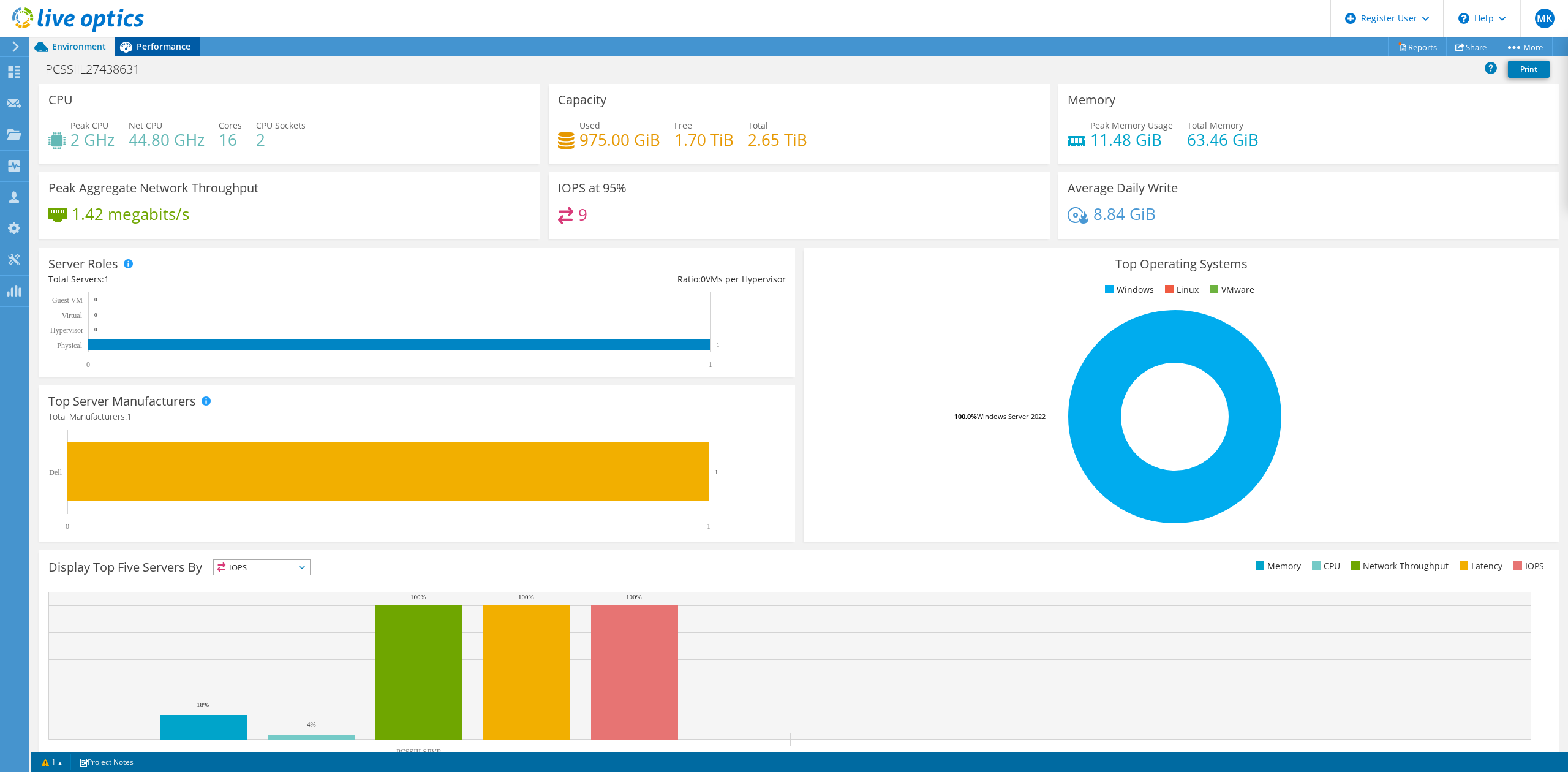
click at [142, 44] on span "Performance" at bounding box center [163, 46] width 54 height 12
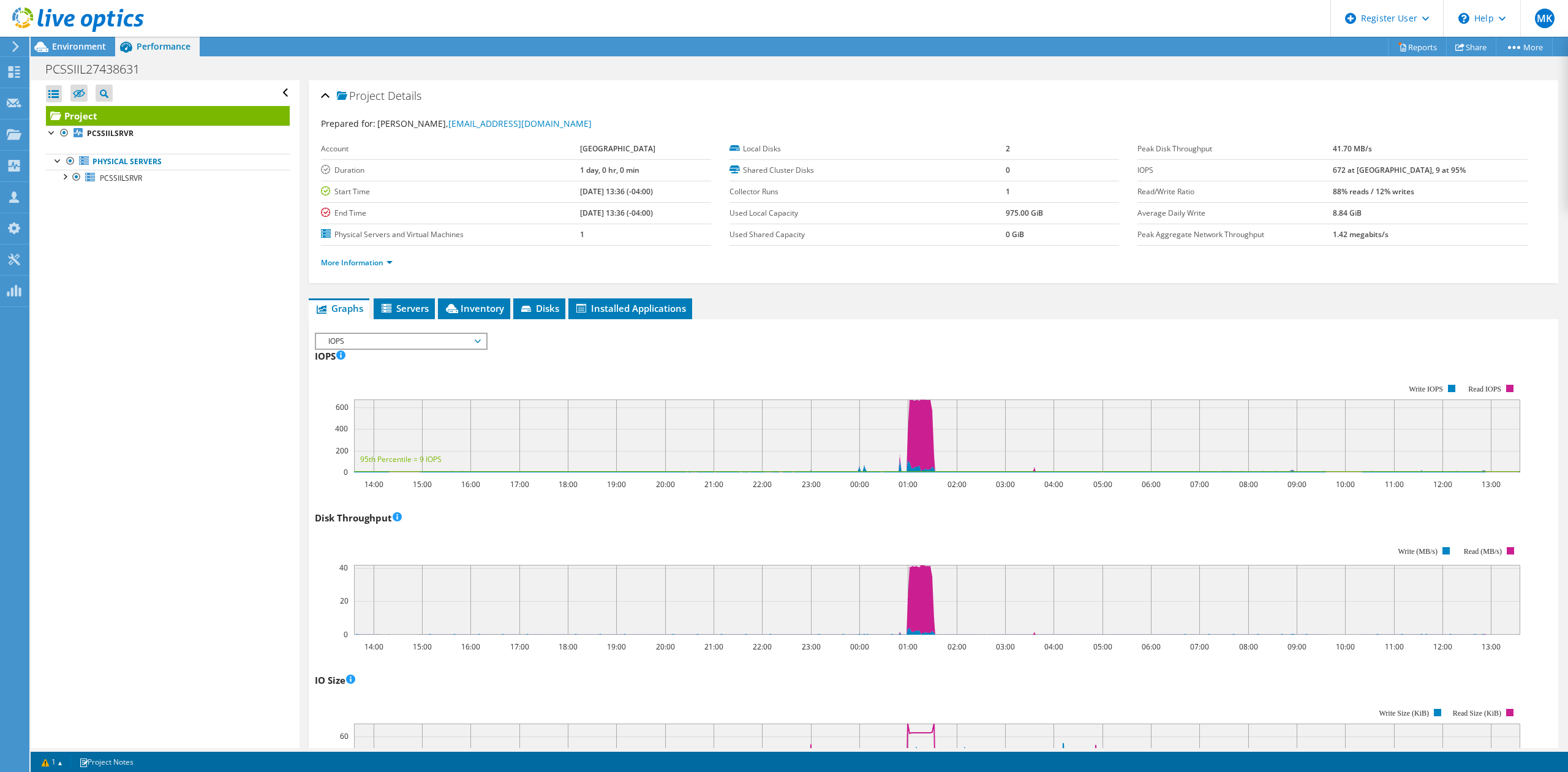
click at [395, 339] on span "IOPS" at bounding box center [401, 341] width 157 height 15
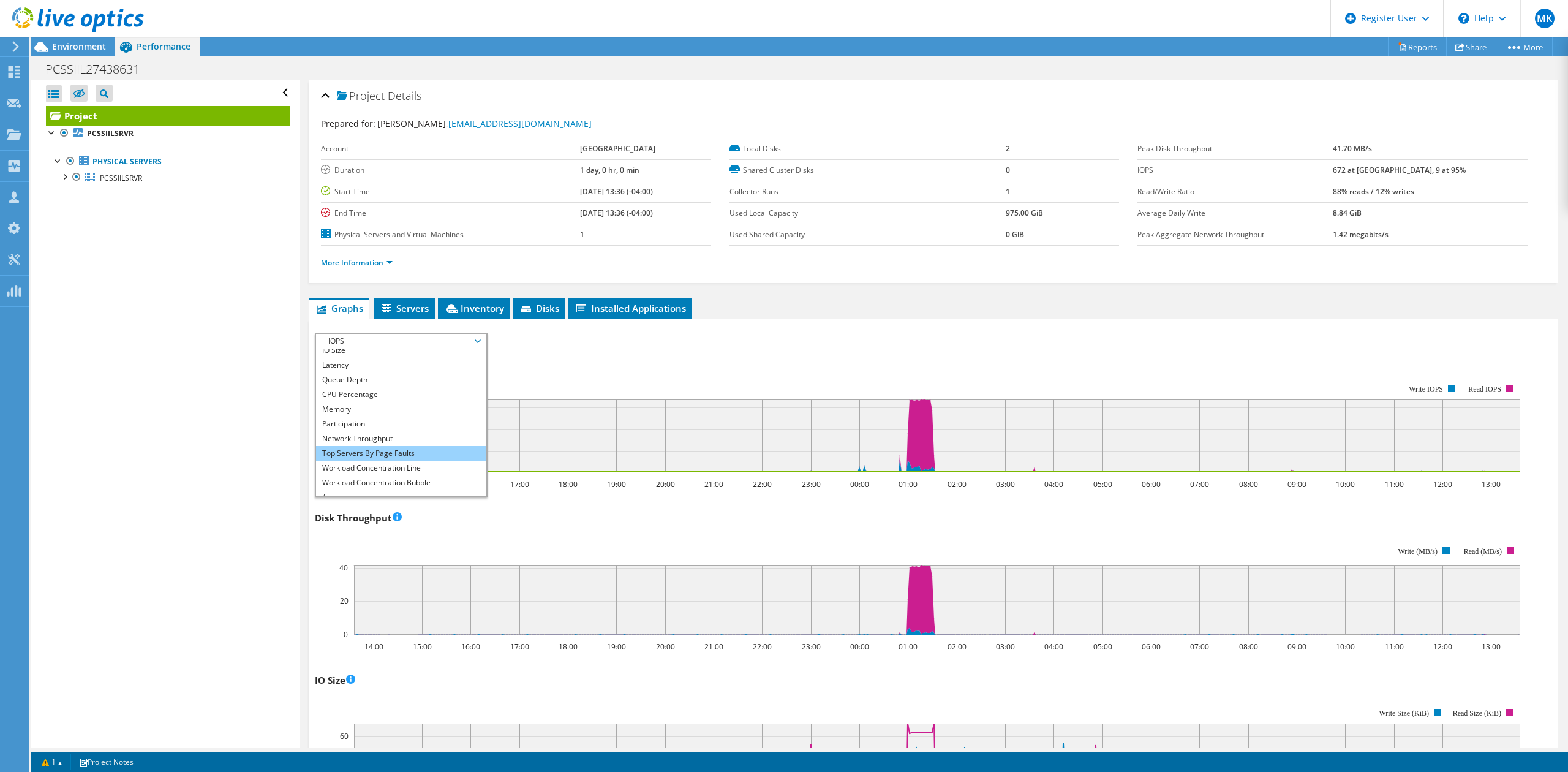
scroll to position [44, 0]
click at [356, 490] on li "All" at bounding box center [401, 488] width 170 height 15
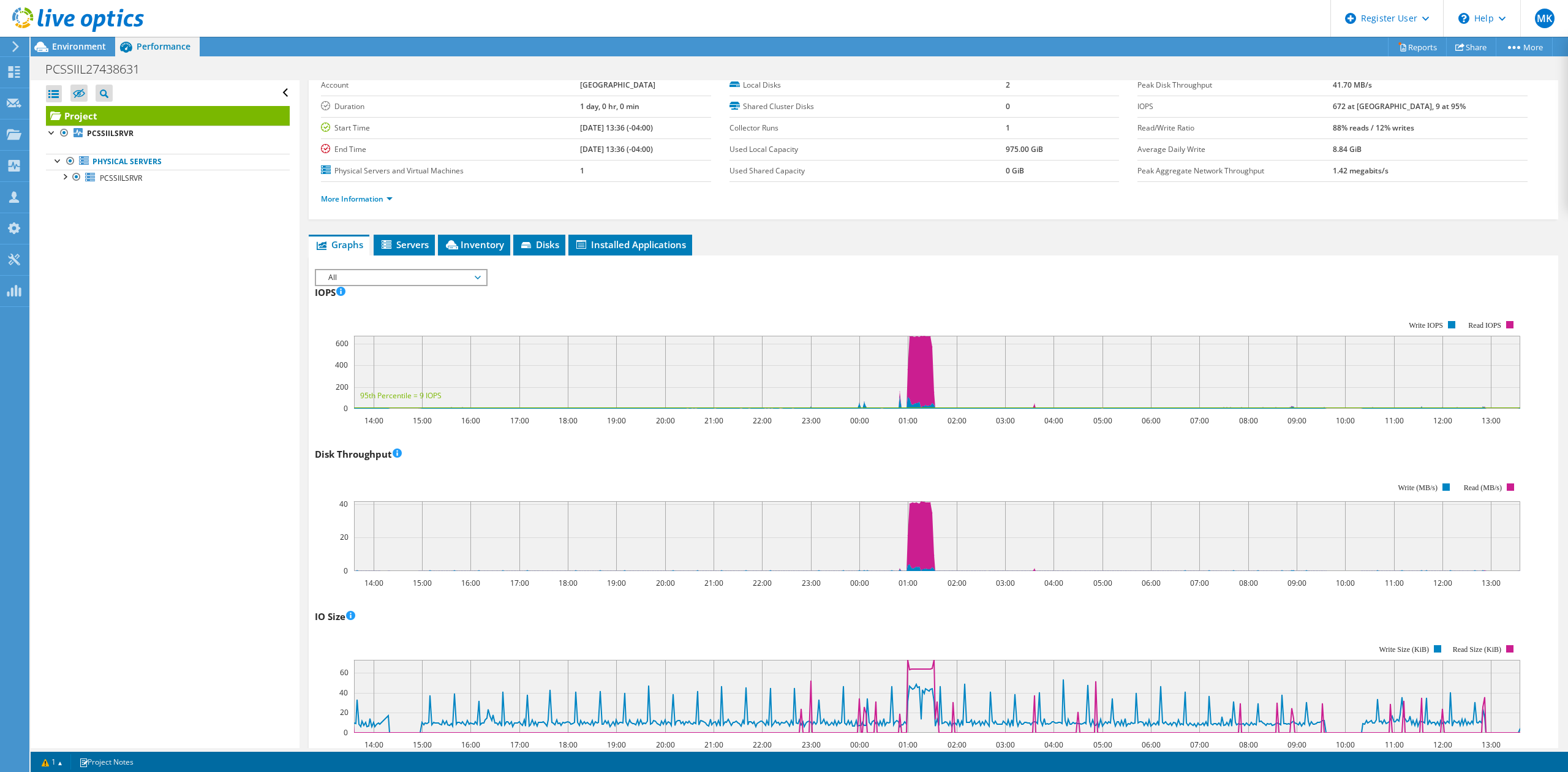
scroll to position [0, 0]
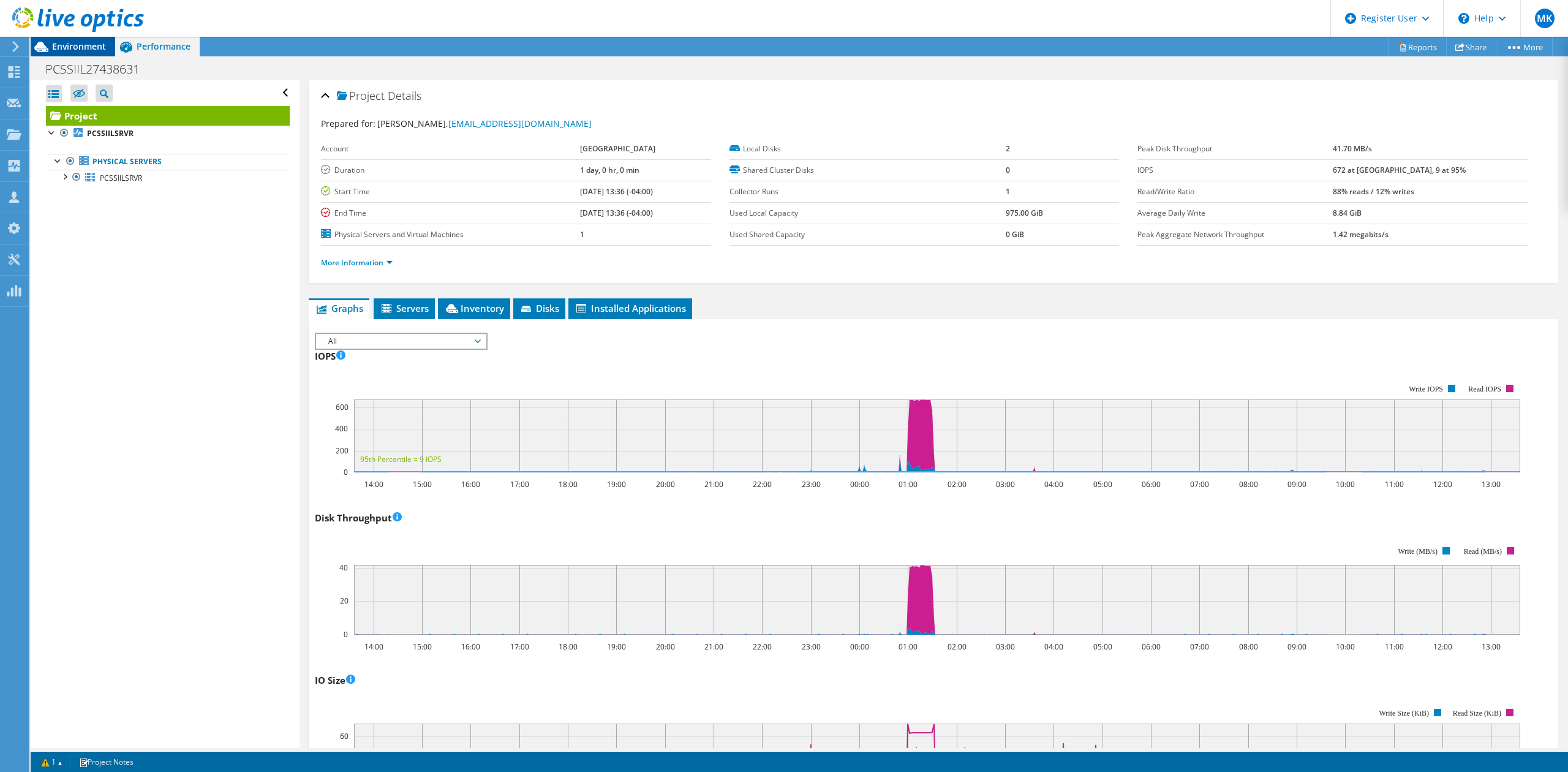
click at [90, 43] on span "Environment" at bounding box center [79, 46] width 54 height 12
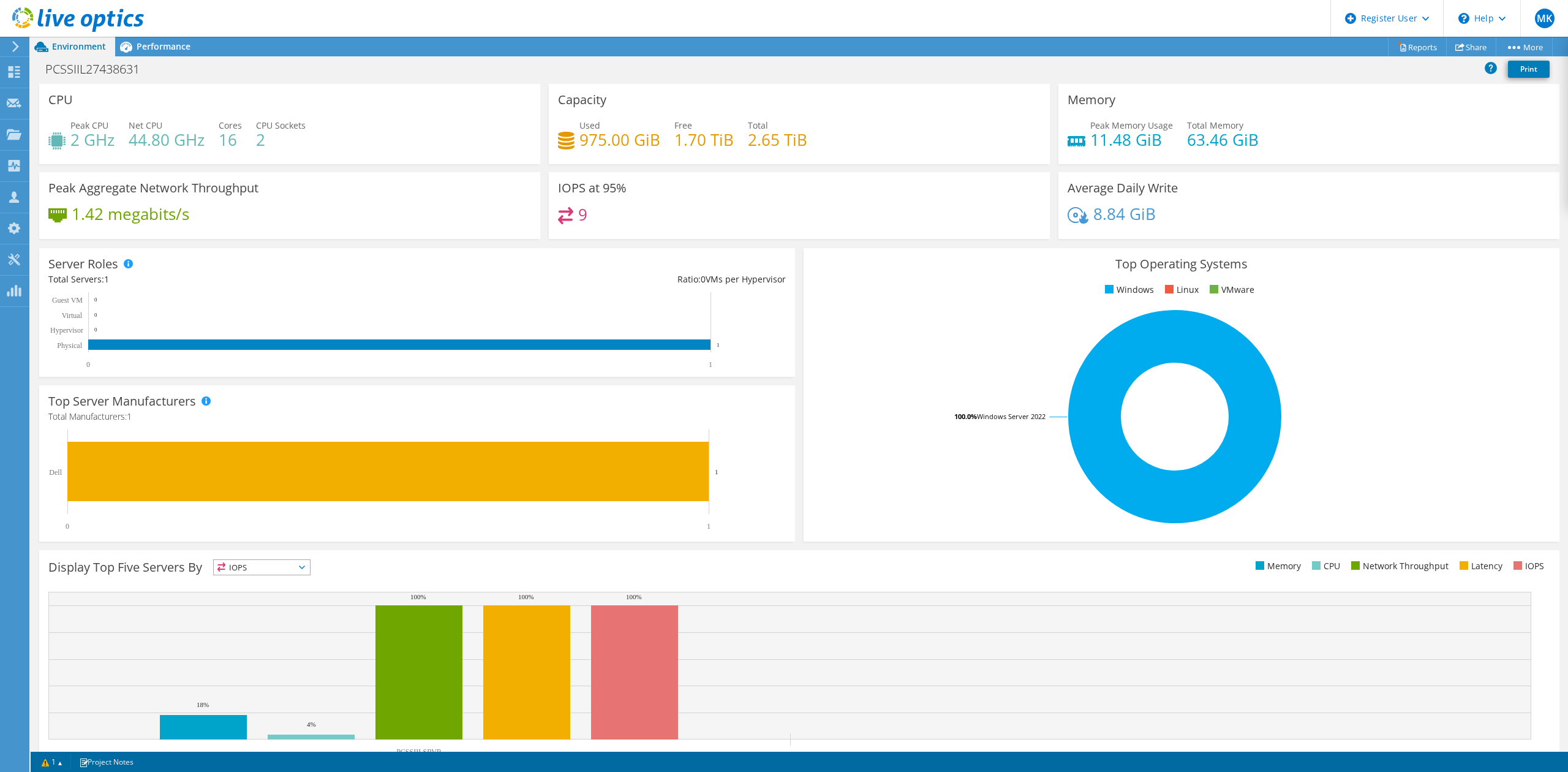
scroll to position [82, 0]
click at [1397, 53] on link "Reports" at bounding box center [1417, 46] width 59 height 19
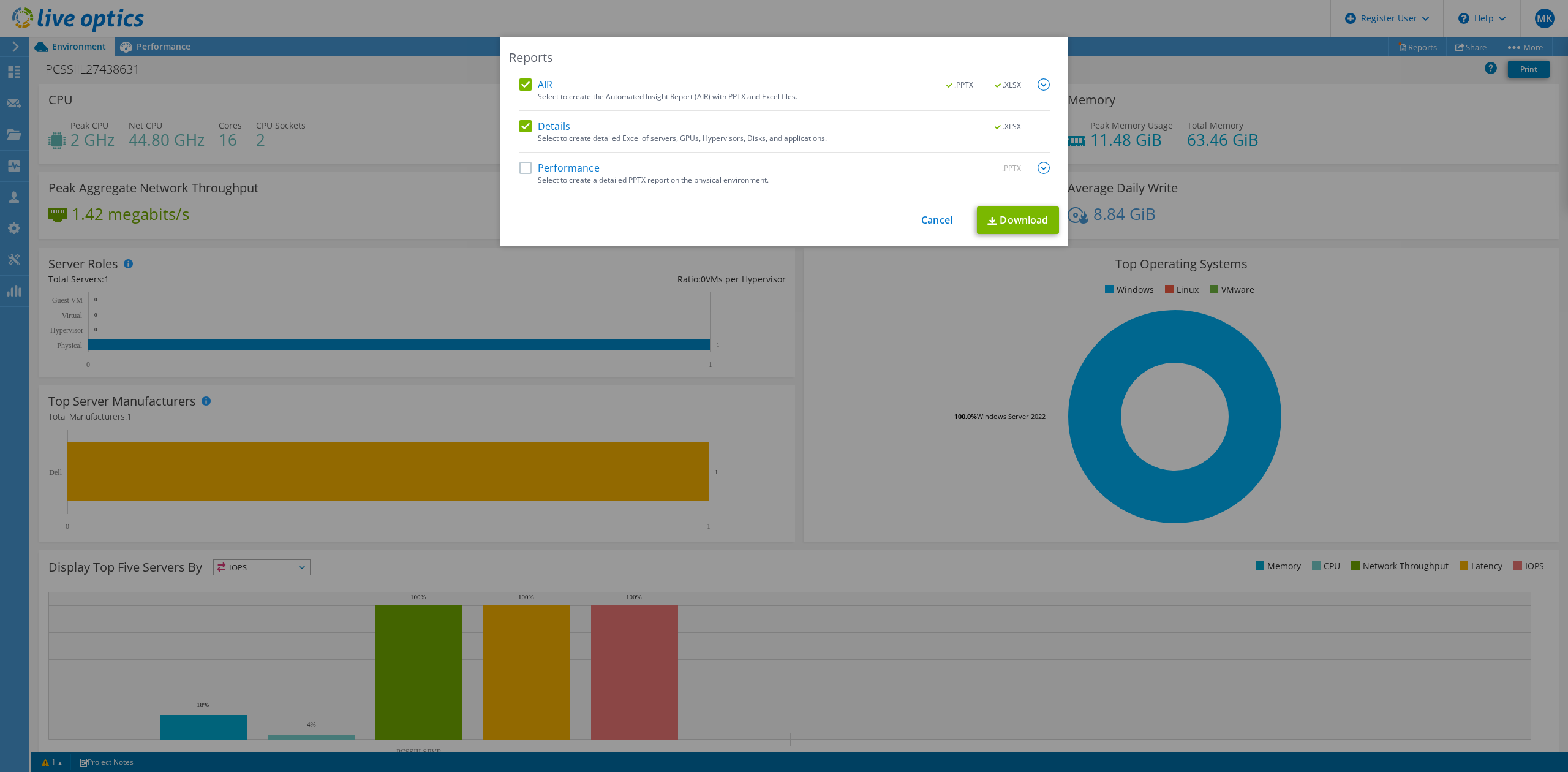
click at [527, 165] on label "Performance" at bounding box center [559, 168] width 80 height 12
click at [0, 0] on input "Performance" at bounding box center [0, 0] width 0 height 0
click at [519, 123] on label "Details" at bounding box center [545, 126] width 51 height 12
click at [0, 0] on input "Details" at bounding box center [0, 0] width 0 height 0
click at [519, 82] on label "AIR" at bounding box center [535, 85] width 33 height 12
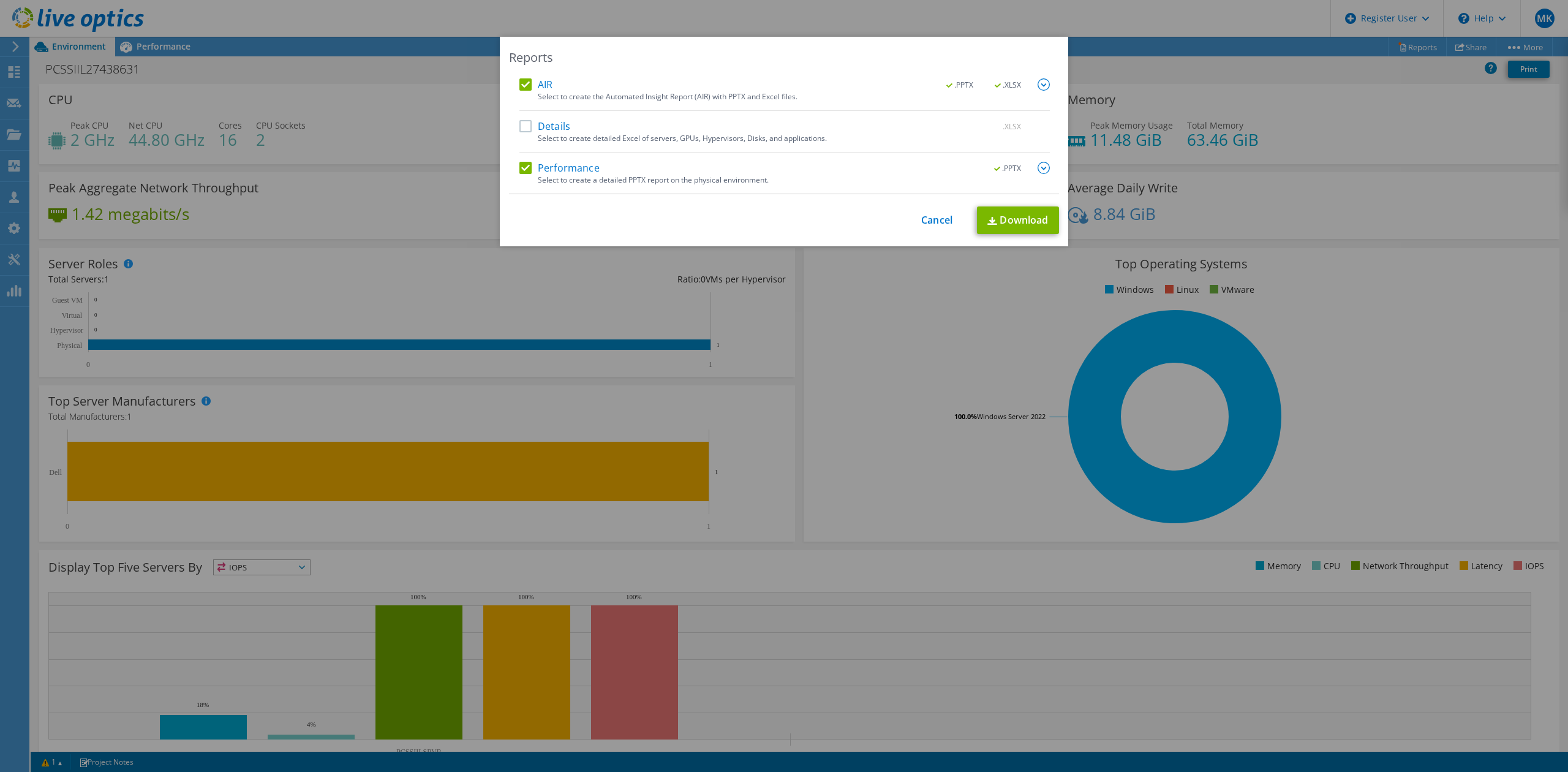
click at [0, 0] on input "AIR" at bounding box center [0, 0] width 0 height 0
click at [1029, 216] on link "Download" at bounding box center [1018, 220] width 82 height 28
click at [749, 295] on div "Reports AIR .PPTX .XLSX Select to create the Automated Insight Report (AIR) wit…" at bounding box center [784, 386] width 1568 height 698
